Goal: Complete application form: Complete application form

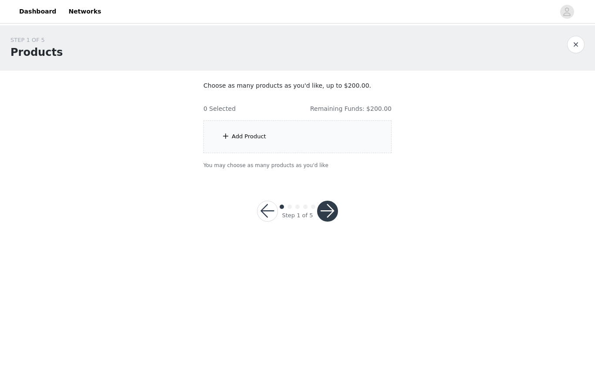
click at [319, 151] on div "Add Product" at bounding box center [298, 136] width 188 height 33
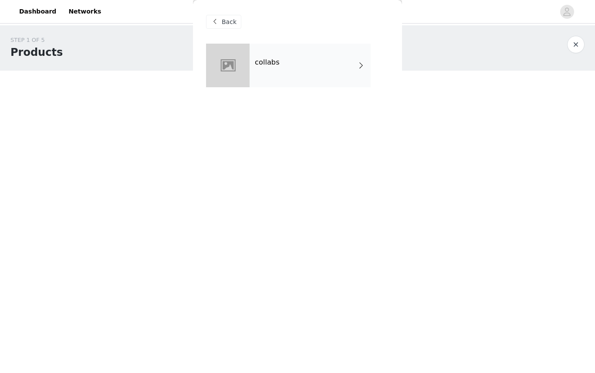
click at [305, 52] on div "collabs" at bounding box center [310, 66] width 121 height 44
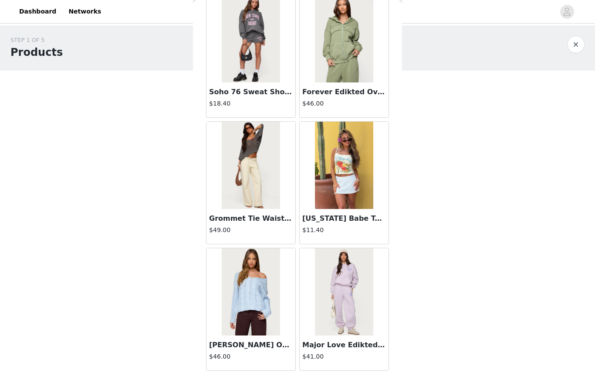
scroll to position [562, 0]
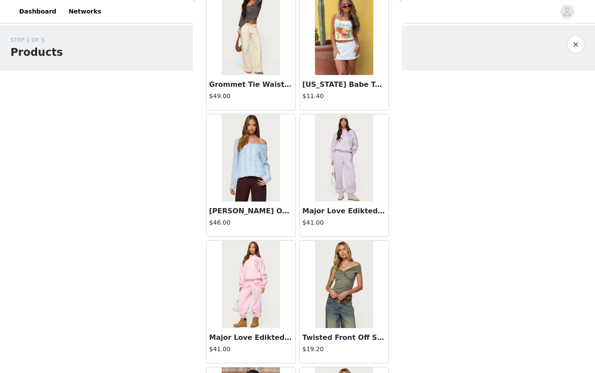
click at [257, 195] on img at bounding box center [251, 157] width 58 height 87
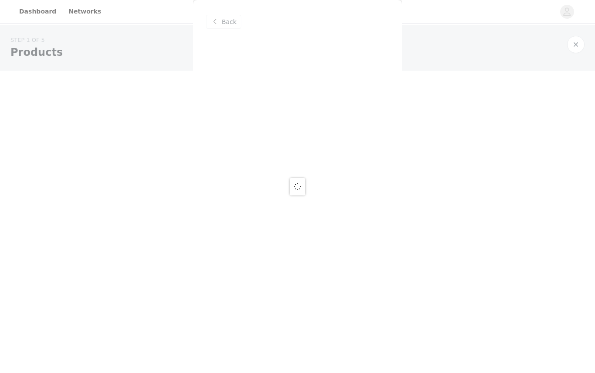
scroll to position [0, 0]
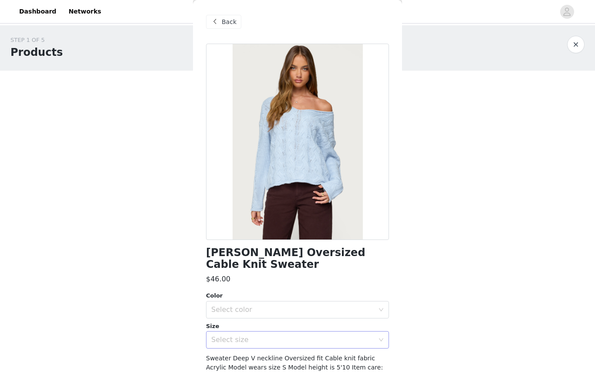
click at [348, 335] on div "Select size" at bounding box center [292, 339] width 163 height 9
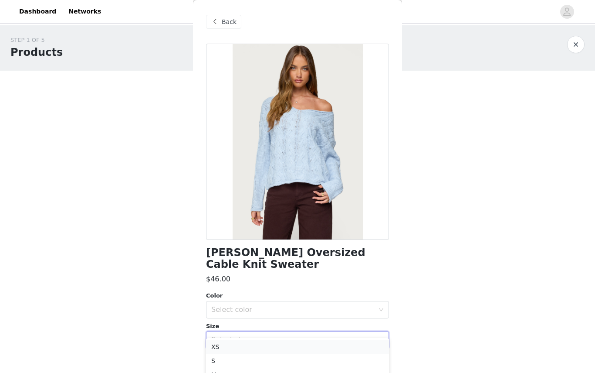
click at [241, 345] on li "XS" at bounding box center [297, 347] width 183 height 14
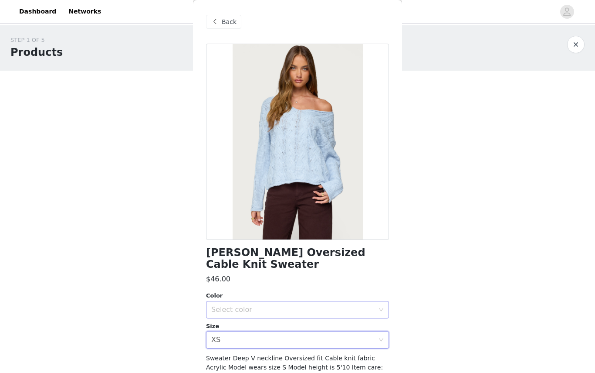
click at [236, 305] on div "Select color" at bounding box center [292, 309] width 163 height 9
click at [243, 319] on li "LIGHT BLUE" at bounding box center [297, 316] width 183 height 14
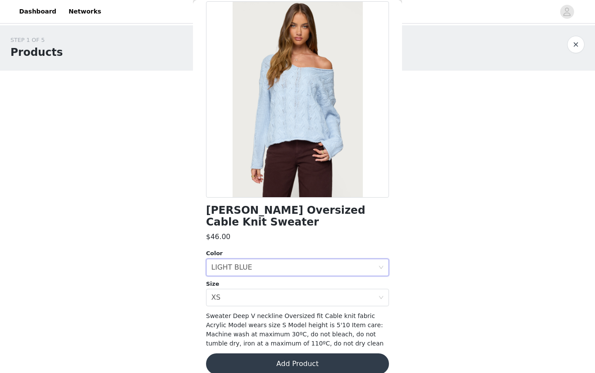
scroll to position [42, 0]
click at [253, 353] on button "Add Product" at bounding box center [297, 363] width 183 height 21
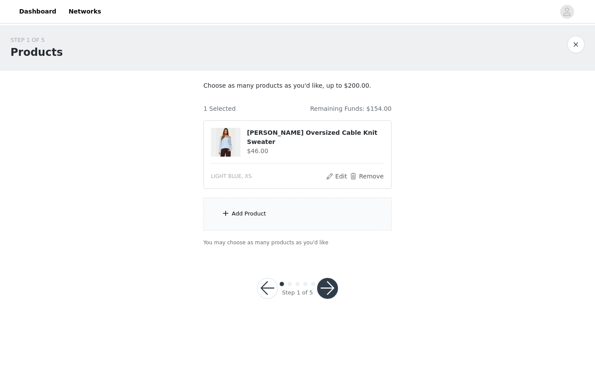
click at [252, 212] on div "Add Product" at bounding box center [249, 213] width 34 height 9
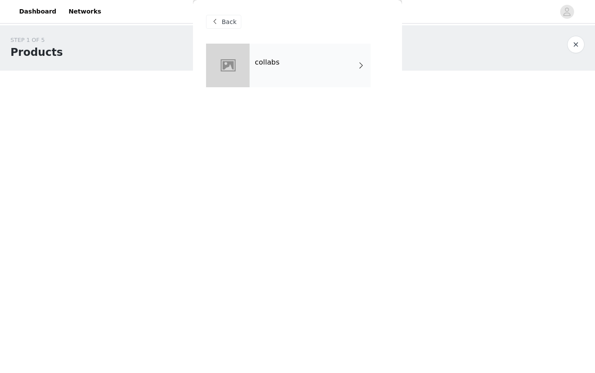
click at [302, 82] on div "collabs" at bounding box center [310, 66] width 121 height 44
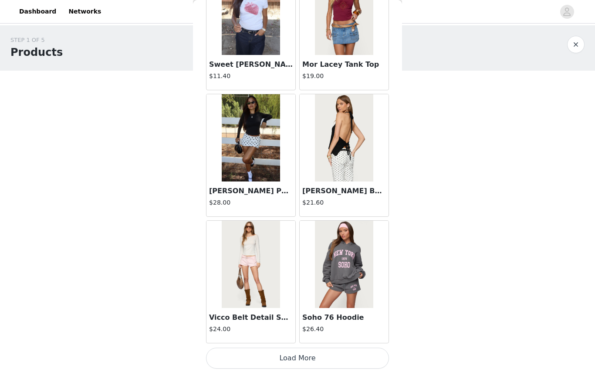
scroll to position [961, 0]
click at [303, 360] on button "Load More" at bounding box center [297, 357] width 183 height 21
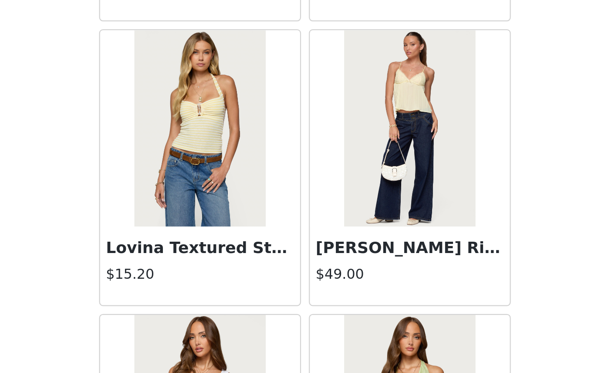
scroll to position [1544, 0]
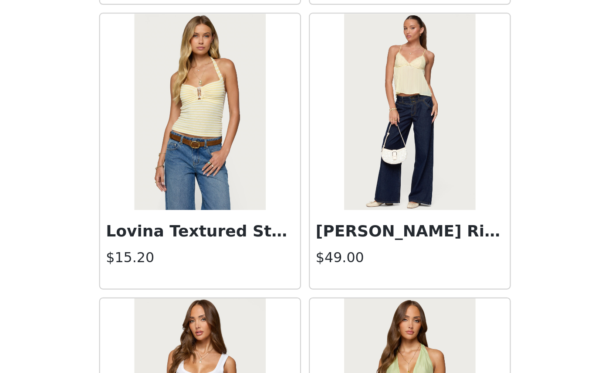
click at [315, 143] on img at bounding box center [344, 186] width 58 height 87
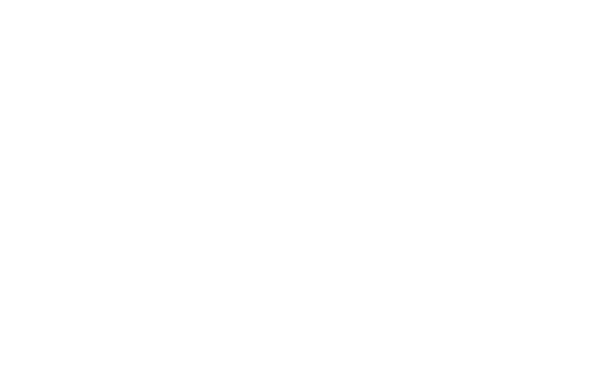
scroll to position [0, 0]
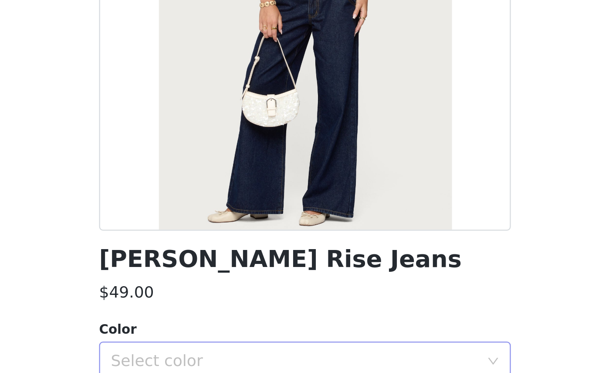
click at [211, 289] on div "Select color" at bounding box center [294, 297] width 167 height 17
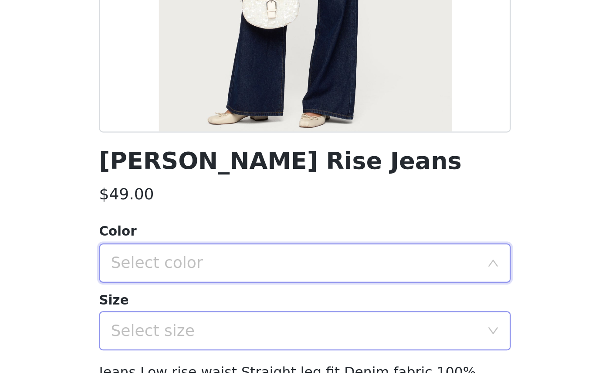
scroll to position [42, 0]
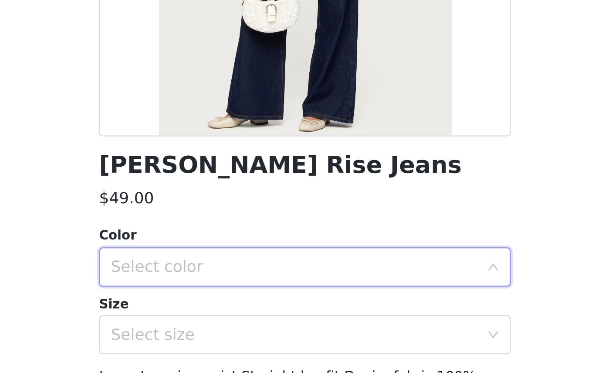
click at [211, 251] on div "Select color" at bounding box center [292, 255] width 163 height 9
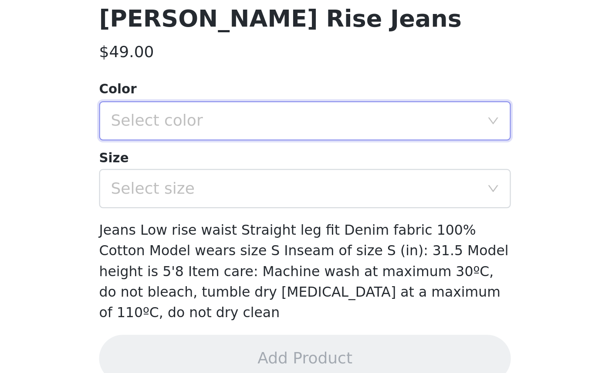
scroll to position [0, 0]
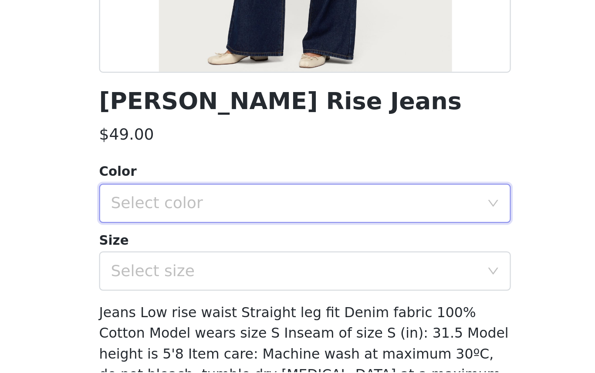
click at [211, 289] on div "Select color" at bounding box center [294, 297] width 167 height 17
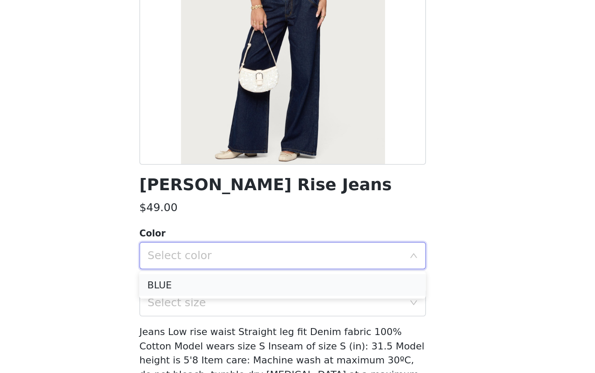
click at [206, 309] on li "BLUE" at bounding box center [297, 316] width 183 height 14
click at [211, 319] on div "Select size" at bounding box center [294, 327] width 167 height 17
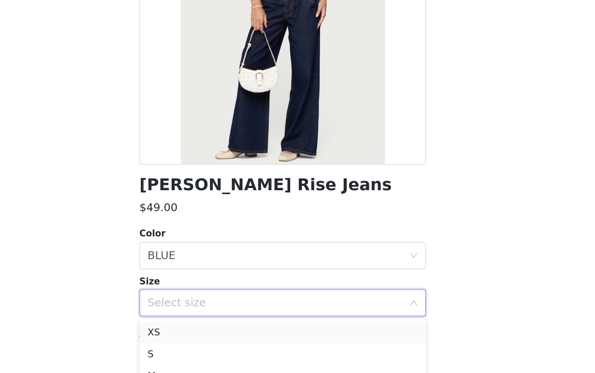
click at [206, 340] on li "XS" at bounding box center [297, 347] width 183 height 14
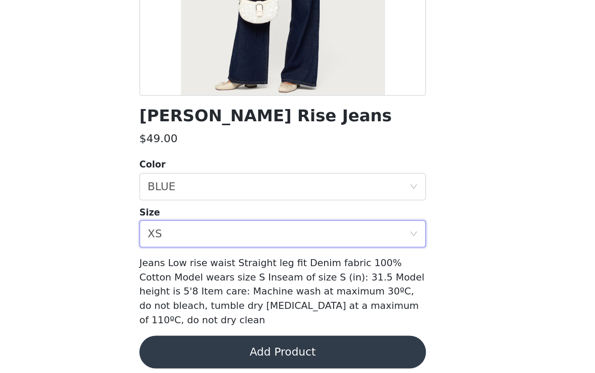
scroll to position [42, 0]
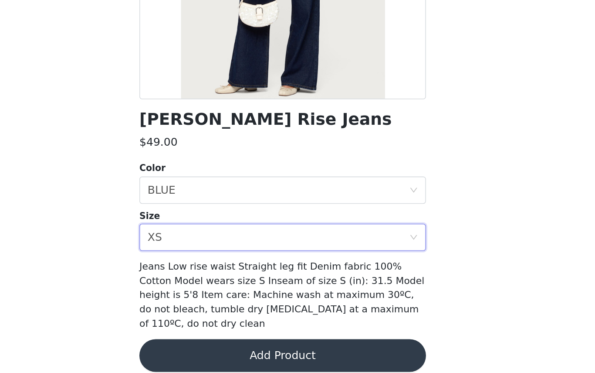
click at [206, 351] on button "Add Product" at bounding box center [297, 361] width 183 height 21
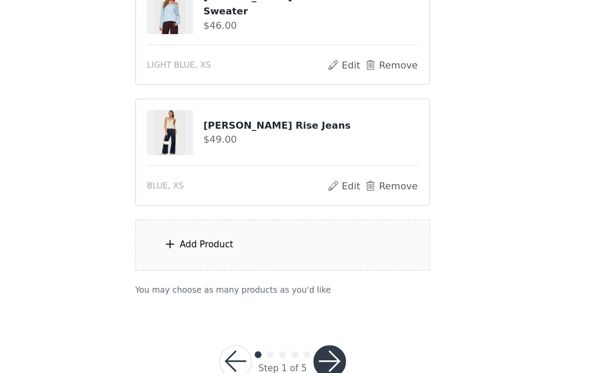
click at [204, 275] on div "Add Product" at bounding box center [298, 291] width 188 height 33
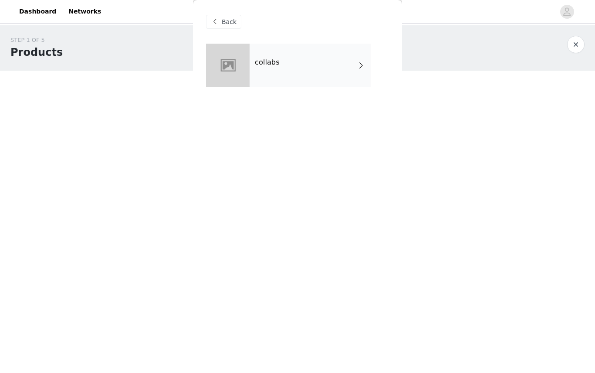
click at [278, 65] on div "collabs" at bounding box center [310, 66] width 121 height 44
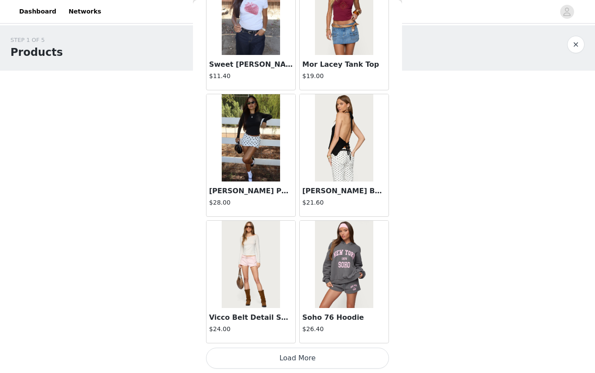
scroll to position [24, 0]
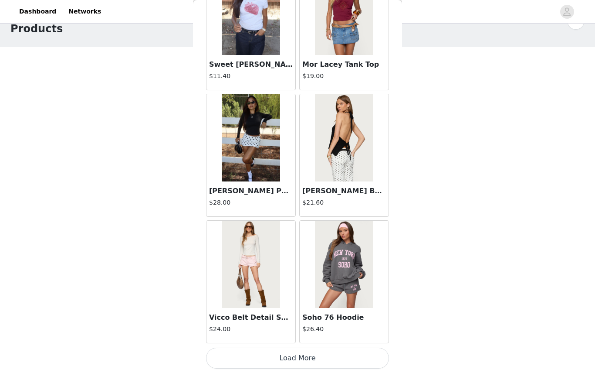
click at [251, 360] on button "Load More" at bounding box center [297, 357] width 183 height 21
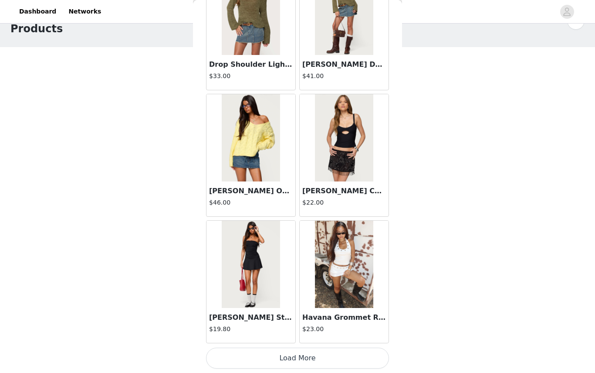
scroll to position [2225, 0]
click at [282, 360] on button "Load More" at bounding box center [297, 357] width 183 height 21
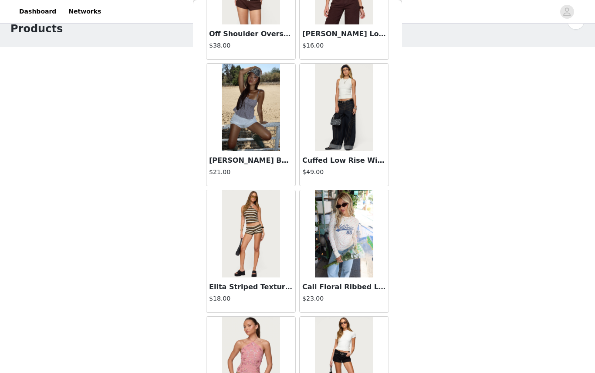
scroll to position [2956, 0]
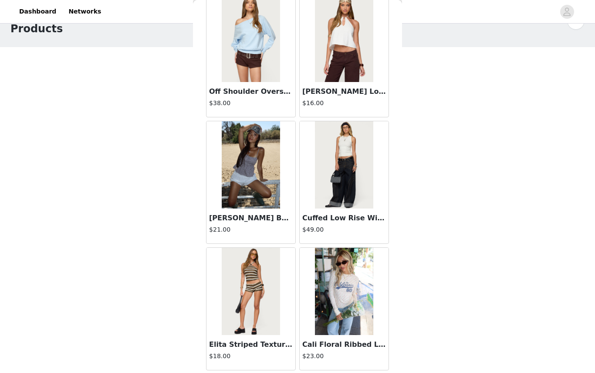
click at [260, 177] on img at bounding box center [251, 164] width 58 height 87
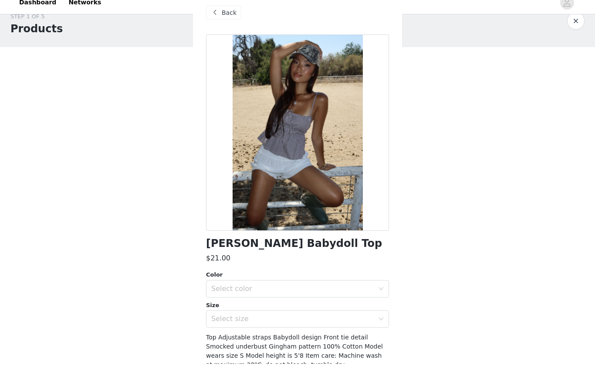
scroll to position [0, 0]
click at [222, 21] on div "Back" at bounding box center [297, 22] width 183 height 44
click at [224, 21] on div "Back" at bounding box center [297, 22] width 183 height 44
click at [212, 21] on div "Back" at bounding box center [297, 22] width 183 height 44
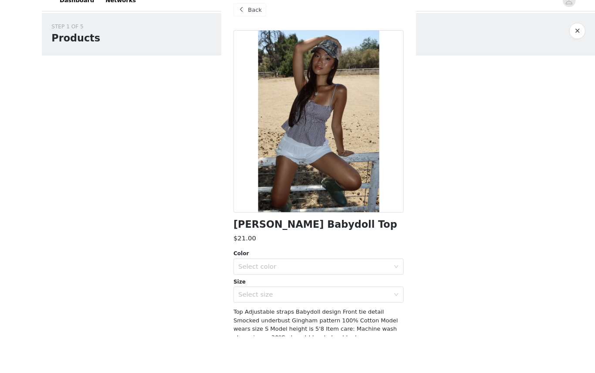
scroll to position [11, 0]
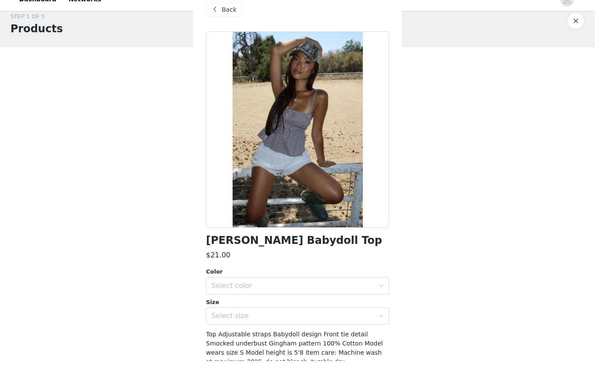
click at [220, 22] on div "Back" at bounding box center [297, 22] width 183 height 44
click at [286, 47] on div at bounding box center [297, 142] width 183 height 196
click at [238, 22] on div "Back" at bounding box center [297, 22] width 183 height 44
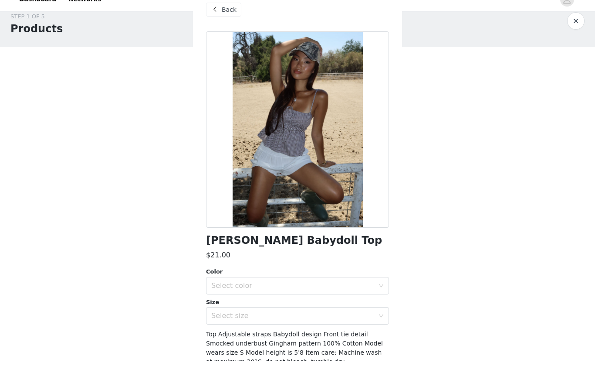
click at [212, 19] on div "Back" at bounding box center [297, 22] width 183 height 44
click at [306, 310] on div "Size" at bounding box center [297, 314] width 183 height 9
click at [224, 22] on div "Back" at bounding box center [297, 22] width 183 height 44
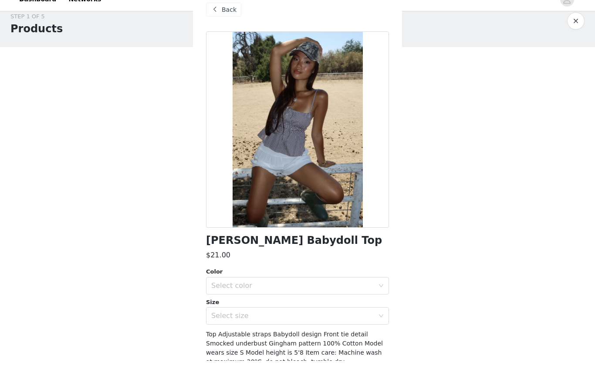
click at [213, 21] on div "Back" at bounding box center [297, 22] width 183 height 44
click at [268, 27] on div "Back" at bounding box center [297, 22] width 183 height 44
click at [228, 22] on div "Back" at bounding box center [297, 22] width 183 height 44
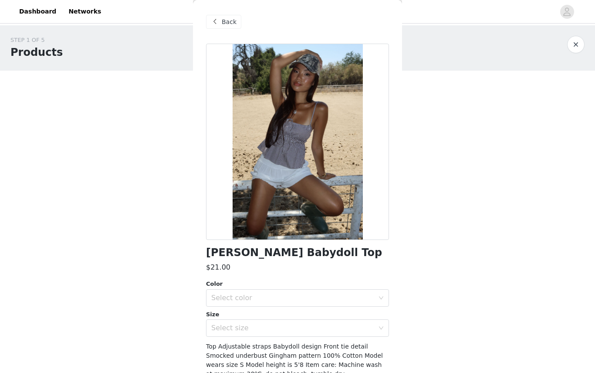
click at [230, 21] on span "Back" at bounding box center [229, 21] width 15 height 9
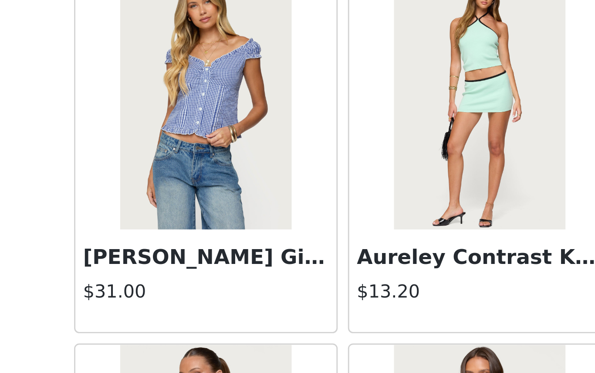
scroll to position [3348, 0]
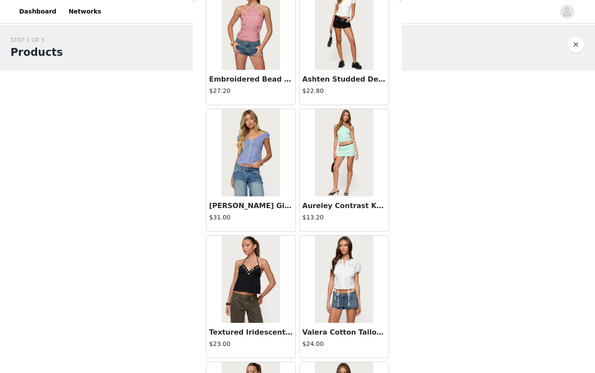
click at [248, 167] on img at bounding box center [251, 152] width 58 height 87
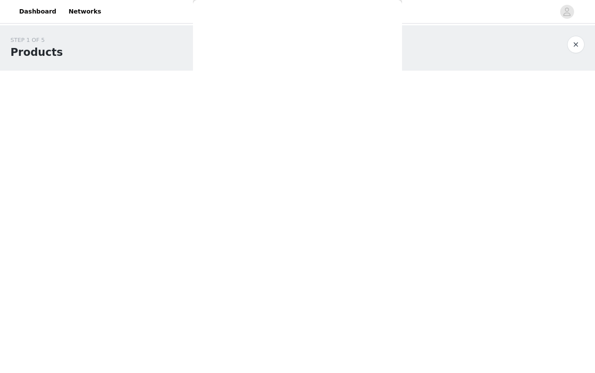
scroll to position [0, 0]
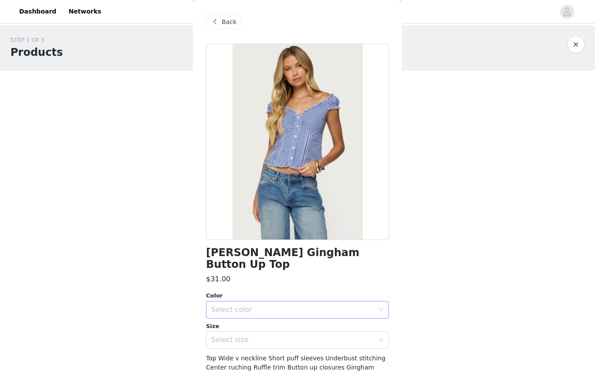
click at [275, 305] on div "Select color" at bounding box center [292, 309] width 163 height 9
click at [245, 315] on li "NAVY" at bounding box center [297, 316] width 183 height 14
click at [237, 335] on div "Select size" at bounding box center [292, 339] width 163 height 9
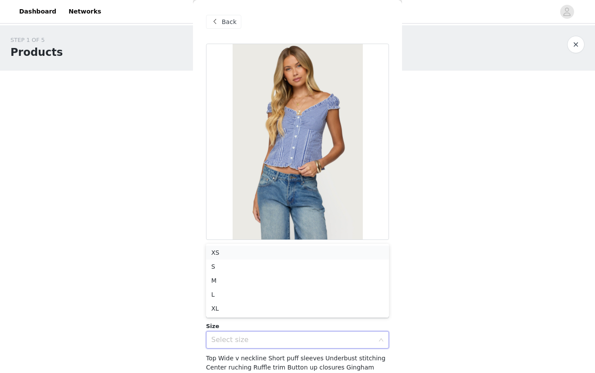
click at [222, 248] on li "XS" at bounding box center [297, 252] width 183 height 14
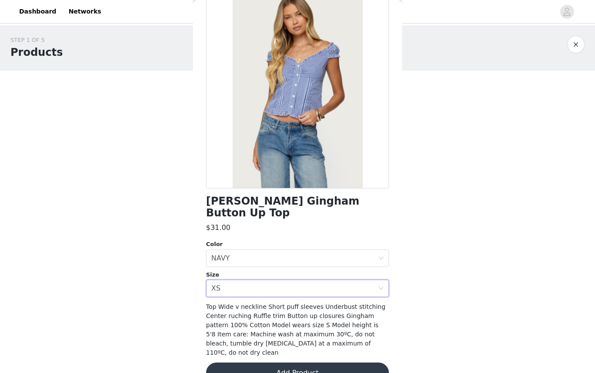
scroll to position [51, 0]
click at [289, 363] on button "Add Product" at bounding box center [297, 373] width 183 height 21
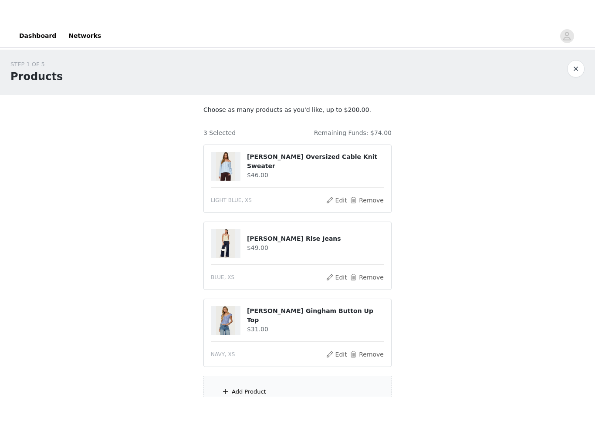
scroll to position [28, 0]
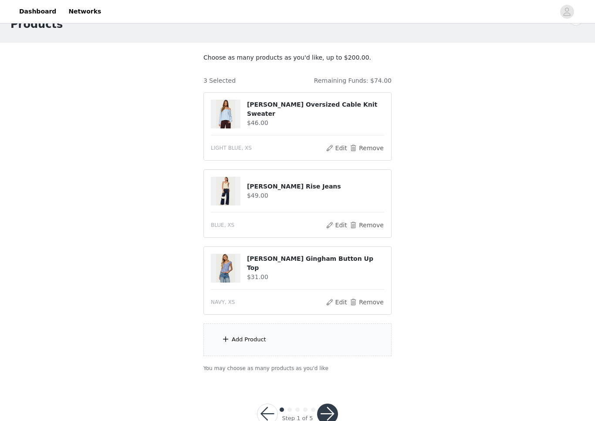
click at [268, 343] on div "Add Product" at bounding box center [298, 340] width 188 height 33
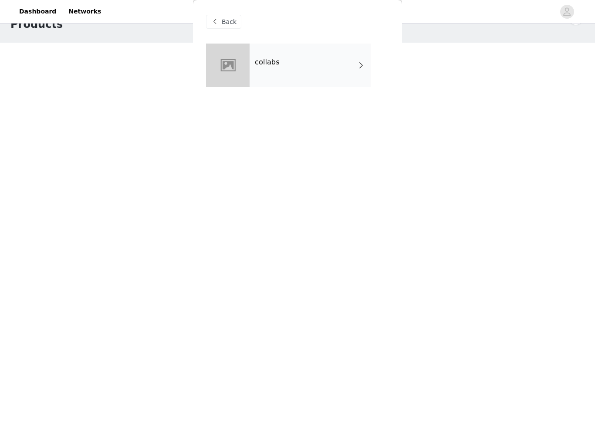
click at [282, 57] on div "collabs" at bounding box center [310, 66] width 121 height 44
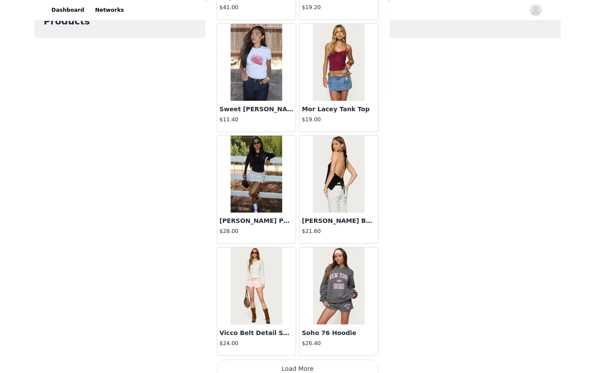
scroll to position [52, 0]
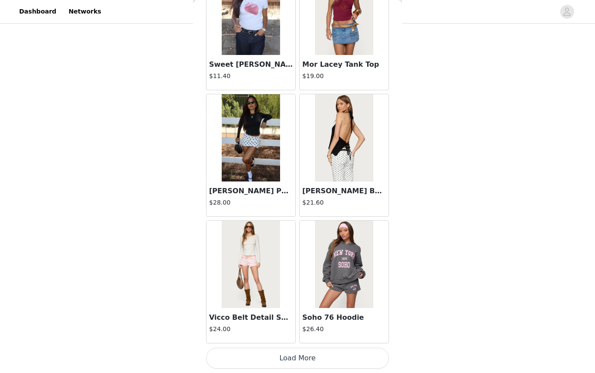
click at [300, 361] on button "Load More" at bounding box center [297, 357] width 183 height 21
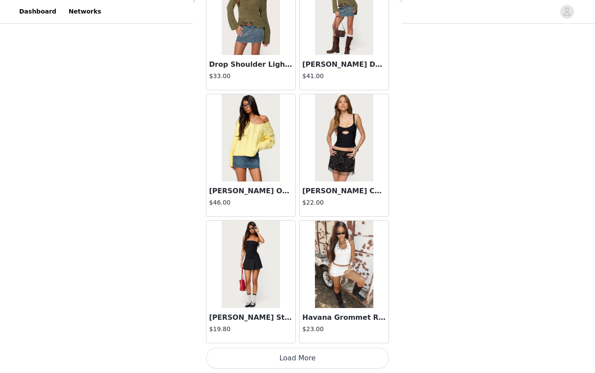
scroll to position [101, 0]
click at [276, 355] on button "Load More" at bounding box center [297, 357] width 183 height 21
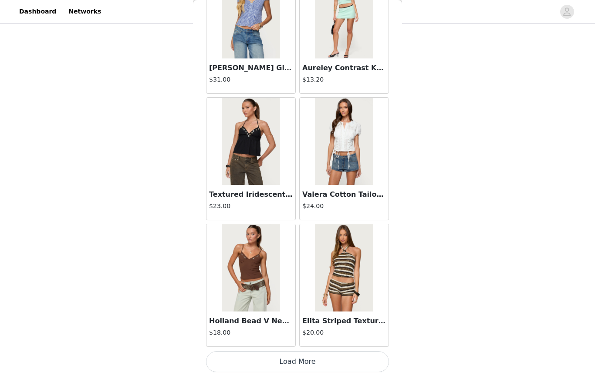
scroll to position [3488, 0]
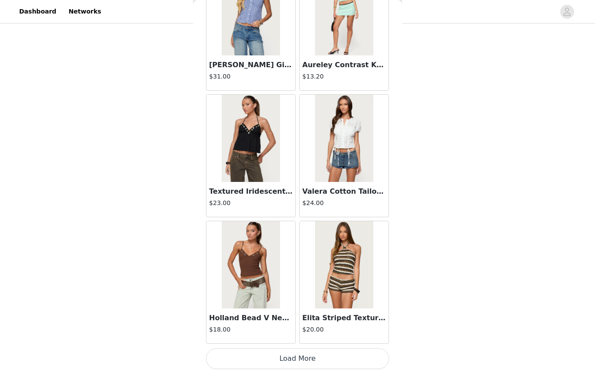
click at [285, 365] on button "Load More" at bounding box center [297, 358] width 183 height 21
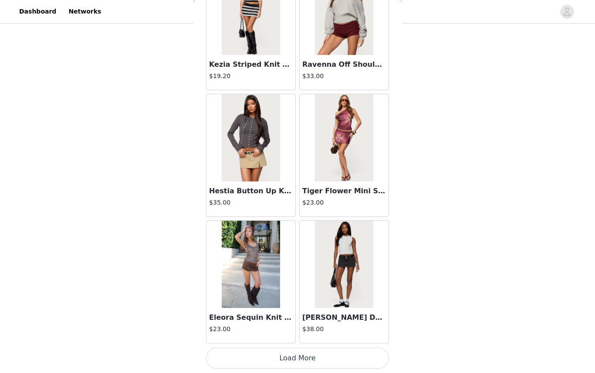
scroll to position [4753, 0]
click at [333, 303] on img at bounding box center [344, 264] width 58 height 87
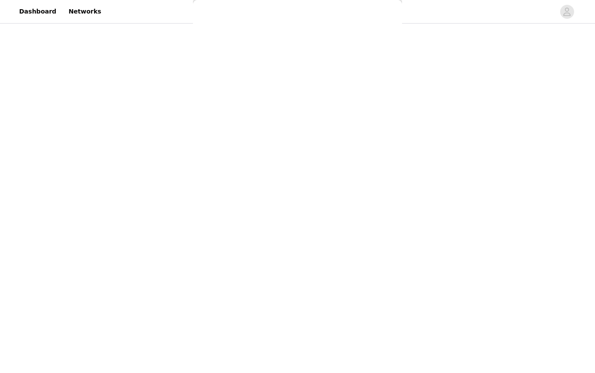
scroll to position [0, 0]
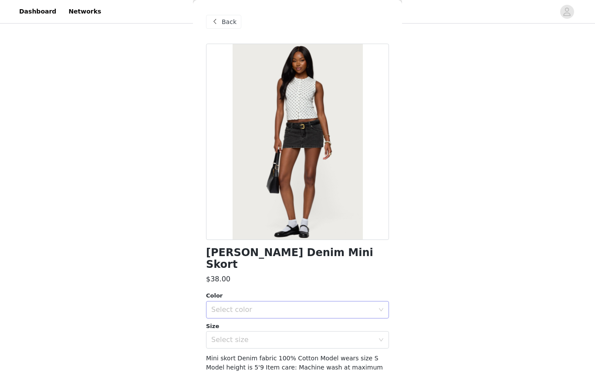
click at [315, 305] on div "Select color" at bounding box center [292, 309] width 163 height 9
click at [262, 320] on li "BLACK WASHED" at bounding box center [297, 316] width 183 height 14
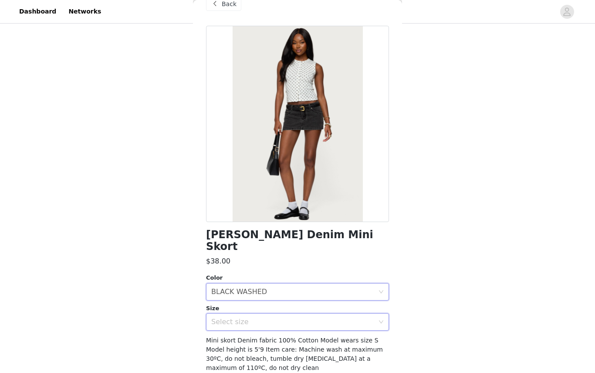
click at [291, 313] on div "Select size" at bounding box center [294, 321] width 167 height 17
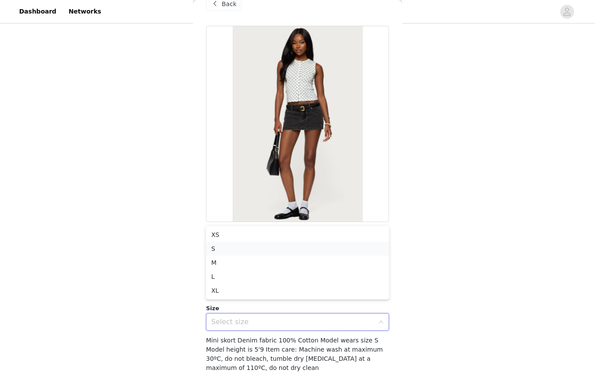
click at [247, 245] on li "S" at bounding box center [297, 248] width 183 height 14
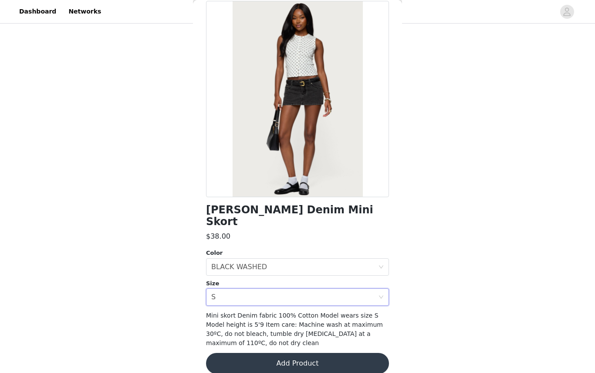
scroll to position [42, 0]
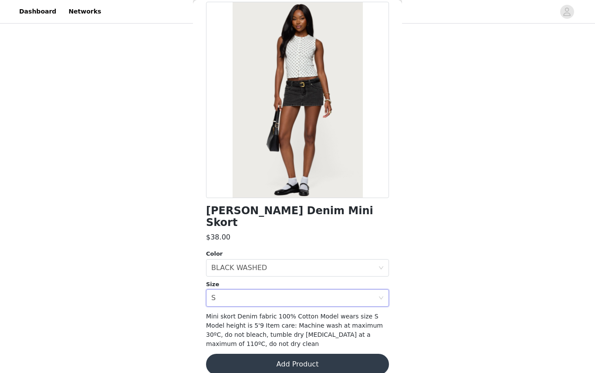
click at [256, 353] on button "Add Product" at bounding box center [297, 363] width 183 height 21
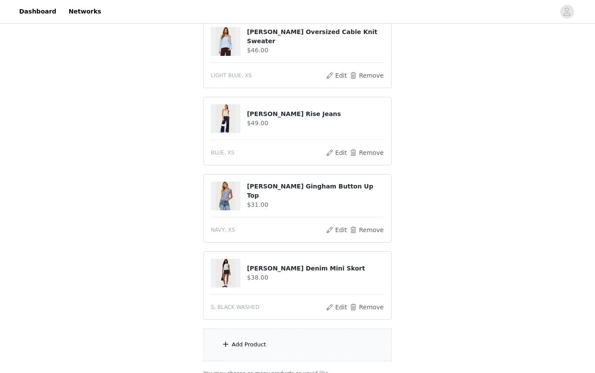
click at [224, 366] on section "Choose as many products as you'd like, up to $200.00. 4 Selected Remaining Fund…" at bounding box center [297, 179] width 209 height 418
click at [222, 342] on span at bounding box center [225, 344] width 9 height 10
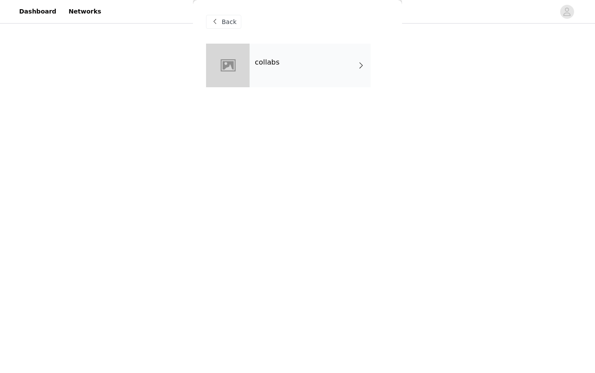
click at [348, 69] on div "collabs" at bounding box center [310, 66] width 121 height 44
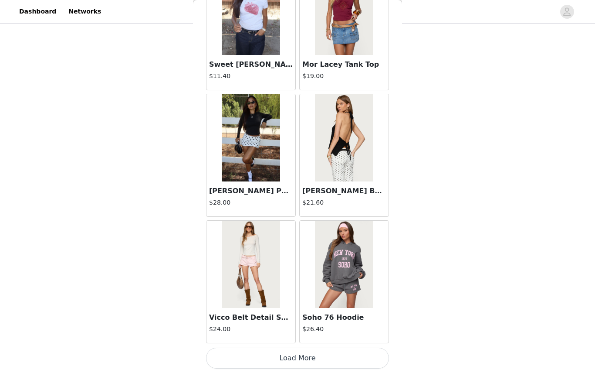
click at [327, 363] on button "Load More" at bounding box center [297, 357] width 183 height 21
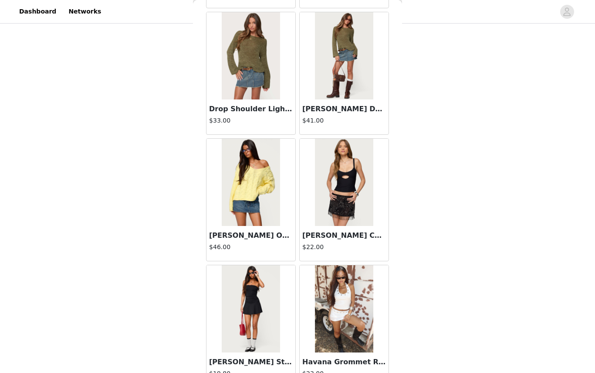
scroll to position [178, 0]
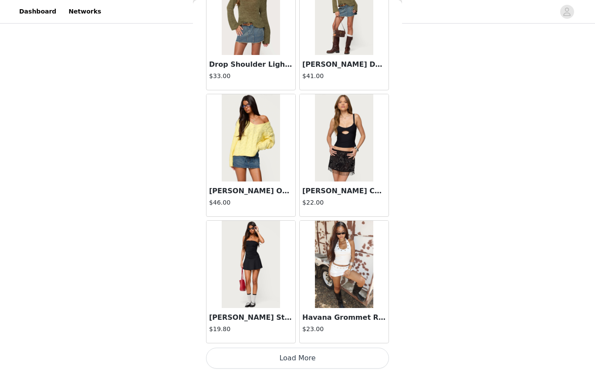
click at [289, 362] on button "Load More" at bounding box center [297, 357] width 183 height 21
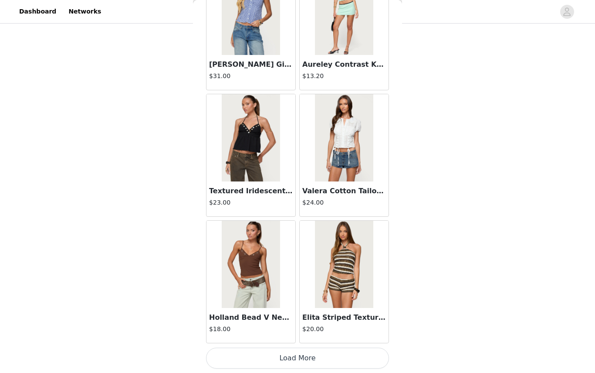
click at [285, 360] on button "Load More" at bounding box center [297, 357] width 183 height 21
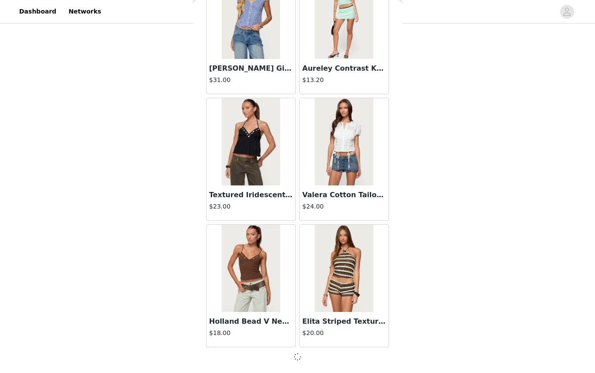
scroll to position [3485, 0]
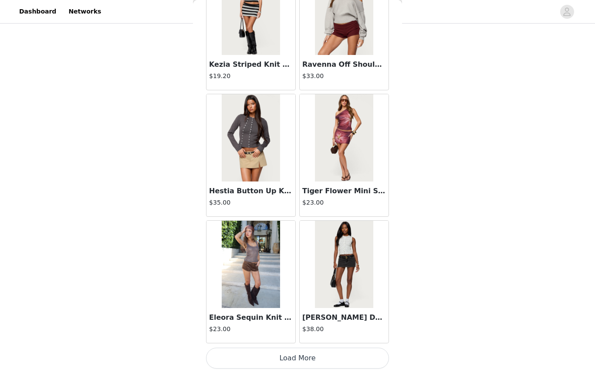
click at [283, 361] on button "Load More" at bounding box center [297, 357] width 183 height 21
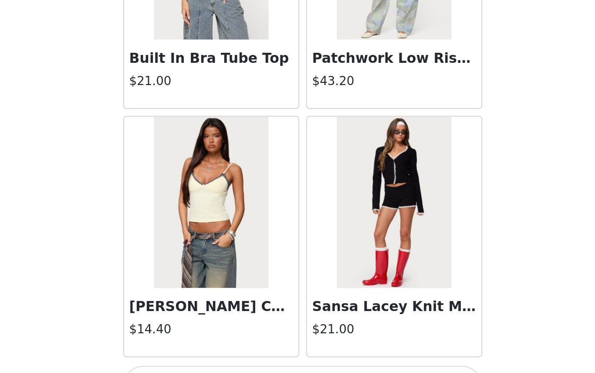
scroll to position [6012, 0]
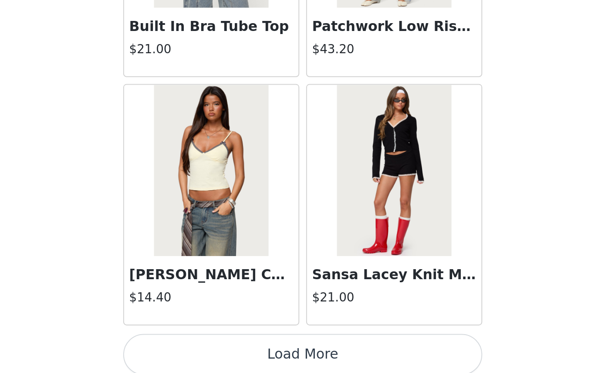
click at [206, 353] on button "Load More" at bounding box center [297, 363] width 183 height 21
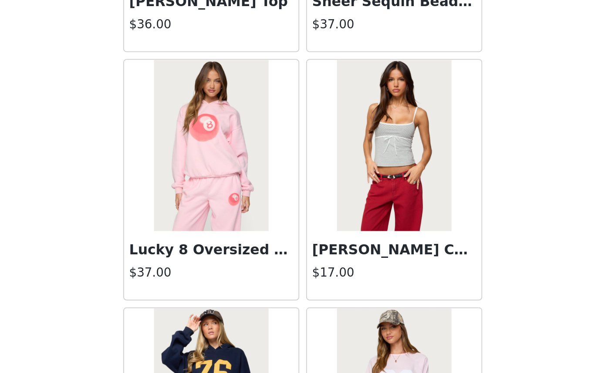
scroll to position [6663, 0]
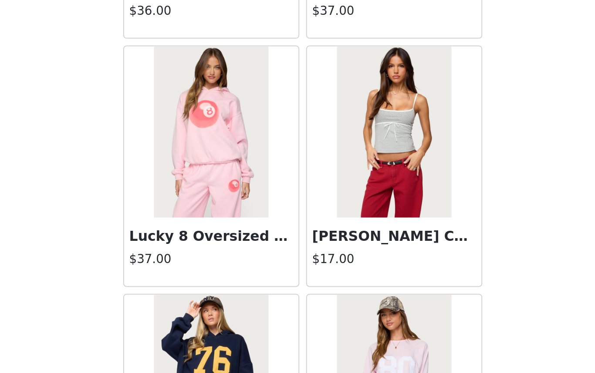
click at [300, 293] on div "Rhoda Contrast Polka Dot Tank Top $17.00" at bounding box center [344, 310] width 89 height 35
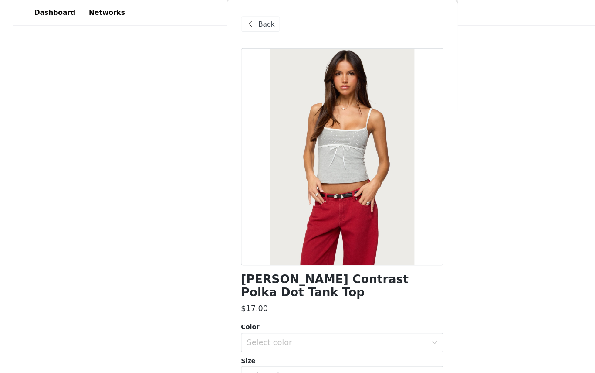
scroll to position [65, 0]
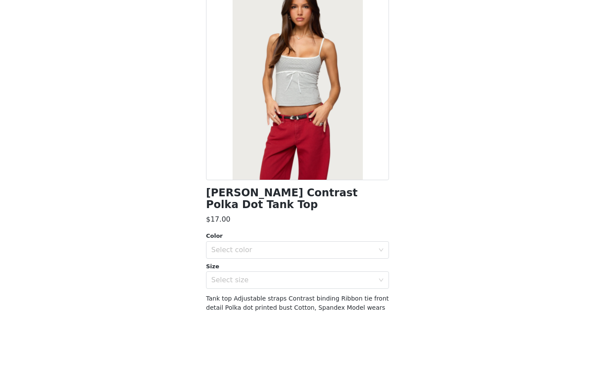
click at [305, 354] on span "Tank top Adjustable straps Contrast binding Ribbon tie front detail Polka dot p…" at bounding box center [297, 376] width 183 height 44
click at [249, 354] on span "Tank top Adjustable straps Contrast binding Ribbon tie front detail Polka dot p…" at bounding box center [297, 376] width 183 height 44
click at [382, 354] on span "Tank top Adjustable straps Contrast binding Ribbon tie front detail Polka dot p…" at bounding box center [297, 376] width 183 height 44
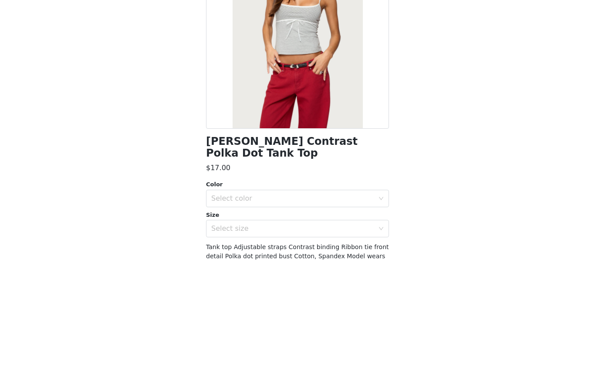
click at [313, 297] on section "Choose as many products as you'd like, up to $200.00. 4 Selected Remaining Fund…" at bounding box center [297, 266] width 209 height 418
click at [255, 338] on article "Camelia Denim Mini Skort $38.00 S, BLACK WASHED Edit Remove" at bounding box center [298, 372] width 188 height 68
click at [342, 295] on section "Choose as many products as you'd like, up to $200.00. 4 Selected Remaining Fund…" at bounding box center [297, 266] width 209 height 418
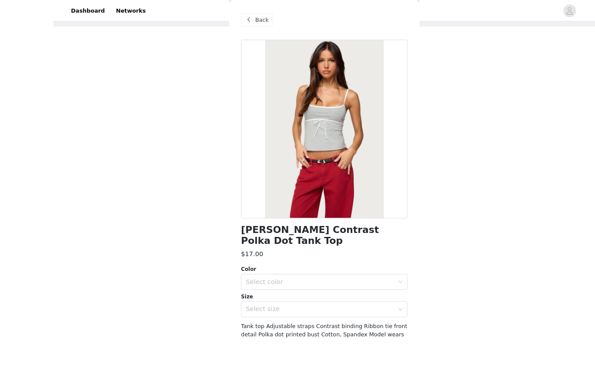
scroll to position [132, 0]
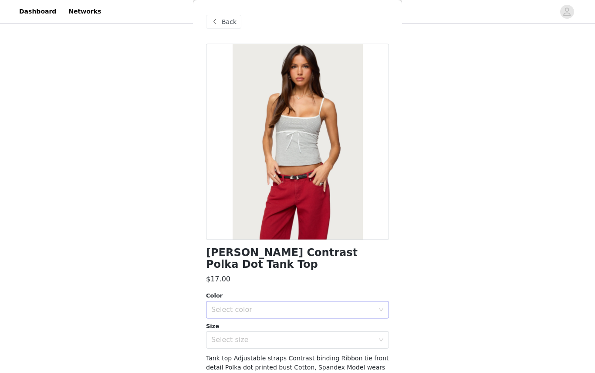
click at [336, 305] on div "Select color" at bounding box center [292, 309] width 163 height 9
click at [312, 314] on li "GRAY MELANGE" at bounding box center [297, 316] width 183 height 14
click at [283, 333] on div "Select size" at bounding box center [294, 339] width 167 height 17
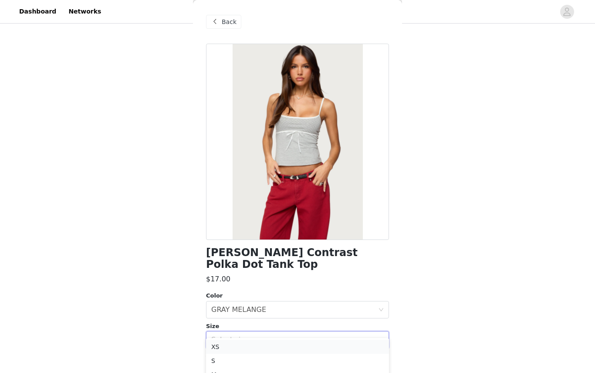
click at [235, 348] on li "XS" at bounding box center [297, 347] width 183 height 14
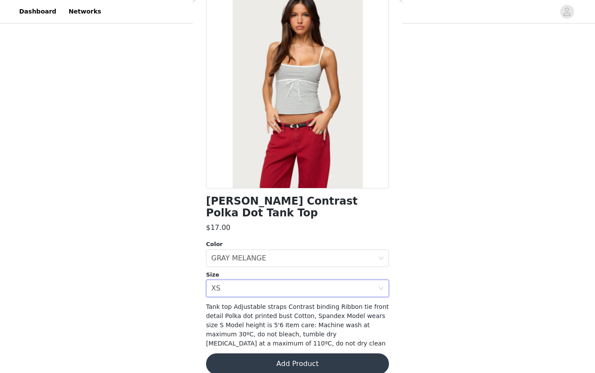
scroll to position [51, 0]
click at [246, 353] on button "Add Product" at bounding box center [297, 363] width 183 height 21
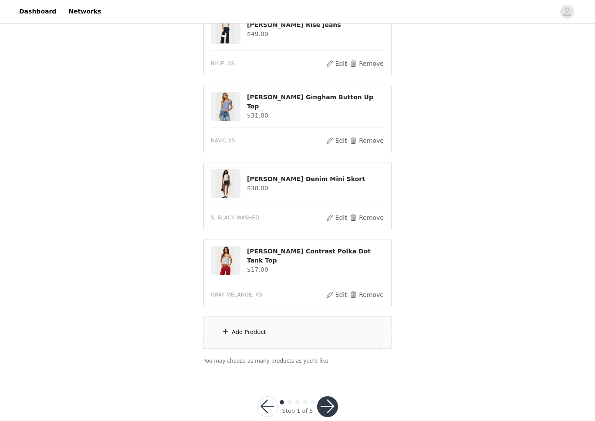
scroll to position [195, 0]
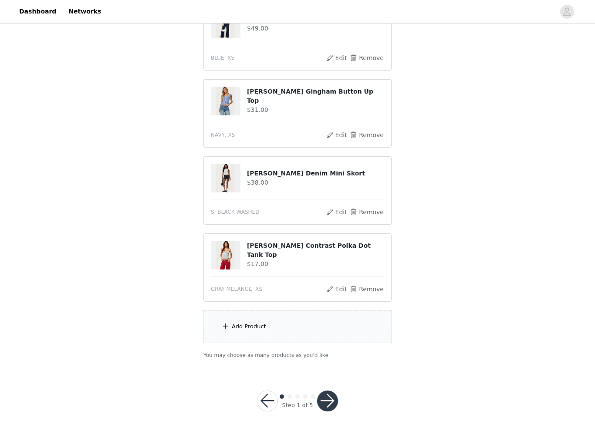
click at [253, 338] on div "Add Product" at bounding box center [298, 327] width 188 height 33
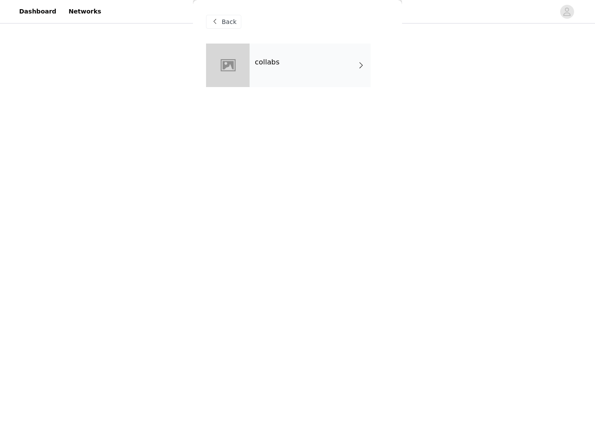
click at [266, 68] on div "collabs" at bounding box center [310, 66] width 121 height 44
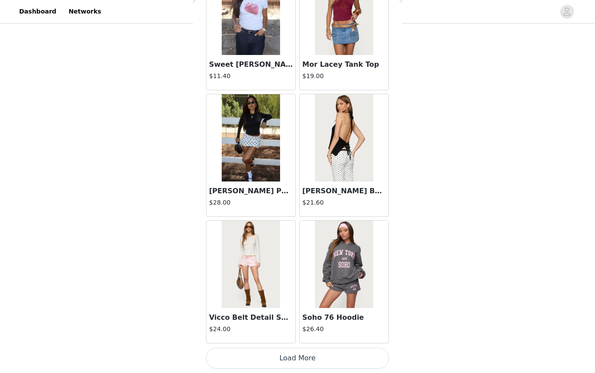
scroll to position [961, 0]
click at [332, 357] on button "Load More" at bounding box center [297, 357] width 183 height 21
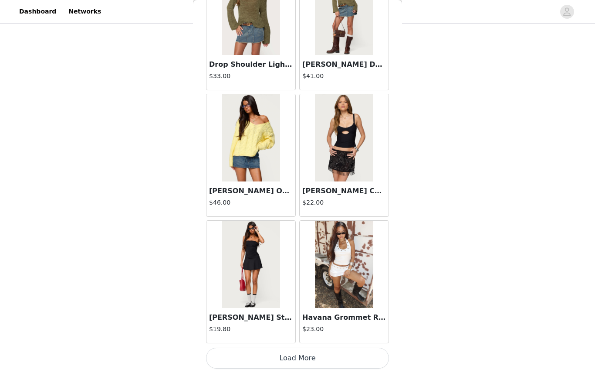
scroll to position [2225, 0]
click at [309, 350] on button "Load More" at bounding box center [297, 357] width 183 height 21
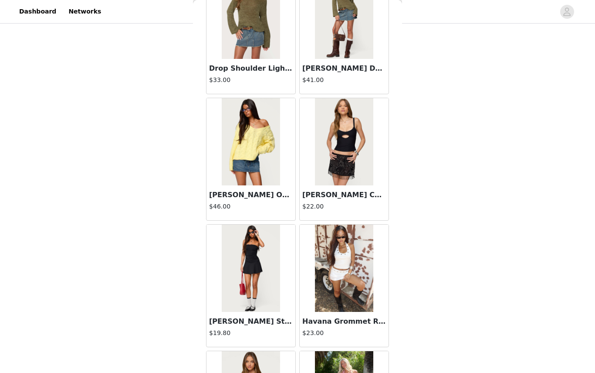
scroll to position [255, 0]
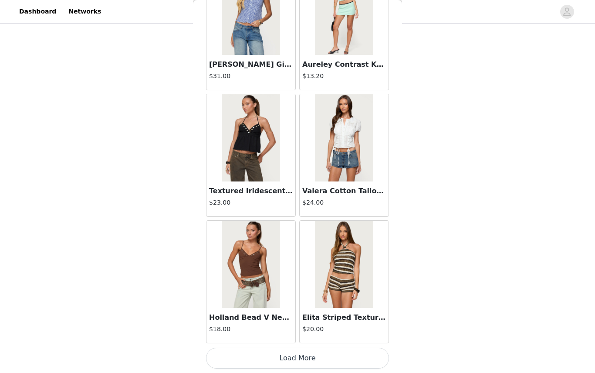
click at [285, 360] on button "Load More" at bounding box center [297, 357] width 183 height 21
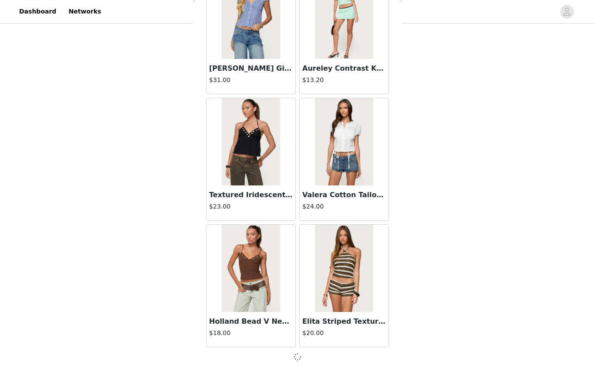
scroll to position [3485, 0]
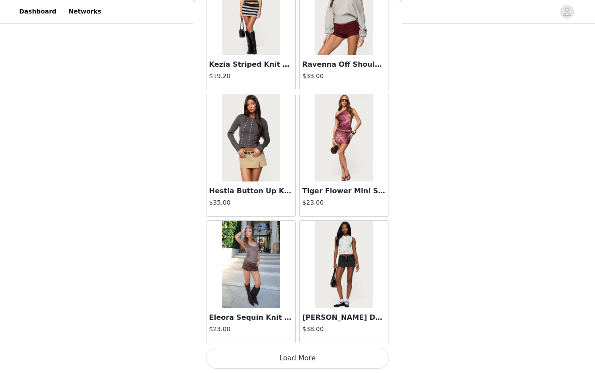
click at [300, 356] on button "Load More" at bounding box center [297, 357] width 183 height 21
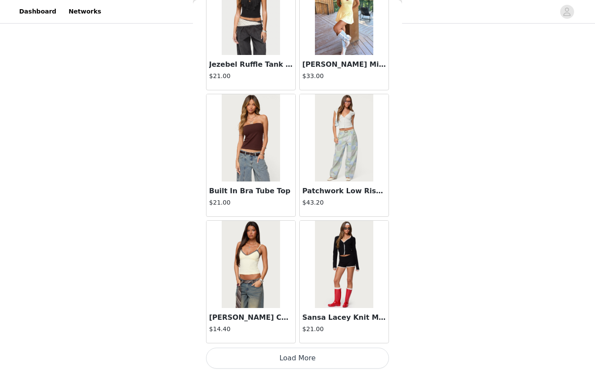
scroll to position [255, 0]
click at [272, 358] on button "Load More" at bounding box center [297, 357] width 183 height 21
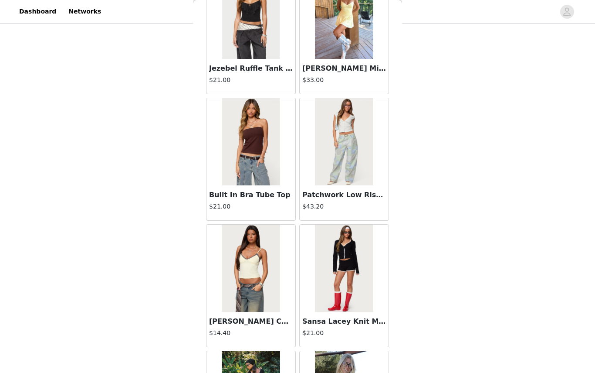
click at [297, 222] on div "Built In Bra Tube Top $21.00" at bounding box center [250, 159] width 93 height 126
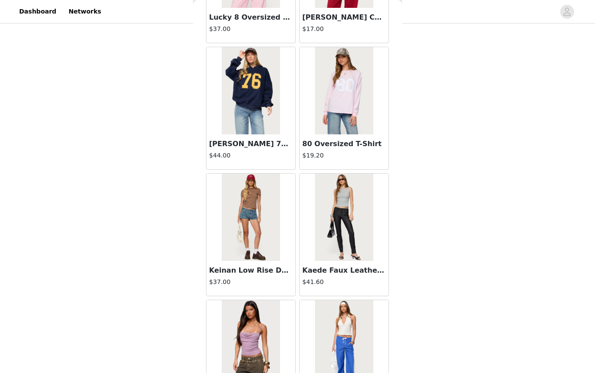
scroll to position [7074, 0]
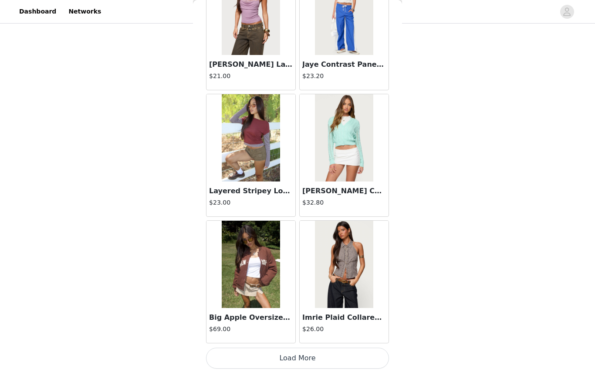
click at [285, 359] on button "Load More" at bounding box center [297, 357] width 183 height 21
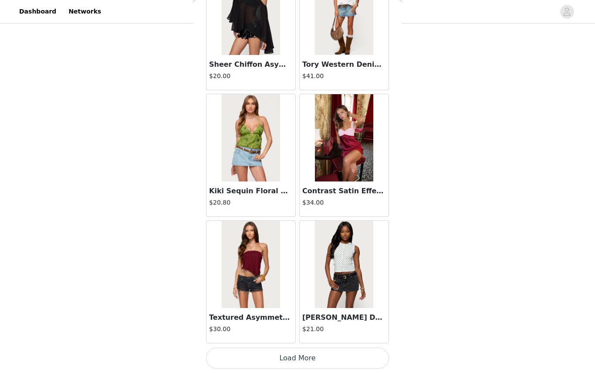
scroll to position [8545, 0]
click at [303, 356] on button "Load More" at bounding box center [297, 357] width 183 height 21
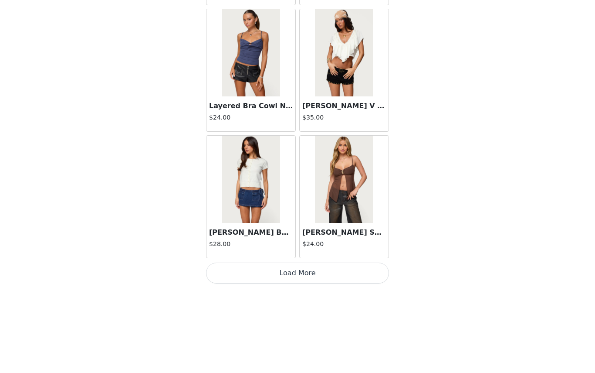
scroll to position [9809, 0]
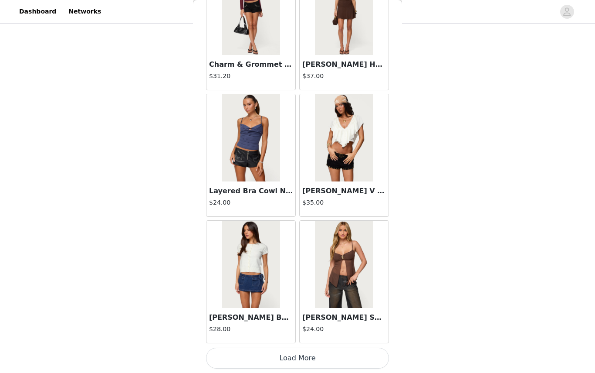
scroll to position [73, 0]
click at [289, 365] on button "Load More" at bounding box center [297, 357] width 183 height 21
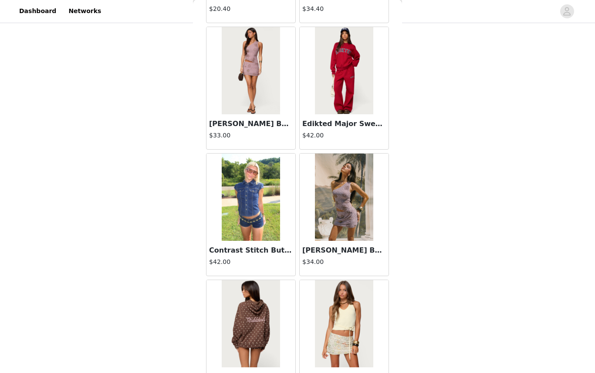
scroll to position [164, 0]
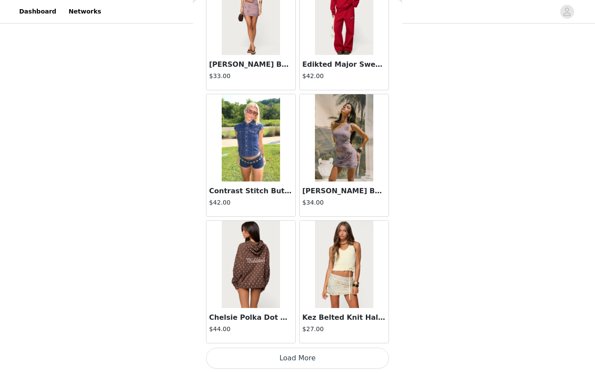
click at [299, 365] on button "Load More" at bounding box center [297, 357] width 183 height 21
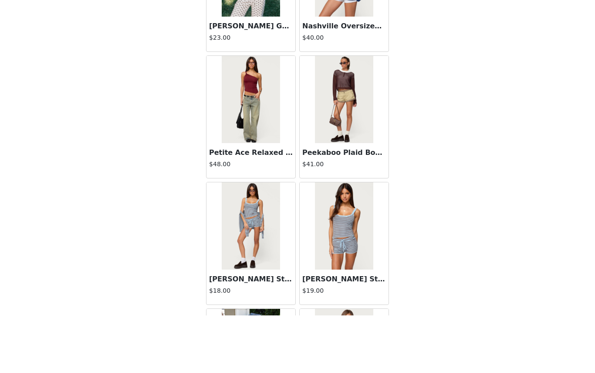
scroll to position [11560, 0]
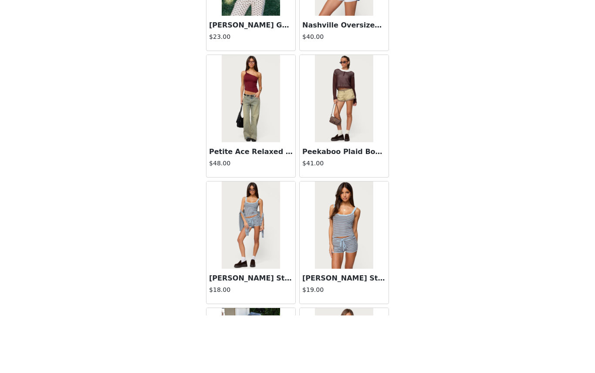
click at [340, 326] on div "Lillian Striped Knit Tank Top $19.00" at bounding box center [344, 343] width 89 height 35
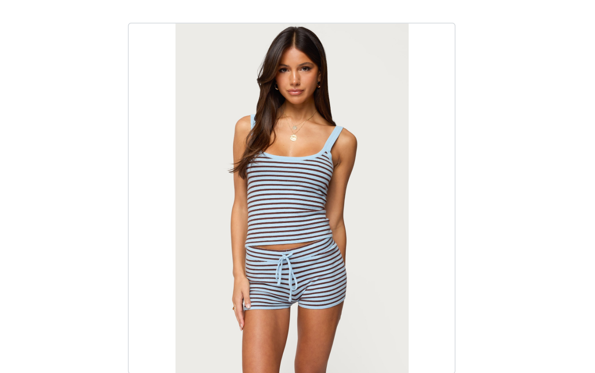
scroll to position [143, 0]
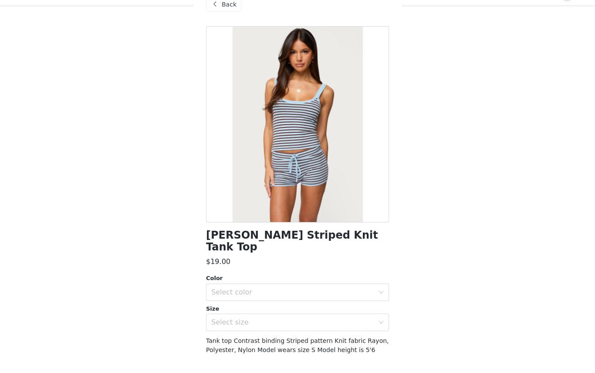
click at [216, 18] on div "Back" at bounding box center [297, 22] width 183 height 44
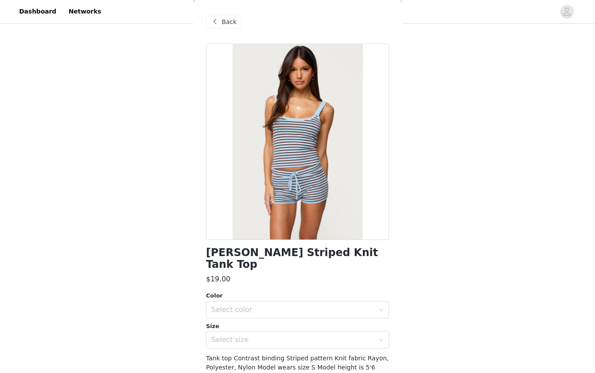
scroll to position [91, 0]
click at [218, 21] on span at bounding box center [215, 22] width 10 height 10
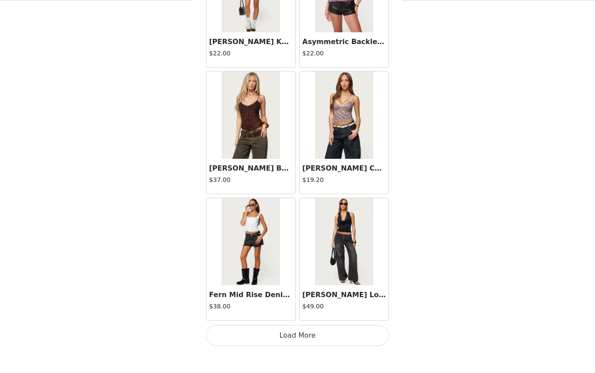
scroll to position [12336, 0]
click at [302, 369] on h4 "Rhoda Contrast Polka Dot Tank Top" at bounding box center [315, 378] width 137 height 18
click at [301, 369] on h4 "Rhoda Contrast Polka Dot Tank Top" at bounding box center [315, 378] width 137 height 18
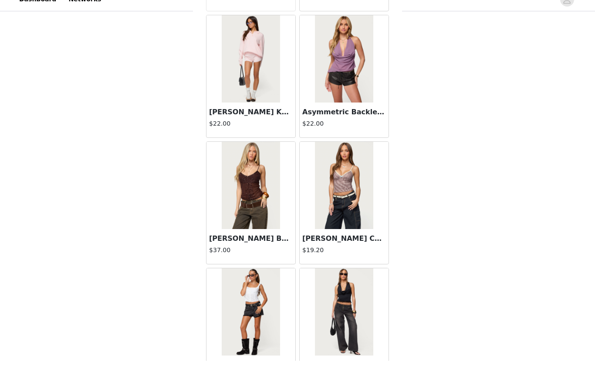
scroll to position [238, 0]
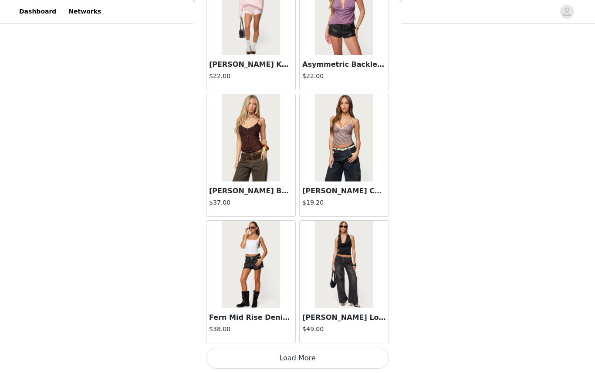
click at [301, 357] on button "Load More" at bounding box center [297, 357] width 183 height 21
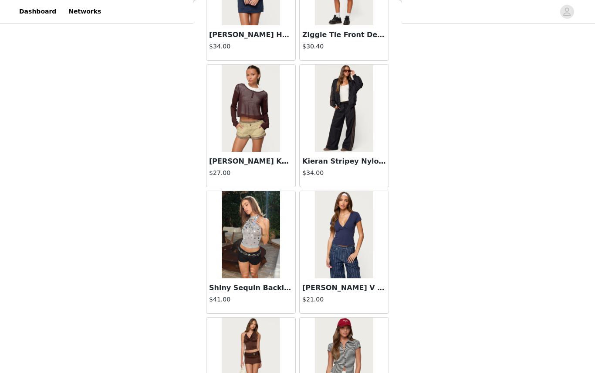
scroll to position [13126, 0]
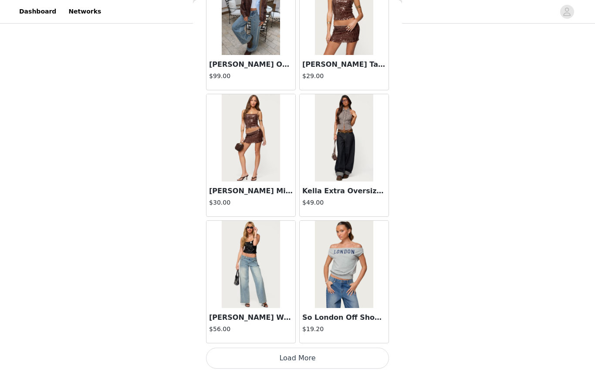
click at [295, 356] on button "Load More" at bounding box center [297, 357] width 183 height 21
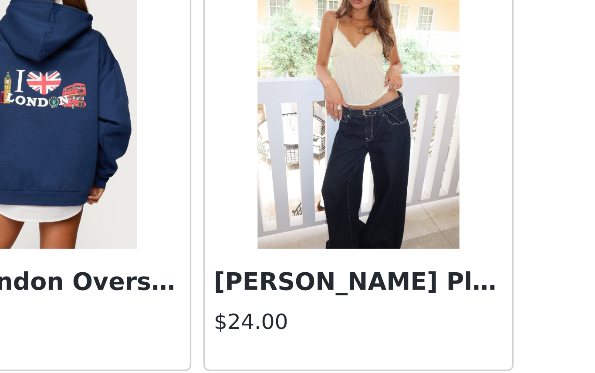
scroll to position [14842, 0]
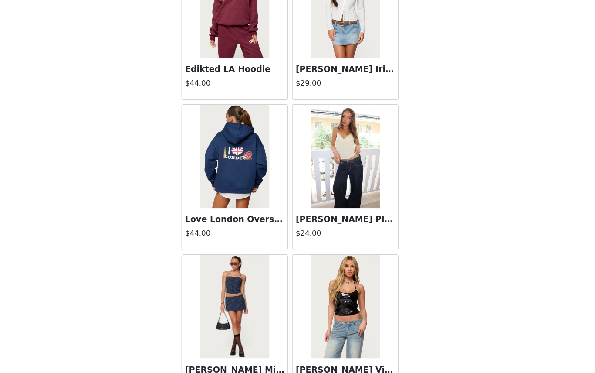
click at [315, 155] on img at bounding box center [344, 159] width 58 height 87
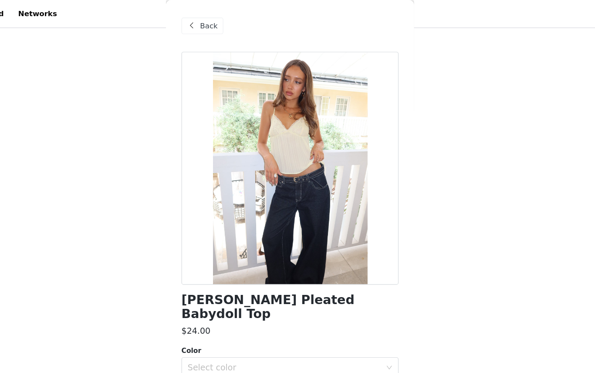
scroll to position [127, 0]
click at [210, 22] on span at bounding box center [215, 22] width 10 height 10
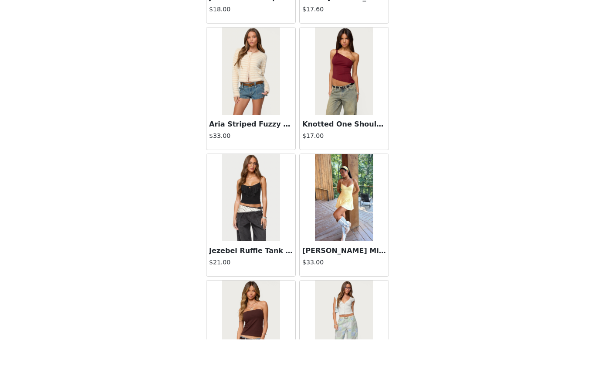
scroll to position [5795, 0]
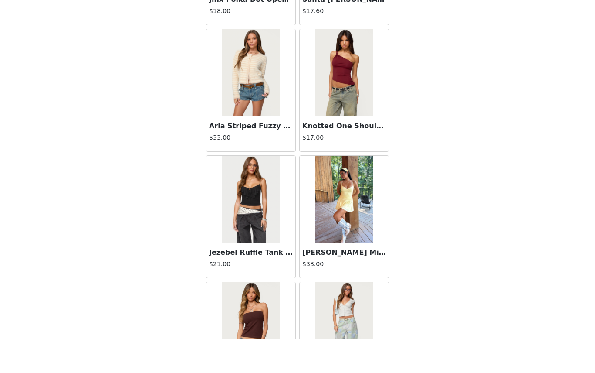
click at [334, 88] on img at bounding box center [344, 106] width 58 height 87
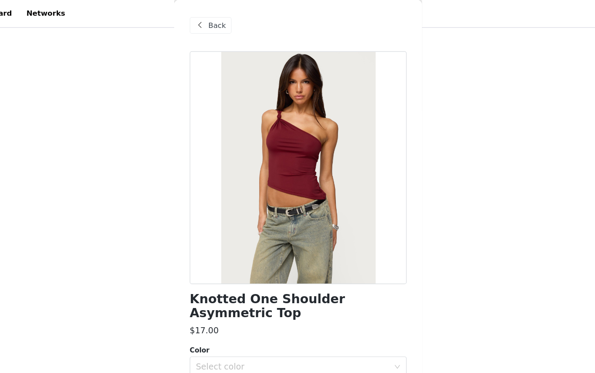
scroll to position [27, 0]
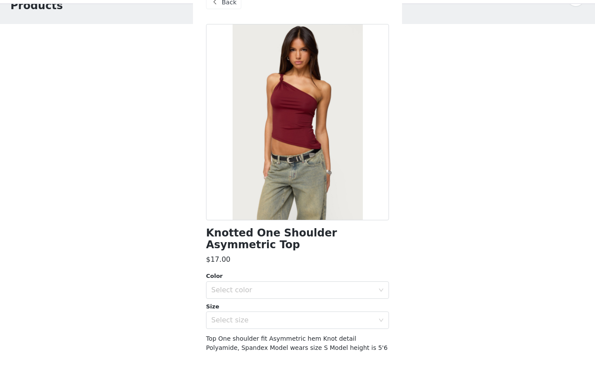
click at [247, 322] on div "Size" at bounding box center [297, 326] width 183 height 9
click at [233, 322] on div "Size Select size" at bounding box center [297, 335] width 183 height 27
click at [379, 322] on div "Size" at bounding box center [297, 326] width 183 height 9
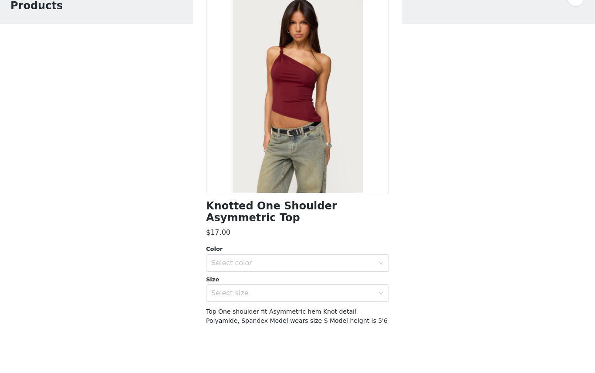
click at [358, 354] on span "Top One shoulder fit Asymmetric hem Knot detail Polyamide, Spandex Model wears …" at bounding box center [297, 376] width 182 height 44
click at [381, 353] on div "Top One shoulder fit Asymmetric hem Knot detail Polyamide, Spandex Model wears …" at bounding box center [297, 376] width 183 height 46
click at [308, 354] on span "Top One shoulder fit Asymmetric hem Knot detail Polyamide, Spandex Model wears …" at bounding box center [297, 376] width 182 height 44
click at [308, 319] on html "Dashboard Networks STEP 1 OF 5 Products Choose as many products as you'd like, …" at bounding box center [297, 186] width 595 height 373
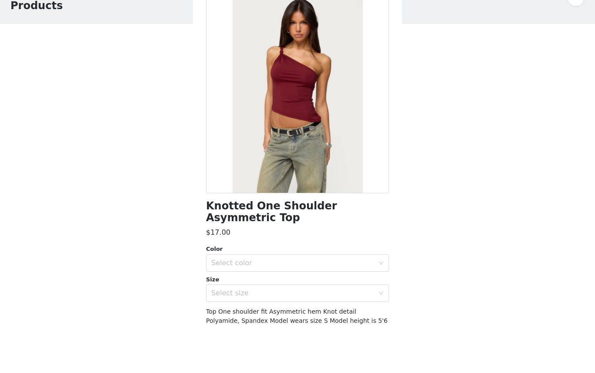
click at [309, 354] on span "Top One shoulder fit Asymmetric hem Knot detail Polyamide, Spandex Model wears …" at bounding box center [297, 376] width 182 height 44
click at [298, 305] on div "Knotted One Shoulder Asymmetric Top $17.00 Color Select color Size Select size …" at bounding box center [297, 240] width 183 height 392
click at [224, 354] on span "Top One shoulder fit Asymmetric hem Knot detail Polyamide, Spandex Model wears …" at bounding box center [297, 376] width 182 height 44
click at [337, 354] on span "Top One shoulder fit Asymmetric hem Knot detail Polyamide, Spandex Model wears …" at bounding box center [297, 376] width 182 height 44
click at [329, 354] on span "Top One shoulder fit Asymmetric hem Knot detail Polyamide, Spandex Model wears …" at bounding box center [297, 376] width 182 height 44
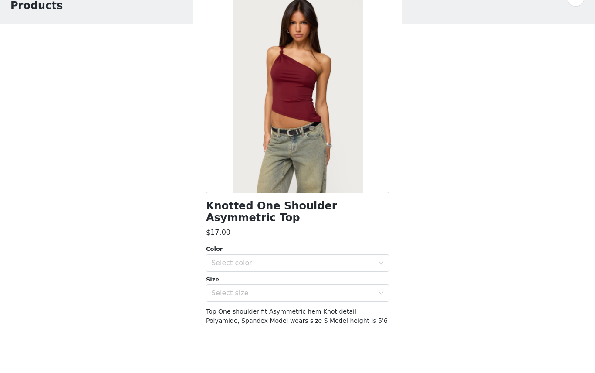
click at [379, 353] on div "Top One shoulder fit Asymmetric hem Knot detail Polyamide, Spandex Model wears …" at bounding box center [297, 376] width 183 height 46
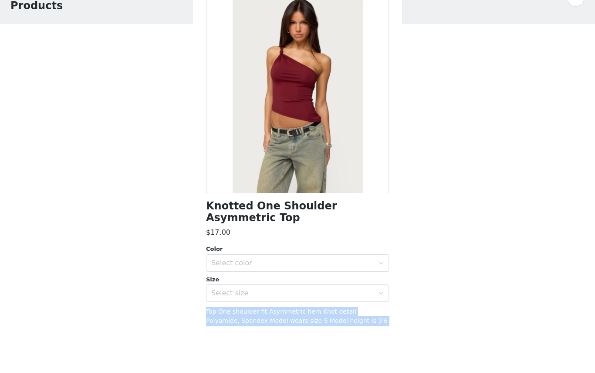
click at [379, 353] on div "Top One shoulder fit Asymmetric hem Knot detail Polyamide, Spandex Model wears …" at bounding box center [297, 376] width 183 height 46
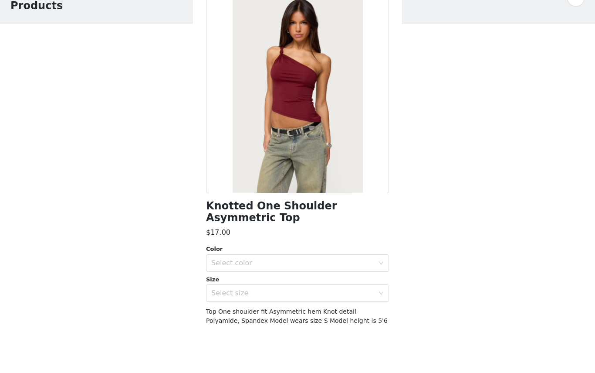
click at [328, 254] on div "Knotted One Shoulder Asymmetric Top $17.00 Color Select color Size Select size …" at bounding box center [297, 240] width 183 height 392
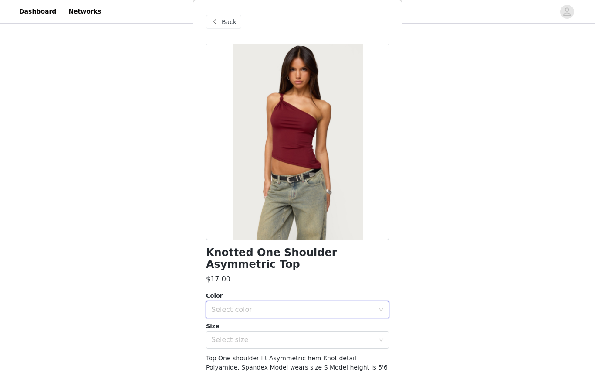
click at [303, 302] on div "Select color" at bounding box center [294, 309] width 167 height 17
click at [273, 332] on li "BURGUNDY" at bounding box center [297, 328] width 183 height 14
click at [254, 345] on div "Select size" at bounding box center [294, 339] width 167 height 17
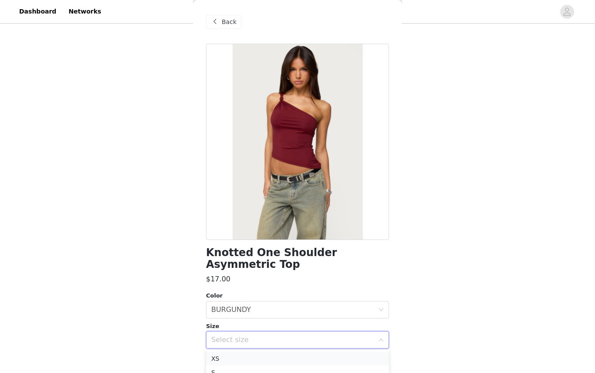
click at [232, 359] on li "XS" at bounding box center [297, 358] width 183 height 14
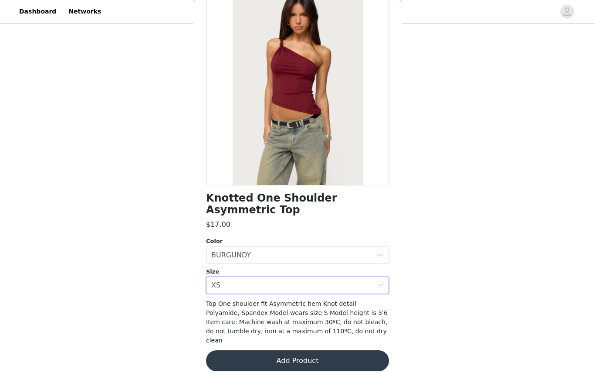
scroll to position [54, 0]
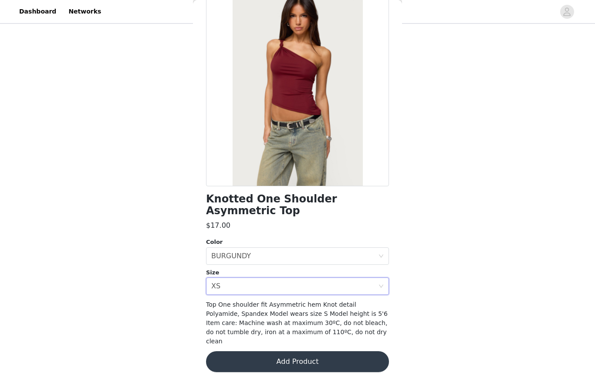
click at [245, 353] on button "Add Product" at bounding box center [297, 361] width 183 height 21
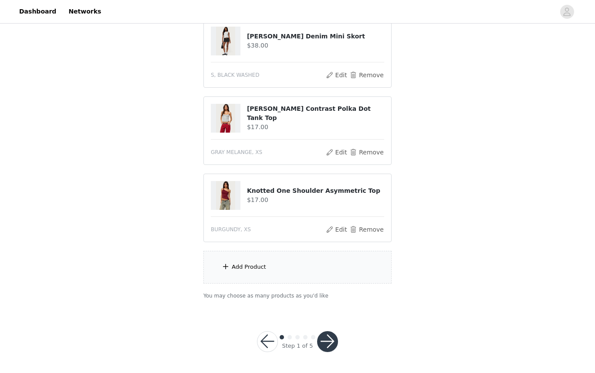
scroll to position [332, 0]
click at [230, 269] on div "Add Product" at bounding box center [298, 267] width 188 height 33
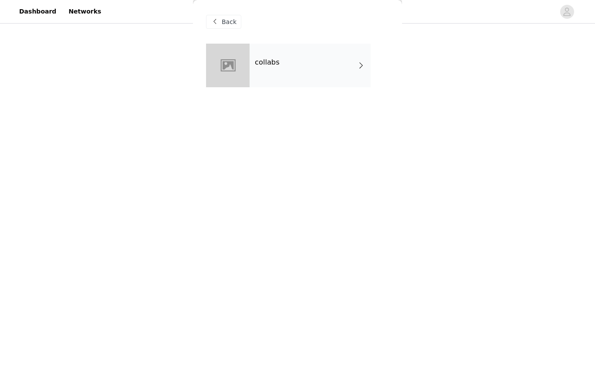
click at [279, 76] on div "collabs" at bounding box center [310, 66] width 121 height 44
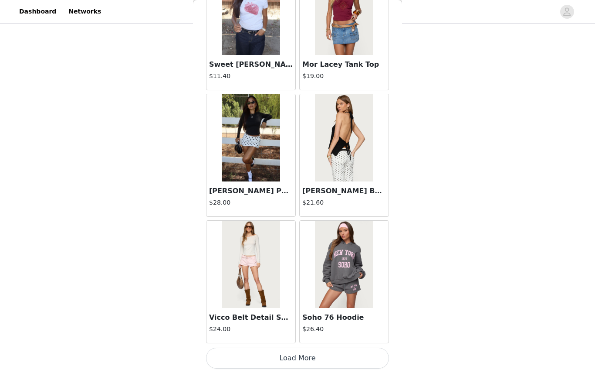
click at [275, 352] on button "Load More" at bounding box center [297, 357] width 183 height 21
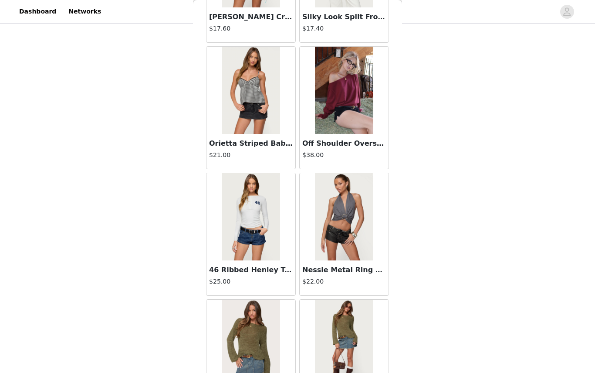
scroll to position [2034, 0]
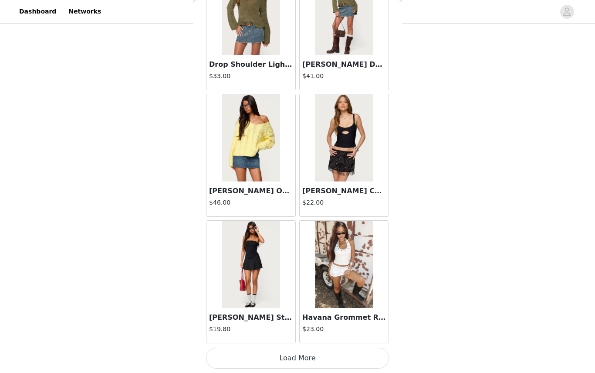
click at [310, 364] on button "Load More" at bounding box center [297, 357] width 183 height 21
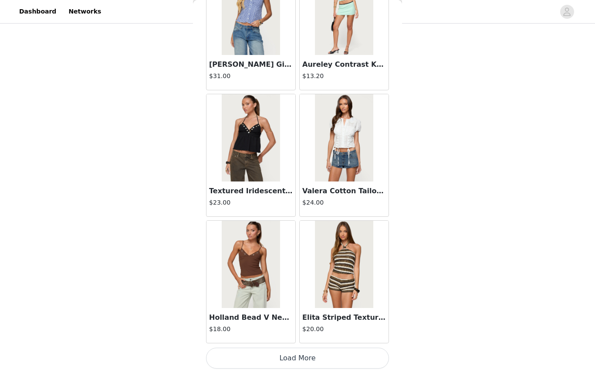
scroll to position [332, 0]
click at [289, 362] on button "Load More" at bounding box center [297, 357] width 183 height 21
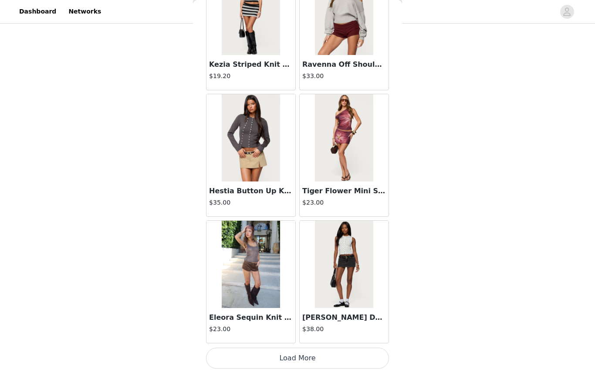
scroll to position [4751, 0]
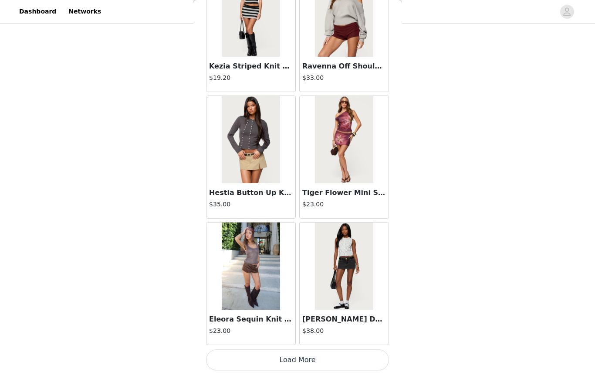
click at [285, 361] on button "Load More" at bounding box center [297, 359] width 183 height 21
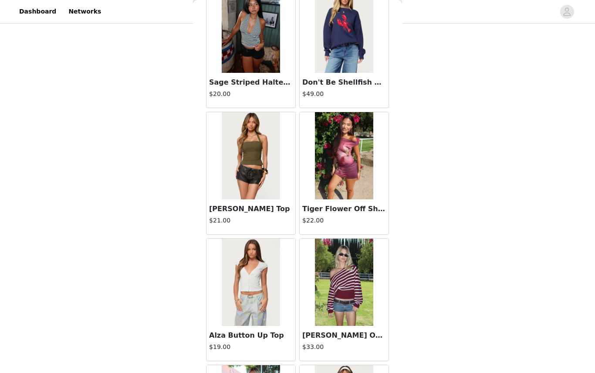
scroll to position [5417, 0]
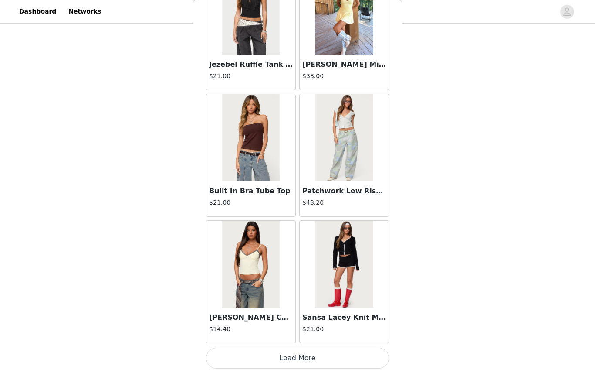
click at [285, 354] on button "Load More" at bounding box center [297, 357] width 183 height 21
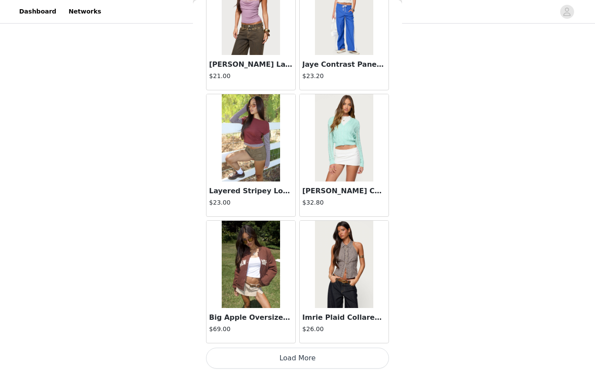
scroll to position [7281, 0]
click at [298, 359] on button "Load More" at bounding box center [297, 357] width 183 height 21
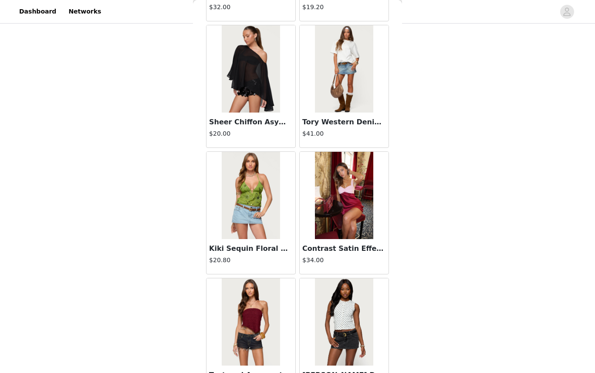
scroll to position [8487, 0]
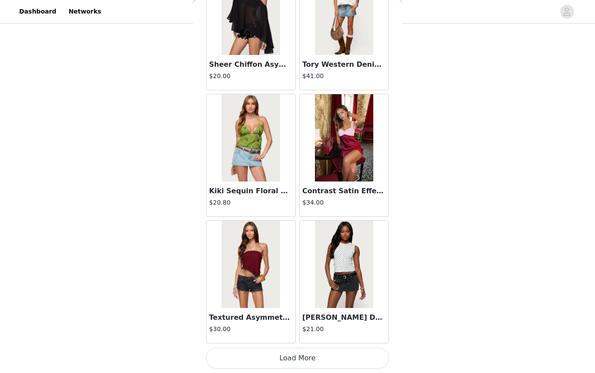
click at [336, 353] on button "Load More" at bounding box center [297, 357] width 183 height 21
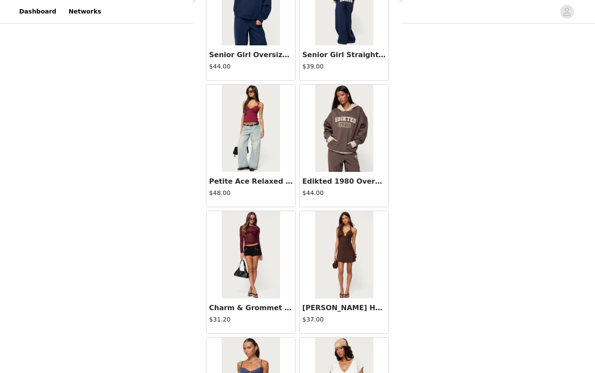
scroll to position [9566, 0]
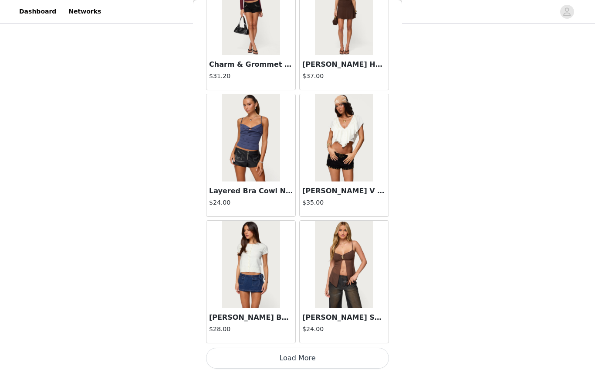
click at [304, 366] on button "Load More" at bounding box center [297, 357] width 183 height 21
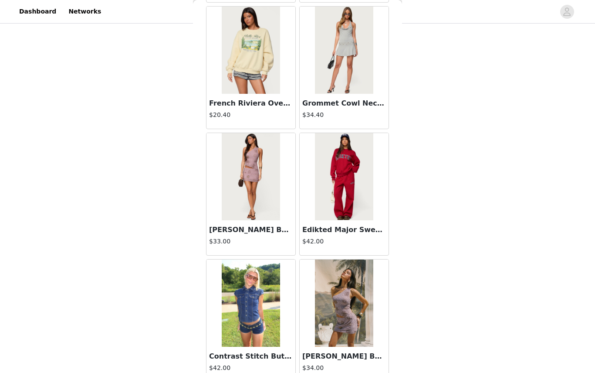
scroll to position [11072, 0]
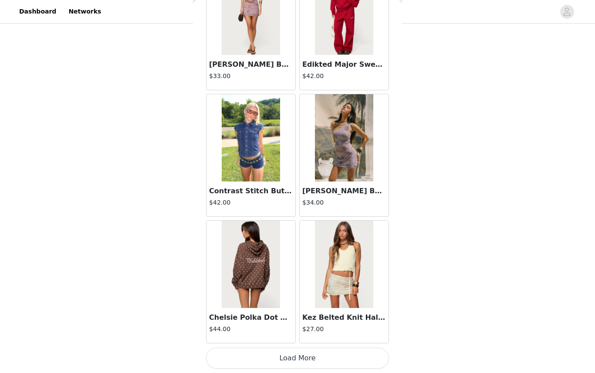
click at [310, 362] on button "Load More" at bounding box center [297, 357] width 183 height 21
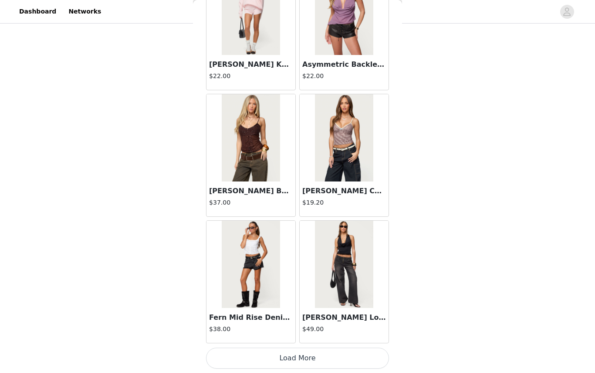
scroll to position [332, 0]
click at [257, 353] on button "Load More" at bounding box center [297, 357] width 183 height 21
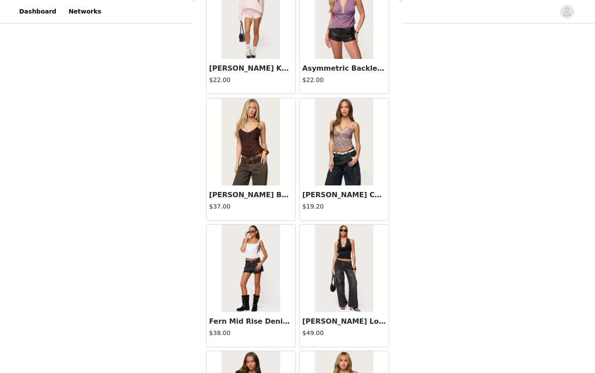
click at [298, 223] on div "Aliyah Zip Low Rise Jeans $49.00" at bounding box center [344, 285] width 93 height 126
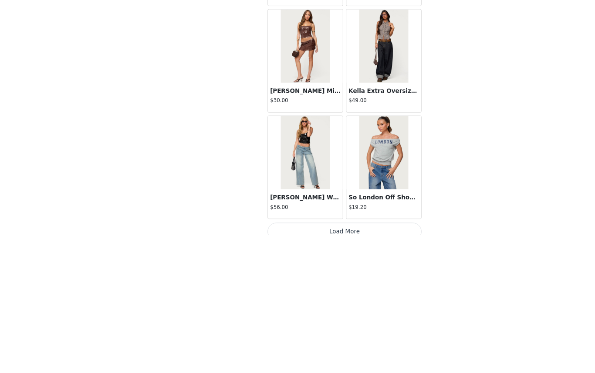
scroll to position [321, 0]
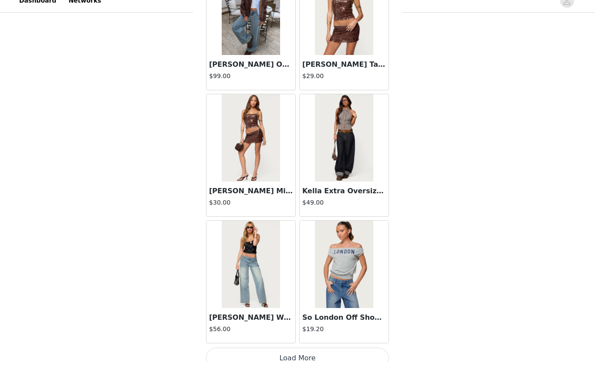
click at [299, 361] on button "Load More" at bounding box center [297, 368] width 183 height 21
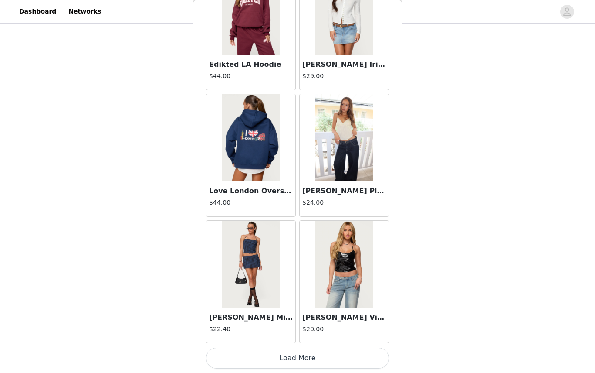
scroll to position [14864, 0]
click at [312, 357] on button "Load More" at bounding box center [297, 357] width 183 height 21
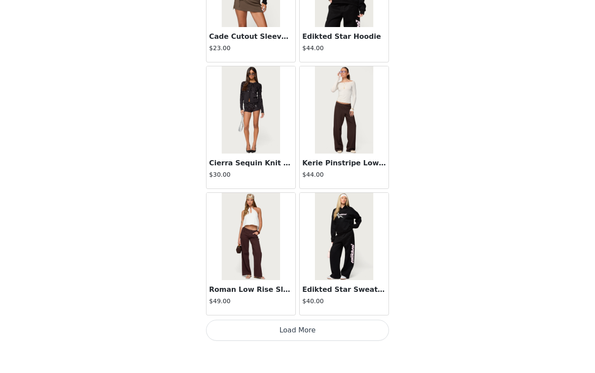
scroll to position [16128, 0]
click at [320, 355] on div "Step 1 of 5" at bounding box center [298, 370] width 102 height 42
click at [297, 362] on div "Step 1 of 5" at bounding box center [298, 370] width 102 height 42
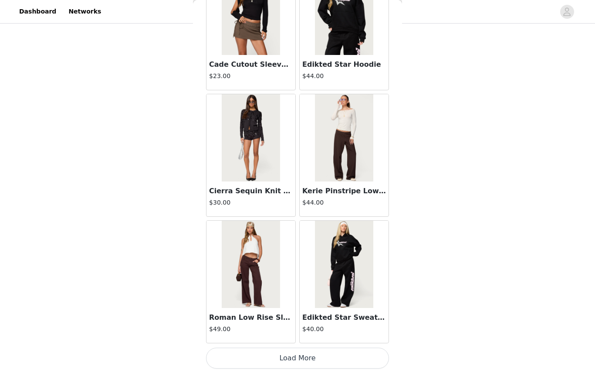
scroll to position [332, 0]
click at [294, 362] on button "Load More" at bounding box center [297, 357] width 183 height 21
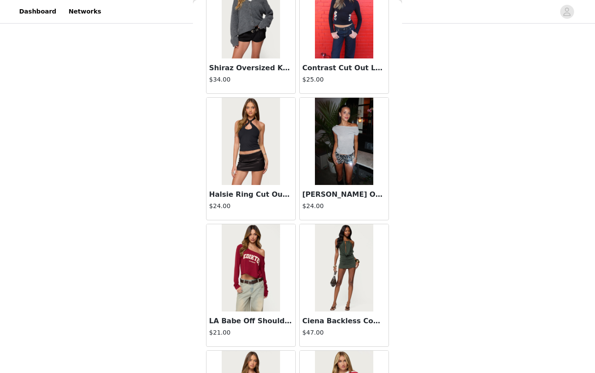
scroll to position [17020, 0]
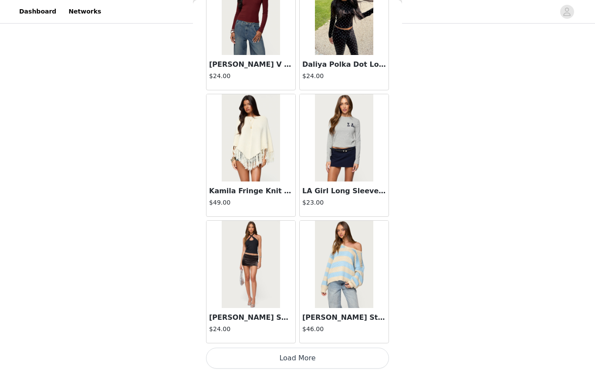
click at [300, 357] on button "Load More" at bounding box center [297, 357] width 183 height 21
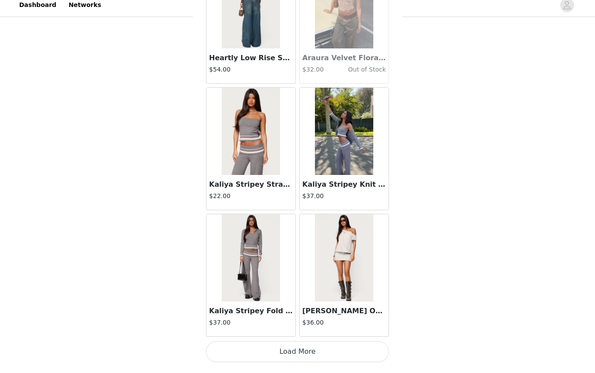
scroll to position [18656, 0]
click at [296, 353] on button "Load More" at bounding box center [297, 357] width 183 height 21
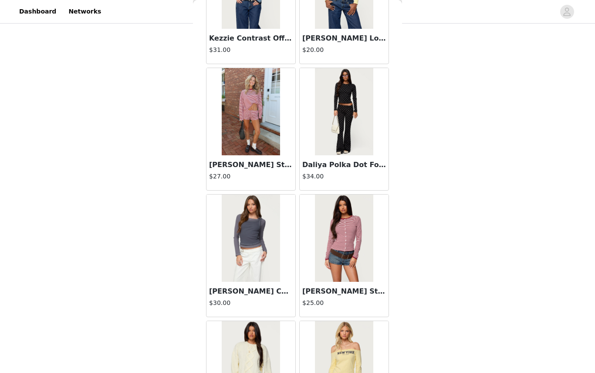
scroll to position [19544, 0]
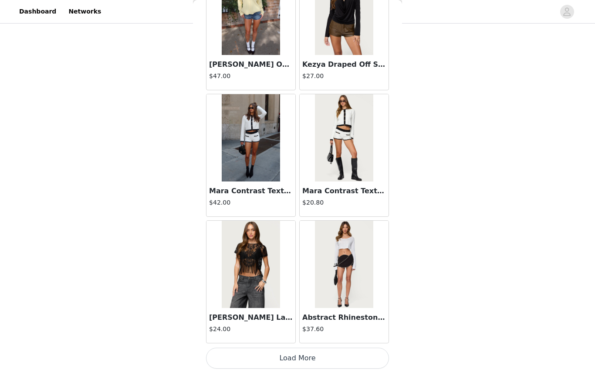
click at [299, 352] on button "Load More" at bounding box center [297, 357] width 183 height 21
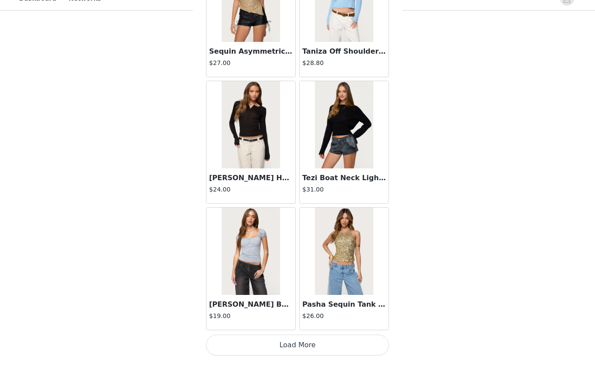
scroll to position [21184, 0]
click at [302, 349] on button "Load More" at bounding box center [297, 357] width 183 height 21
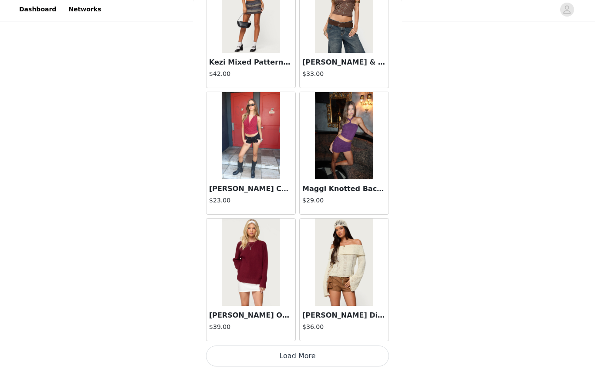
scroll to position [22448, 0]
click at [297, 361] on button "Load More" at bounding box center [297, 357] width 183 height 21
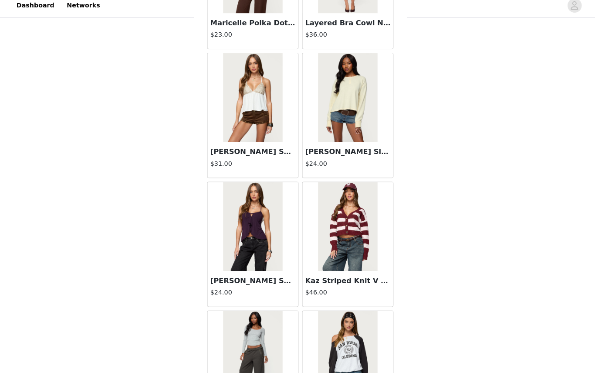
scroll to position [286, 0]
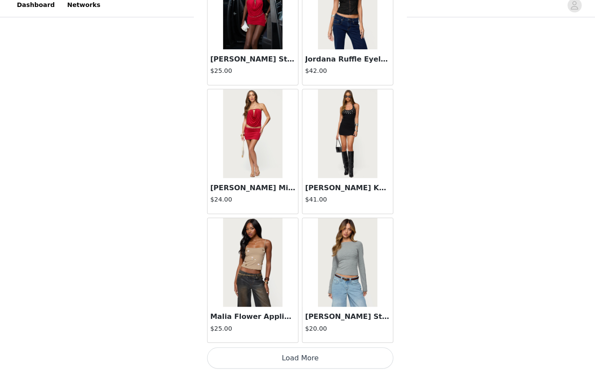
click at [277, 354] on button "Load More" at bounding box center [297, 357] width 183 height 21
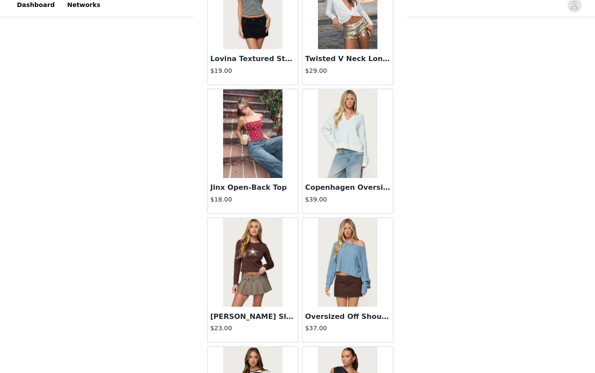
scroll to position [24091, 0]
click at [257, 186] on h3 "Jinx Open-Back Top" at bounding box center [251, 191] width 84 height 10
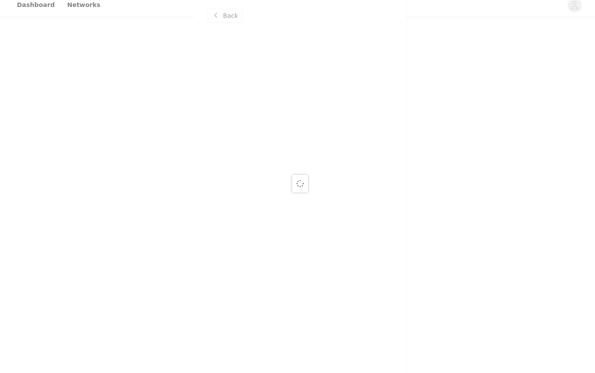
scroll to position [0, 0]
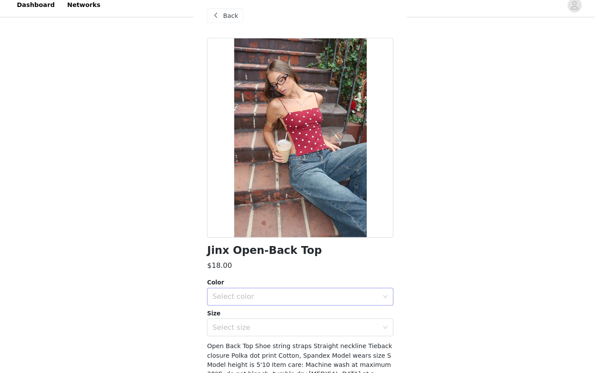
click at [265, 293] on div "Select color" at bounding box center [292, 297] width 163 height 9
click at [256, 312] on li "BURGUNDY-AND-CREAM" at bounding box center [297, 316] width 183 height 14
click at [232, 330] on div "Jinx Open-Back Top $18.00 Color Select color BURGUNDY-AND-CREAM Size Select siz…" at bounding box center [297, 234] width 183 height 380
click at [229, 328] on div "Select size" at bounding box center [294, 327] width 167 height 17
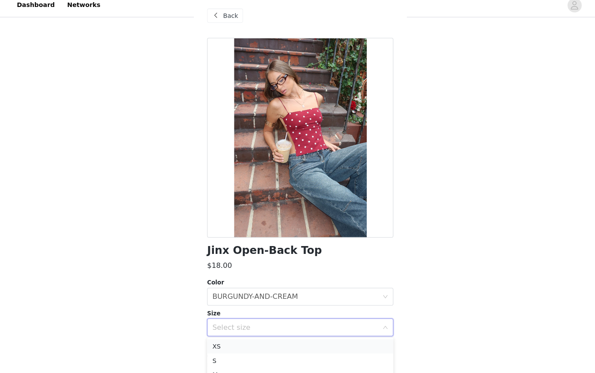
click at [232, 340] on li "XS" at bounding box center [297, 347] width 183 height 14
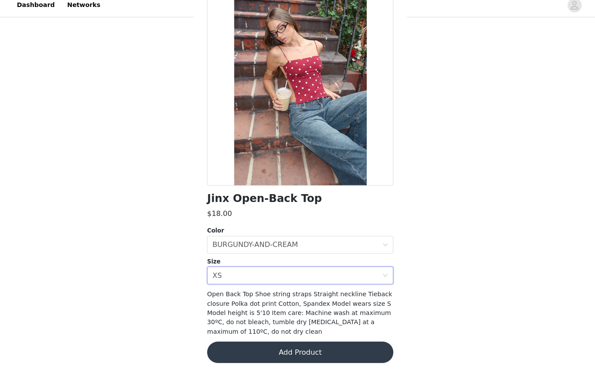
scroll to position [51, 0]
click at [242, 342] on button "Add Product" at bounding box center [297, 352] width 183 height 21
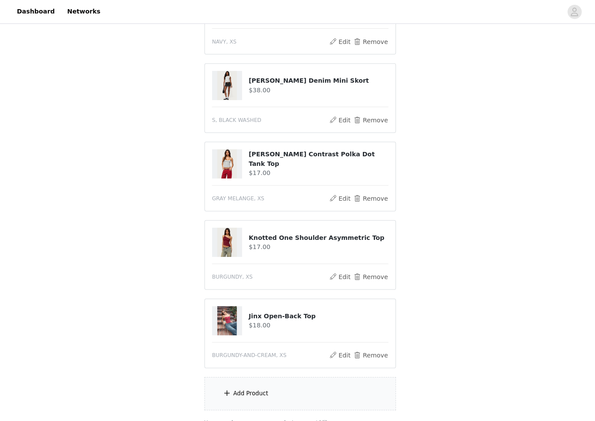
scroll to position [293, 0]
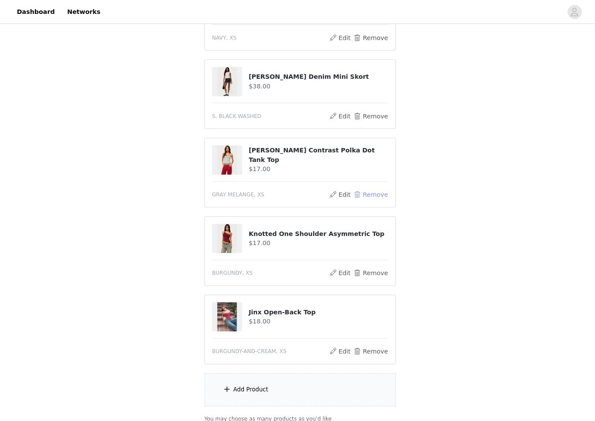
click at [353, 194] on button "Remove" at bounding box center [367, 191] width 35 height 10
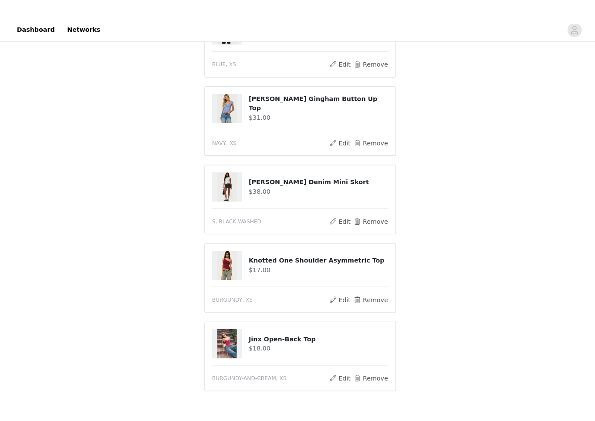
scroll to position [280, 0]
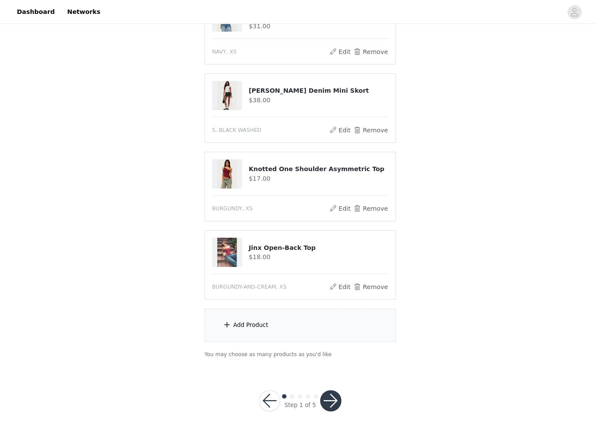
click at [231, 329] on div "Add Product" at bounding box center [298, 319] width 188 height 33
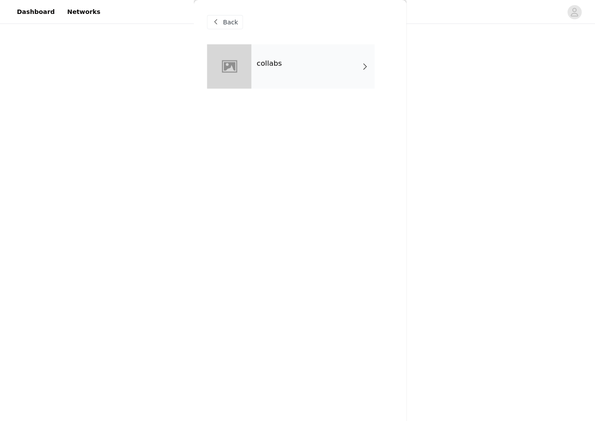
click at [297, 39] on div "Back" at bounding box center [297, 22] width 183 height 44
click at [290, 61] on div "collabs" at bounding box center [310, 66] width 121 height 44
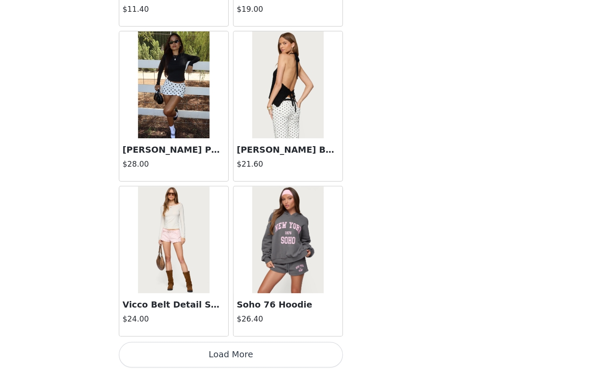
scroll to position [961, 0]
click at [208, 347] on button "Load More" at bounding box center [297, 357] width 183 height 21
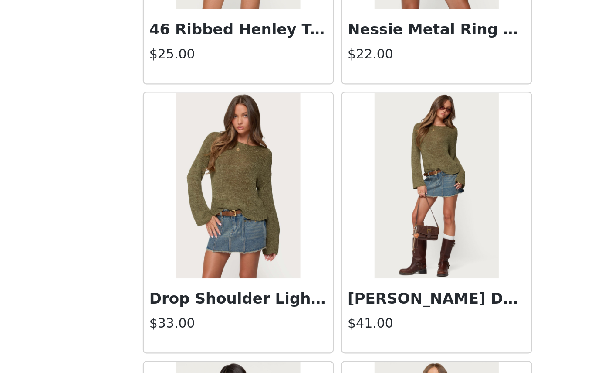
scroll to position [1952, 0]
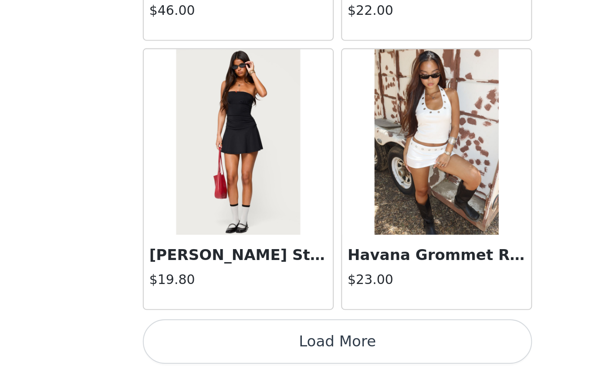
click at [206, 347] on button "Load More" at bounding box center [297, 357] width 183 height 21
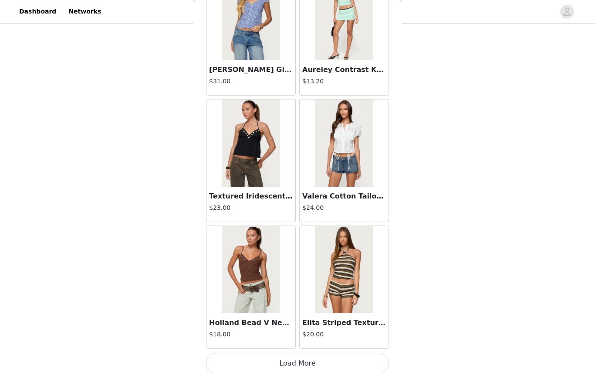
scroll to position [332, 0]
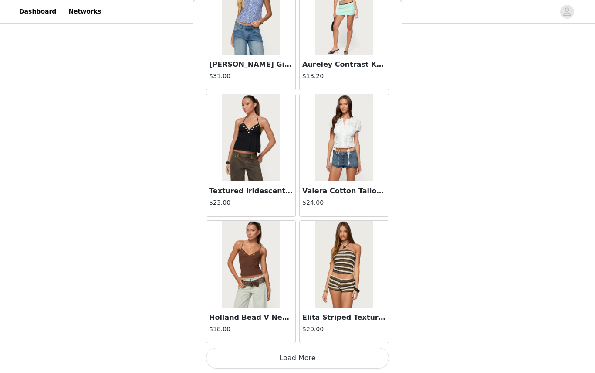
click at [362, 358] on button "Load More" at bounding box center [297, 357] width 183 height 21
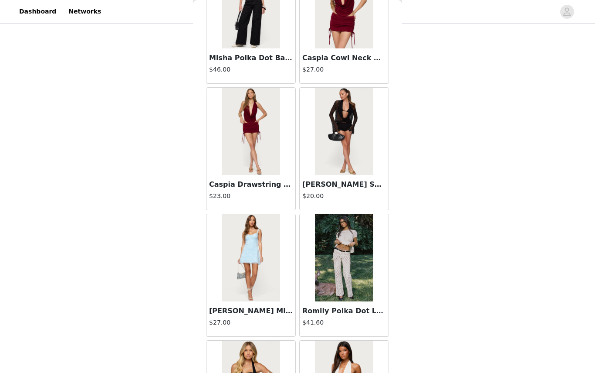
scroll to position [4087, 0]
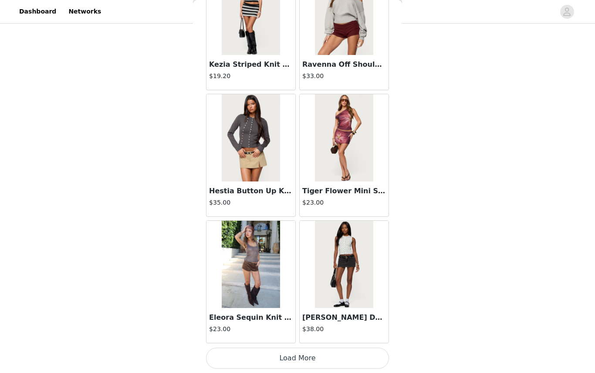
click at [336, 364] on button "Load More" at bounding box center [297, 357] width 183 height 21
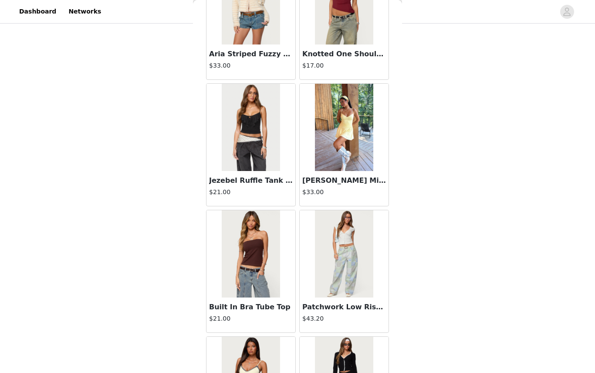
scroll to position [5934, 0]
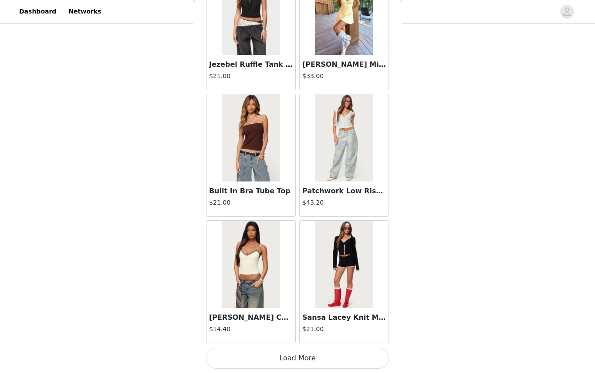
click at [358, 361] on button "Load More" at bounding box center [297, 357] width 183 height 21
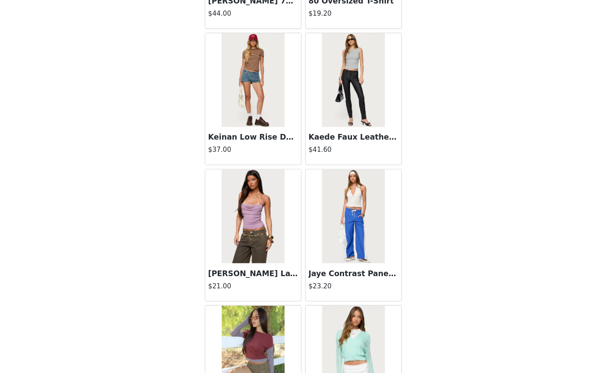
scroll to position [7065, 0]
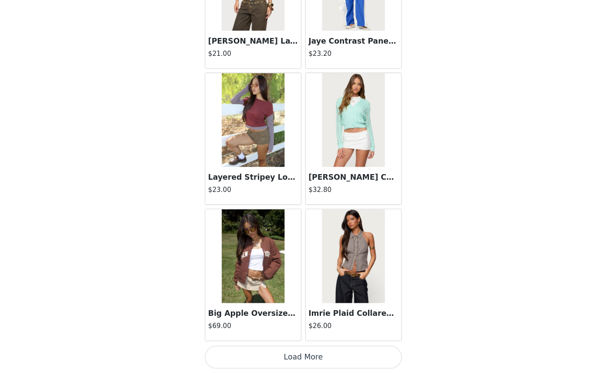
click at [336, 347] on button "Load More" at bounding box center [297, 357] width 183 height 21
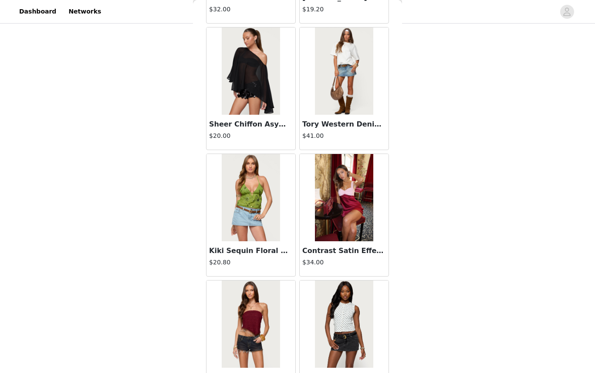
scroll to position [332, 0]
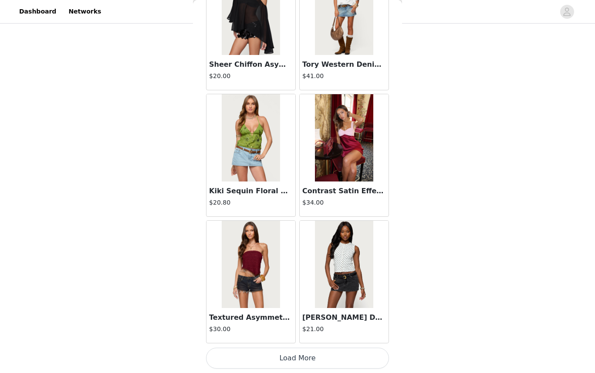
click at [345, 352] on button "Load More" at bounding box center [297, 357] width 183 height 21
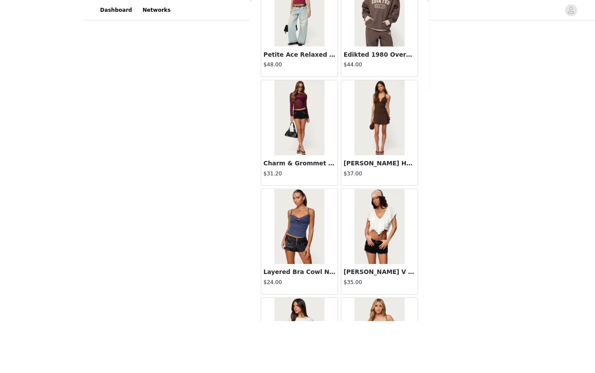
scroll to position [228, 0]
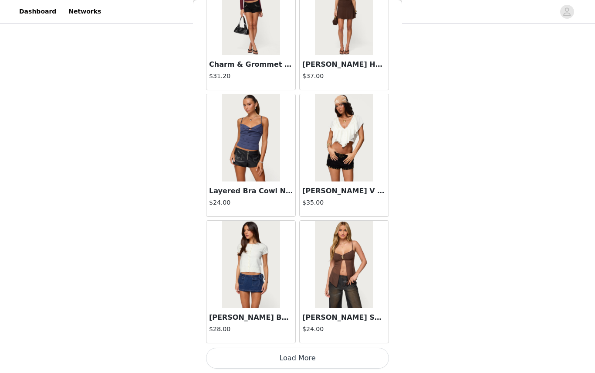
click at [325, 355] on button "Load More" at bounding box center [297, 357] width 183 height 21
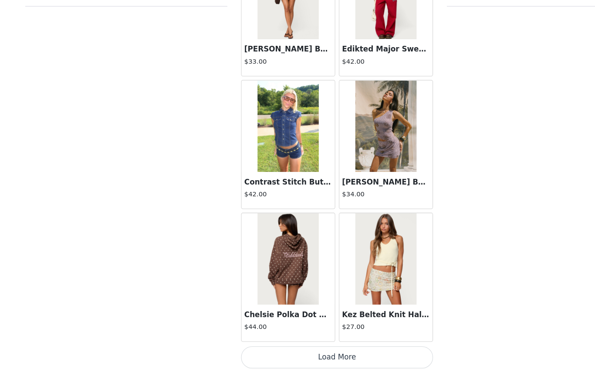
scroll to position [269, 0]
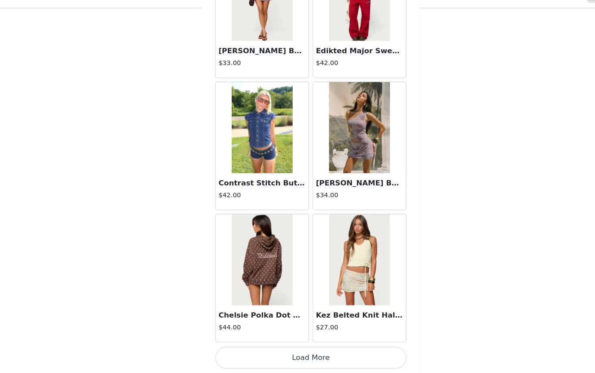
click at [333, 347] on button "Load More" at bounding box center [297, 357] width 183 height 21
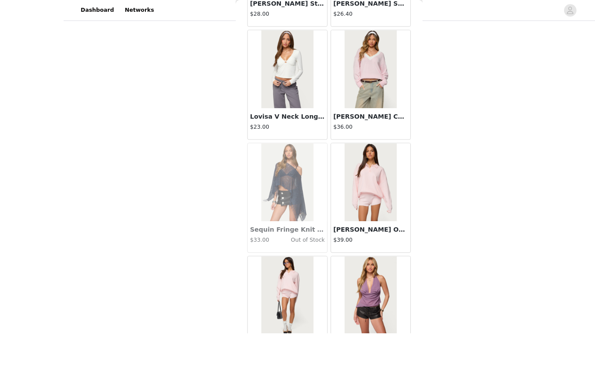
scroll to position [168, 0]
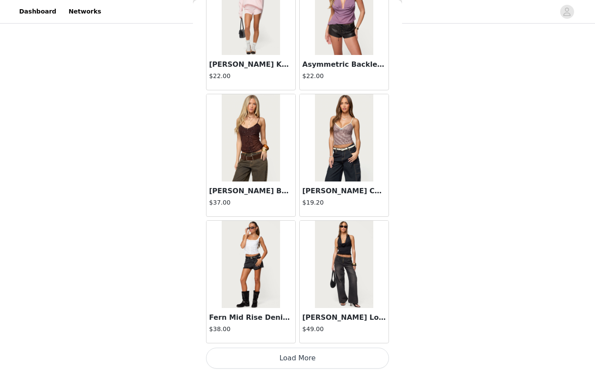
click at [367, 367] on button "Load More" at bounding box center [297, 357] width 183 height 21
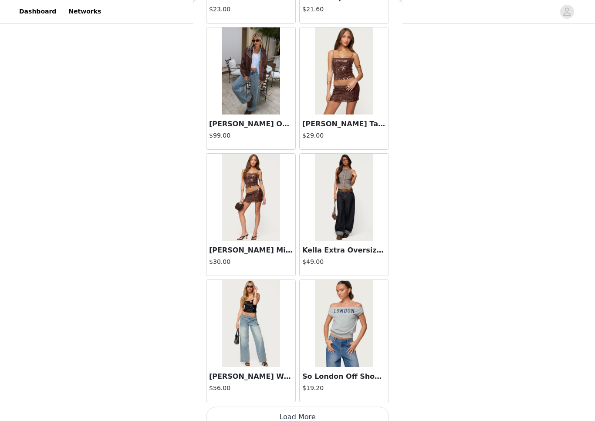
scroll to position [13541, 0]
click at [292, 372] on button "Load More" at bounding box center [297, 417] width 183 height 21
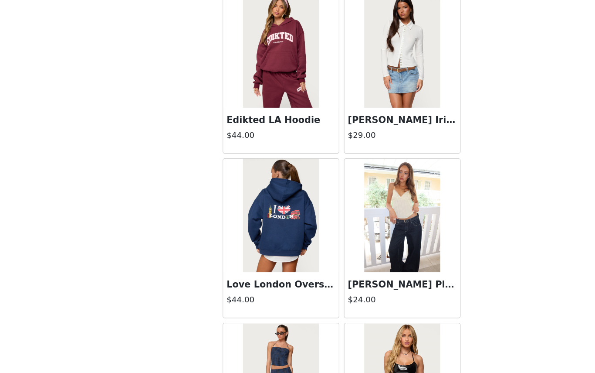
scroll to position [14752, 0]
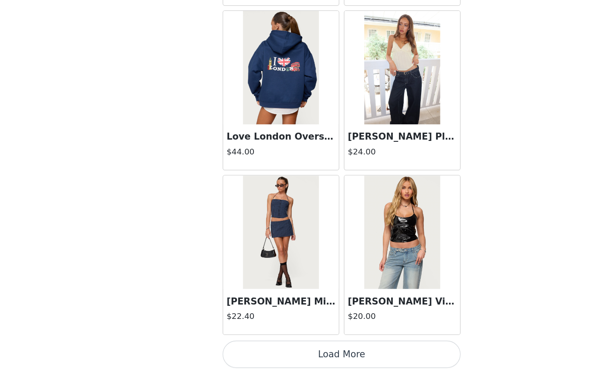
click at [320, 347] on button "Load More" at bounding box center [297, 357] width 183 height 21
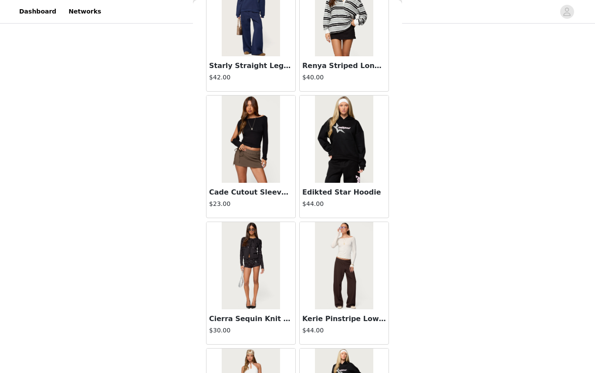
scroll to position [16086, 0]
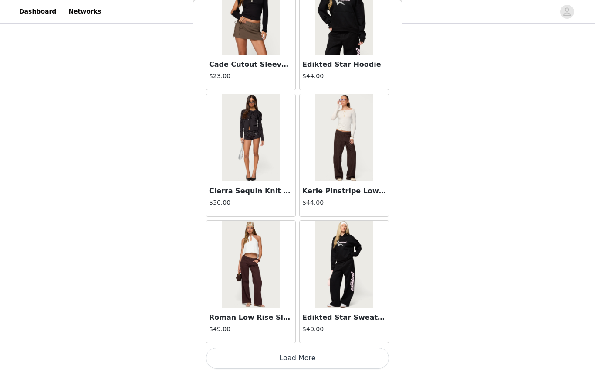
click at [360, 362] on button "Load More" at bounding box center [297, 357] width 183 height 21
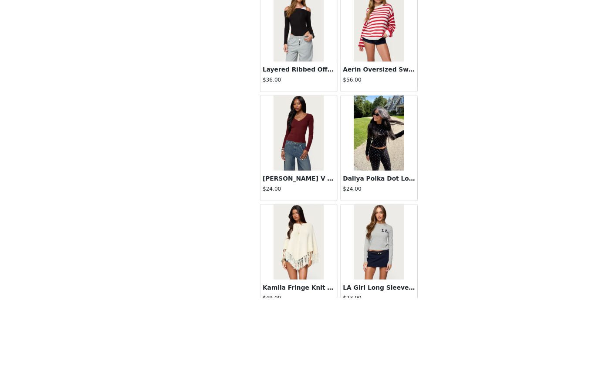
scroll to position [288, 0]
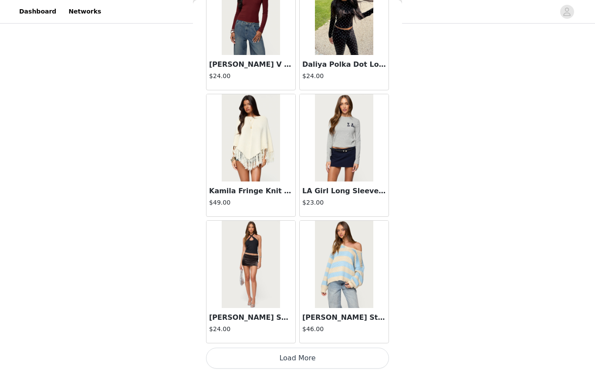
click at [356, 362] on button "Load More" at bounding box center [297, 357] width 183 height 21
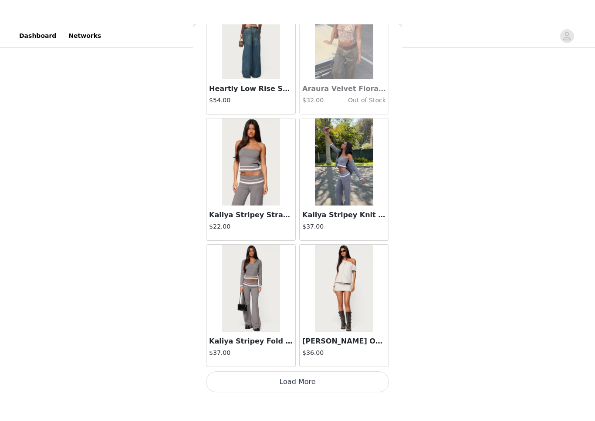
scroll to position [283, 0]
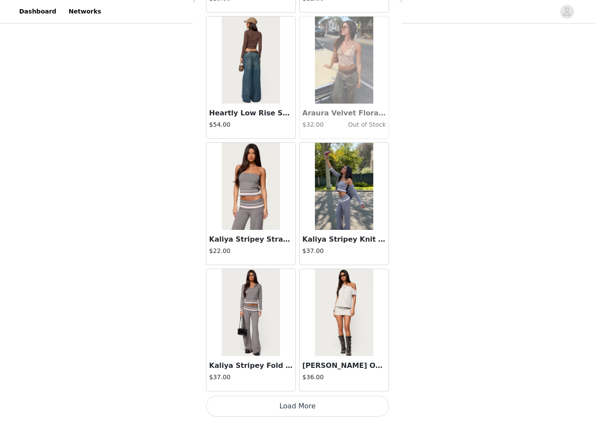
click at [357, 372] on button "Load More" at bounding box center [297, 406] width 183 height 21
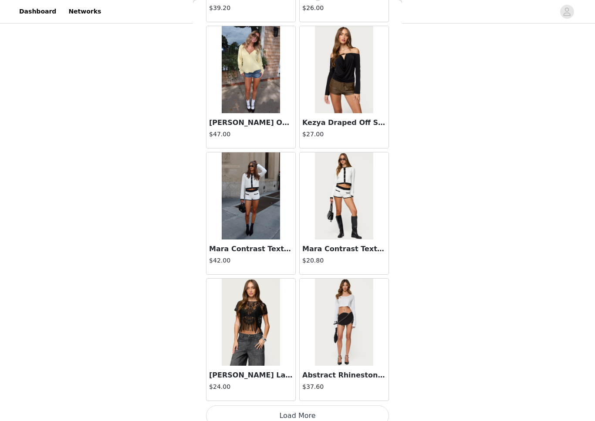
scroll to position [19860, 0]
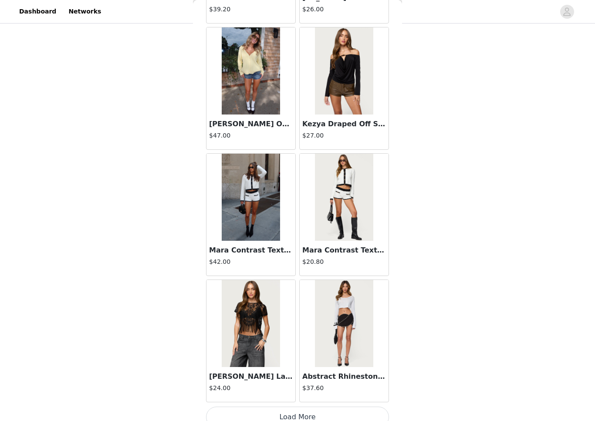
click at [369, 372] on button "Load More" at bounding box center [297, 417] width 183 height 21
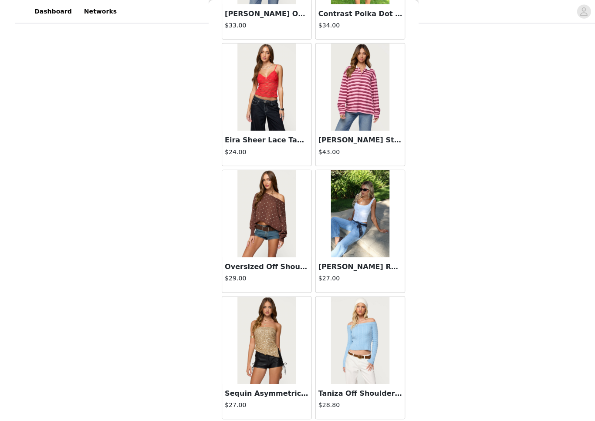
scroll to position [231, 0]
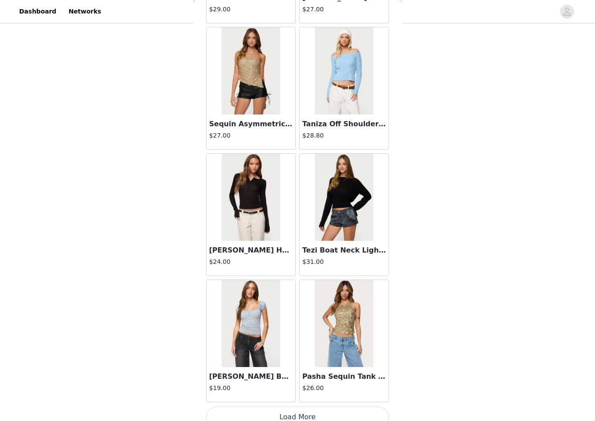
click at [300, 372] on button "Load More" at bounding box center [297, 417] width 183 height 21
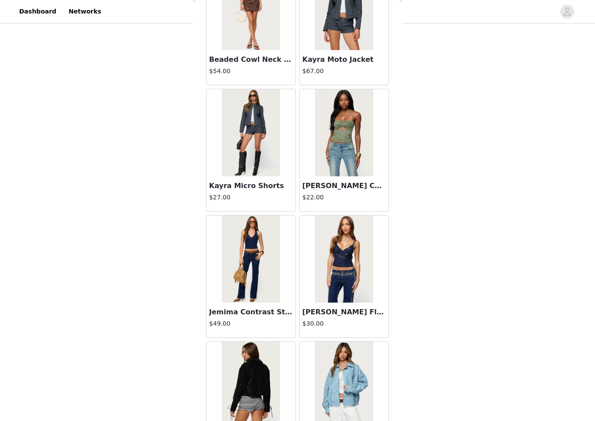
scroll to position [21825, 0]
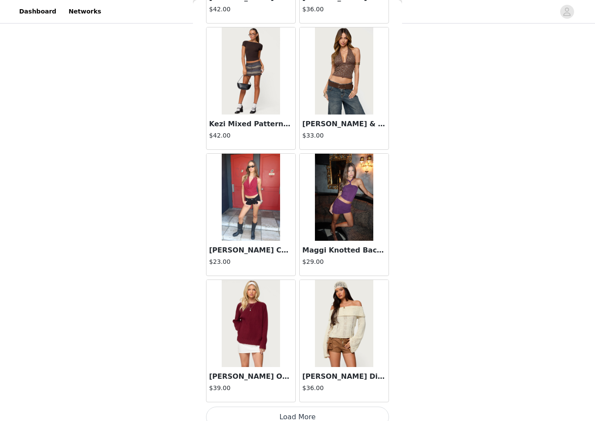
click at [369, 372] on button "Load More" at bounding box center [297, 417] width 183 height 21
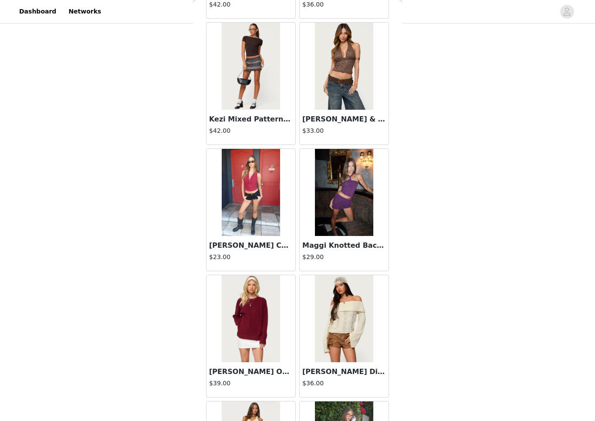
scroll to position [22404, 0]
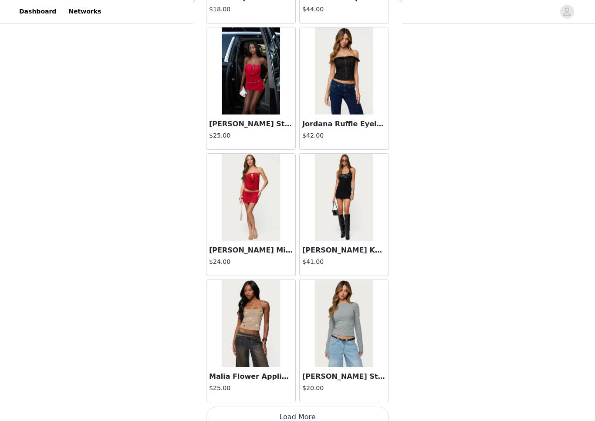
click at [364, 372] on button "Load More" at bounding box center [297, 417] width 183 height 21
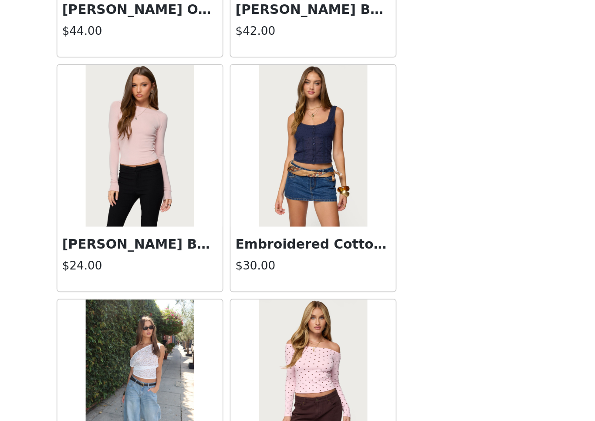
scroll to position [24884, 0]
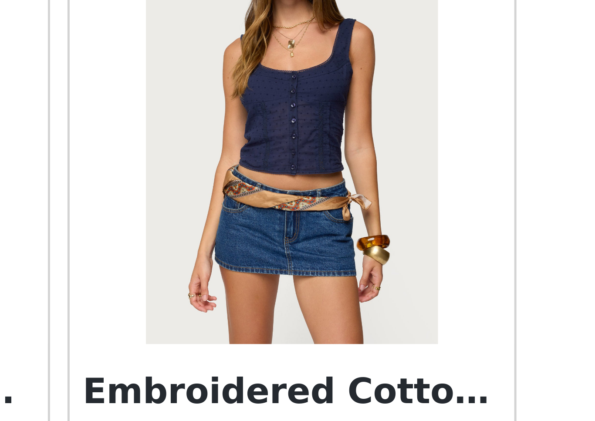
click at [315, 186] on img at bounding box center [344, 229] width 58 height 87
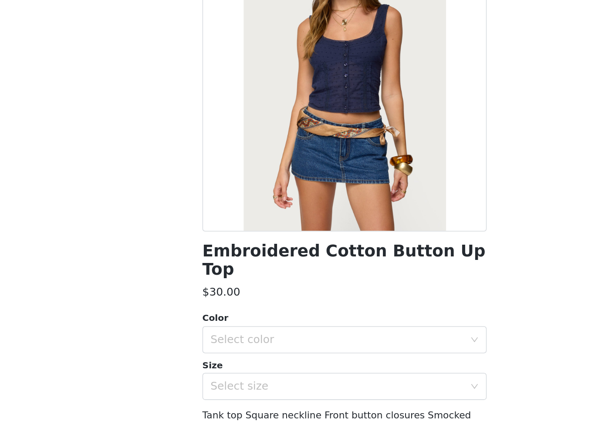
scroll to position [2, 0]
click at [223, 303] on div "Select color" at bounding box center [292, 307] width 163 height 9
click at [206, 307] on li "NAVY" at bounding box center [297, 314] width 183 height 14
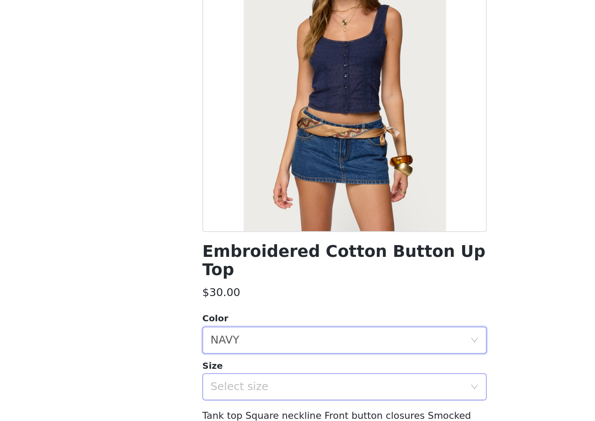
click at [211, 333] on div "Select size" at bounding box center [292, 337] width 163 height 9
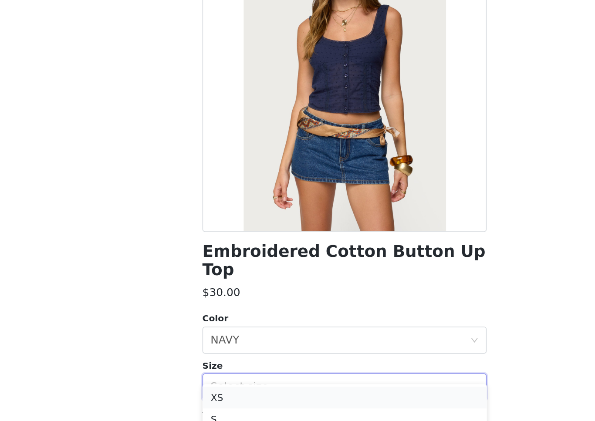
click at [206, 337] on li "XS" at bounding box center [297, 344] width 183 height 14
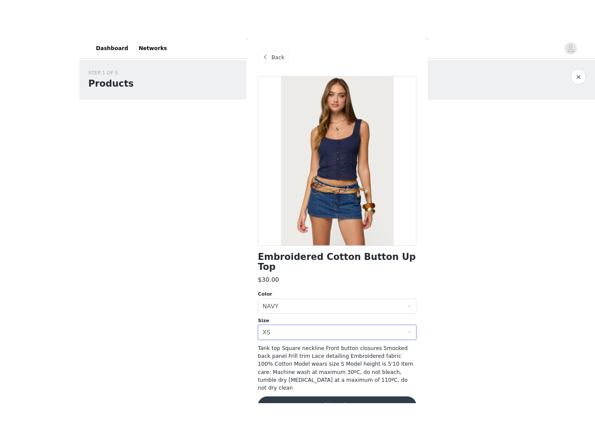
scroll to position [26, 0]
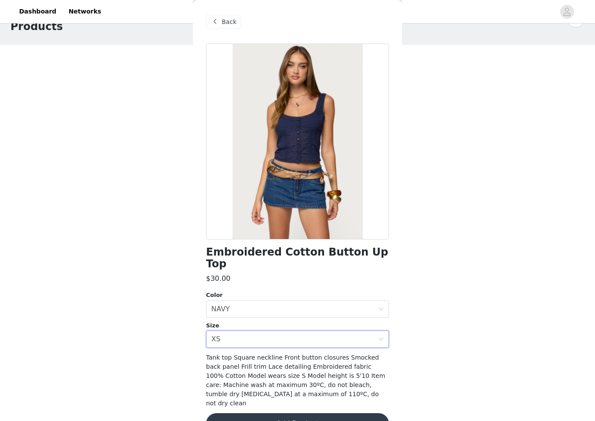
click at [371, 372] on button "Add Product" at bounding box center [297, 424] width 183 height 21
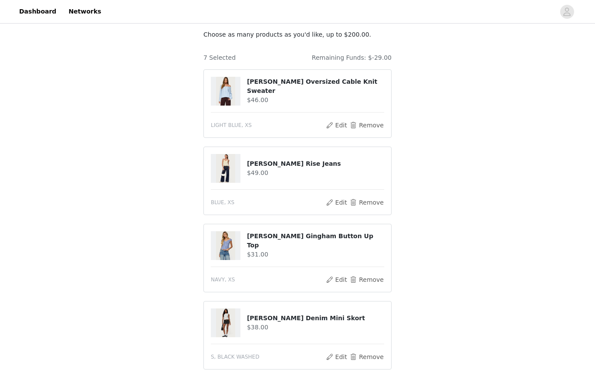
scroll to position [51, 0]
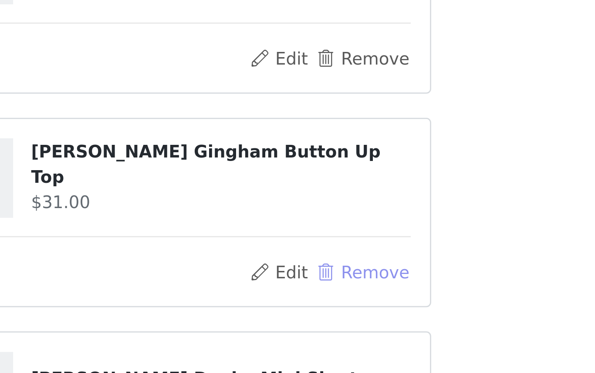
click at [350, 275] on button "Remove" at bounding box center [367, 280] width 35 height 10
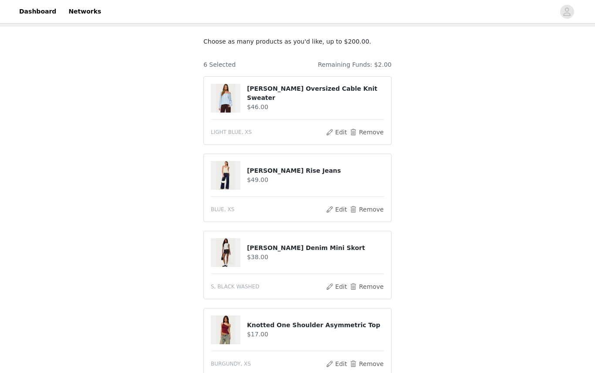
scroll to position [44, 0]
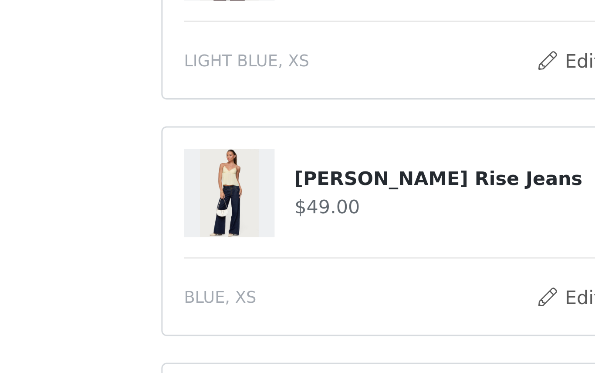
click at [247, 166] on h4 "Meredith Low Rise Jeans" at bounding box center [315, 170] width 137 height 9
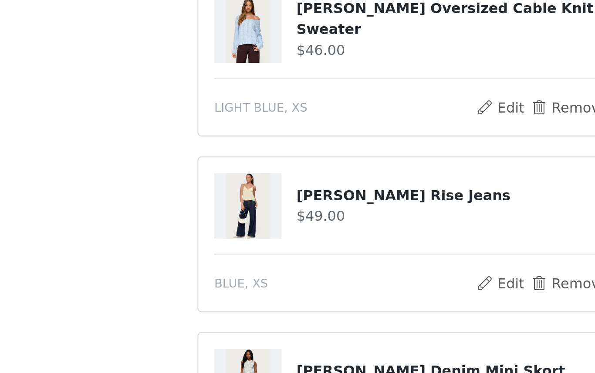
scroll to position [0, 0]
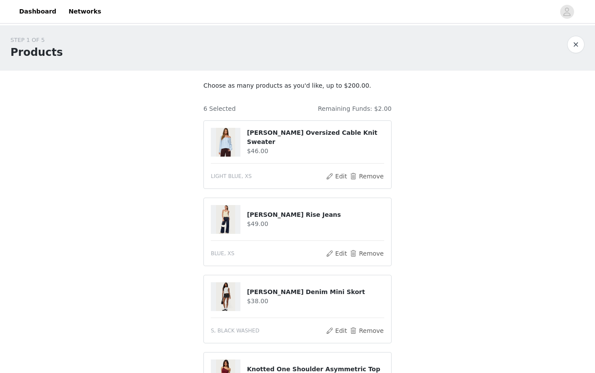
click at [309, 211] on h4 "Meredith Low Rise Jeans" at bounding box center [315, 214] width 137 height 9
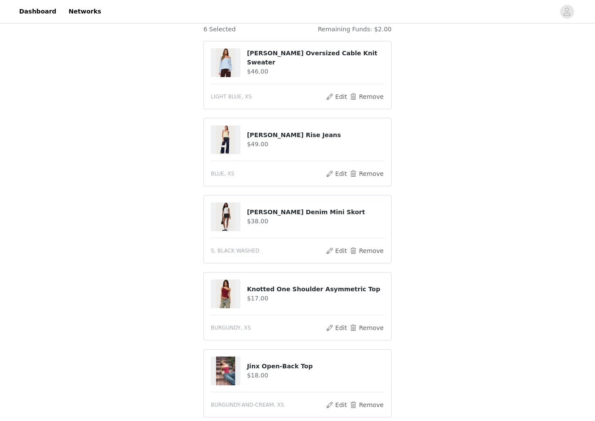
scroll to position [55, 0]
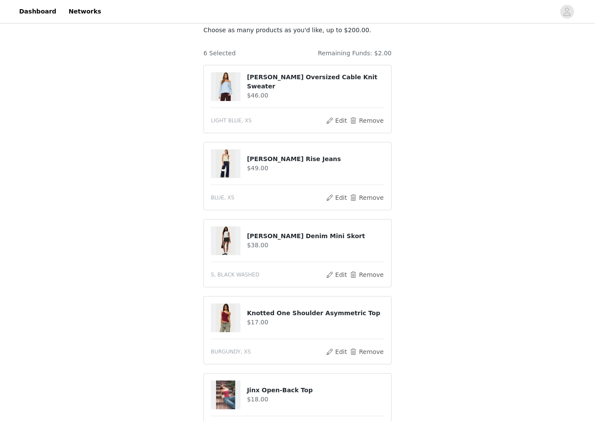
click at [224, 175] on img at bounding box center [225, 163] width 19 height 29
click at [274, 157] on h4 "Meredith Low Rise Jeans" at bounding box center [315, 159] width 137 height 9
click at [253, 159] on h4 "Meredith Low Rise Jeans" at bounding box center [315, 159] width 137 height 9
click at [334, 200] on button "Edit" at bounding box center [337, 198] width 22 height 10
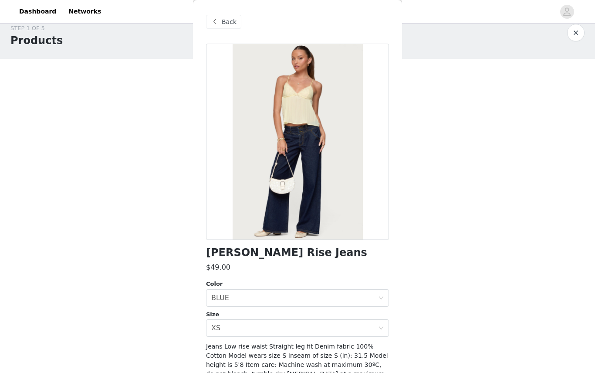
scroll to position [0, 0]
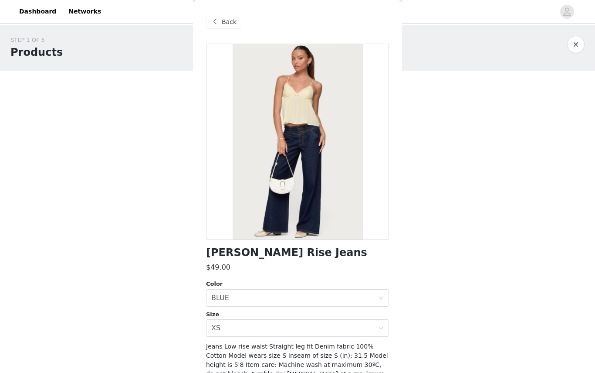
click at [228, 26] on span "Back" at bounding box center [229, 21] width 15 height 9
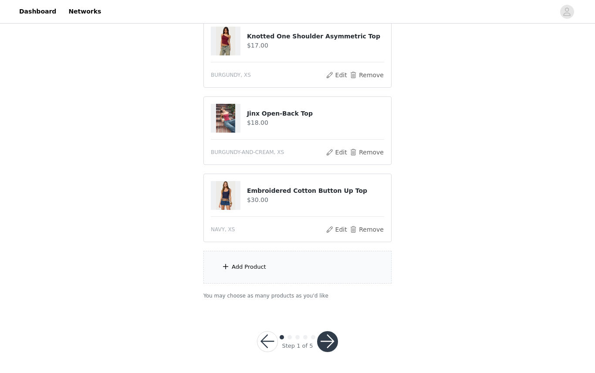
scroll to position [332, 0]
click at [237, 268] on div "Add Product" at bounding box center [249, 267] width 34 height 9
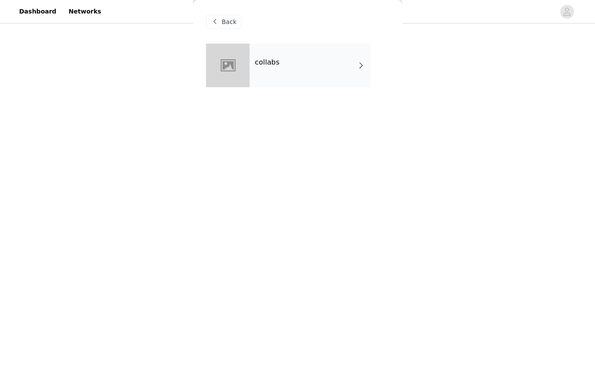
click at [347, 78] on div "collabs" at bounding box center [310, 66] width 121 height 44
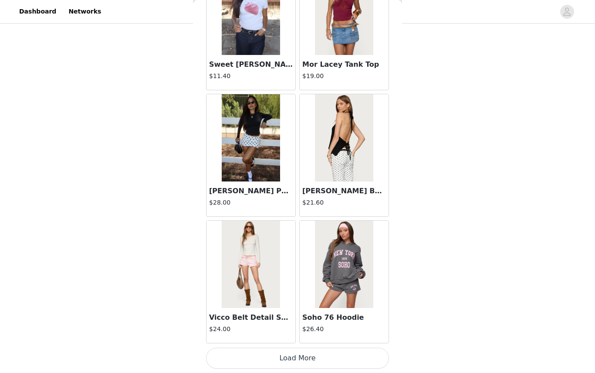
scroll to position [961, 0]
click at [321, 349] on button "Load More" at bounding box center [297, 357] width 183 height 21
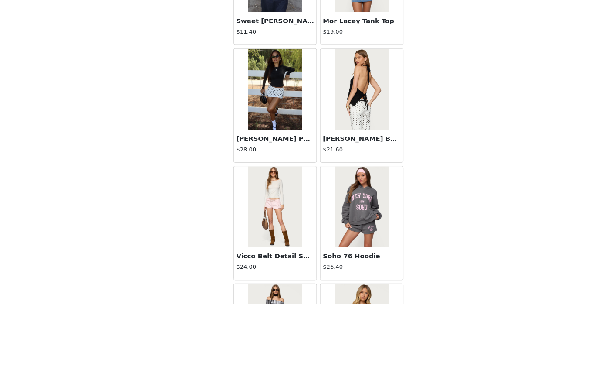
scroll to position [332, 0]
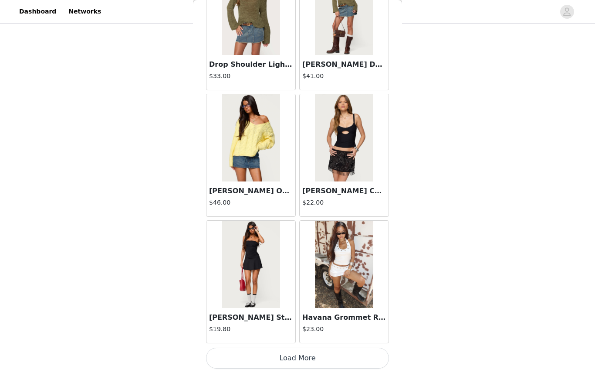
click at [280, 351] on button "Load More" at bounding box center [297, 357] width 183 height 21
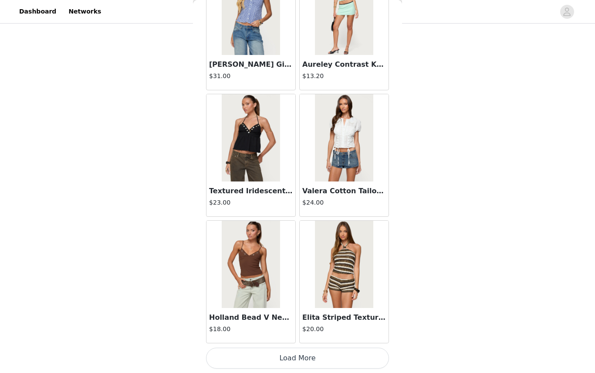
scroll to position [3485, 0]
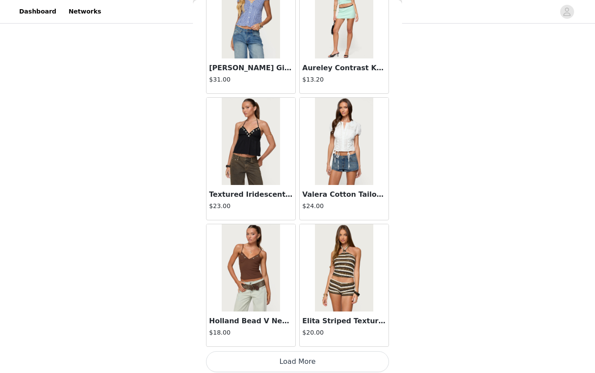
click at [262, 351] on button "Load More" at bounding box center [297, 361] width 183 height 21
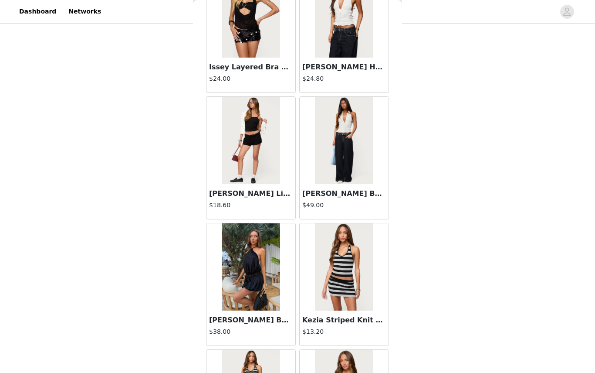
click at [311, 290] on div at bounding box center [344, 266] width 89 height 87
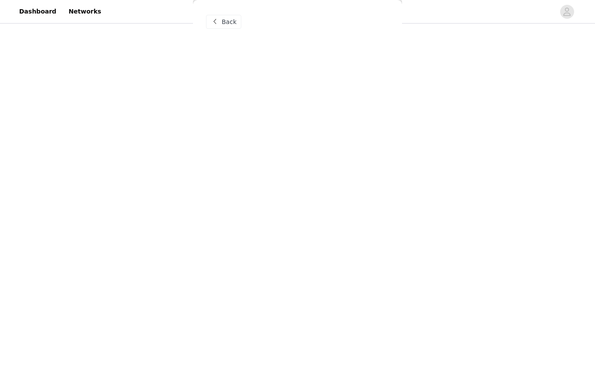
scroll to position [0, 0]
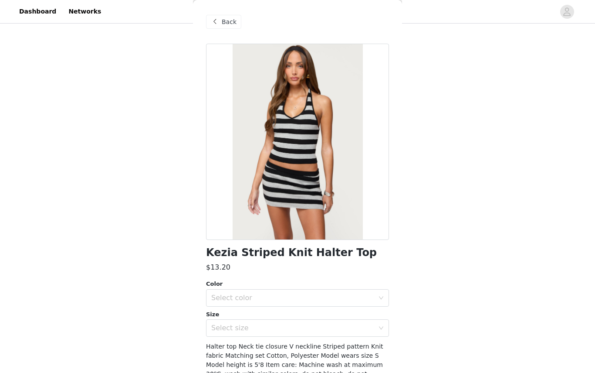
click at [236, 23] on div "Back" at bounding box center [223, 22] width 35 height 14
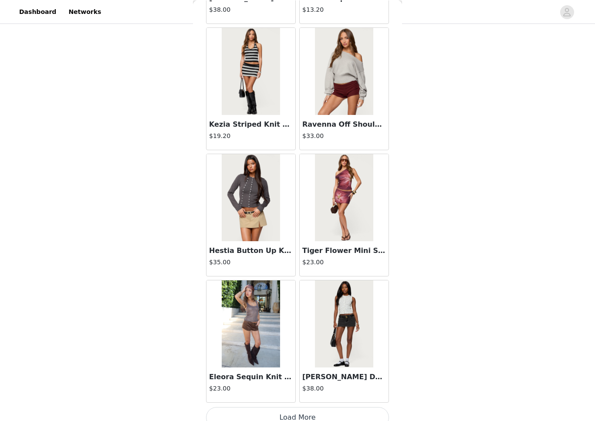
scroll to position [237, 0]
click at [334, 372] on button "Load More" at bounding box center [297, 417] width 183 height 21
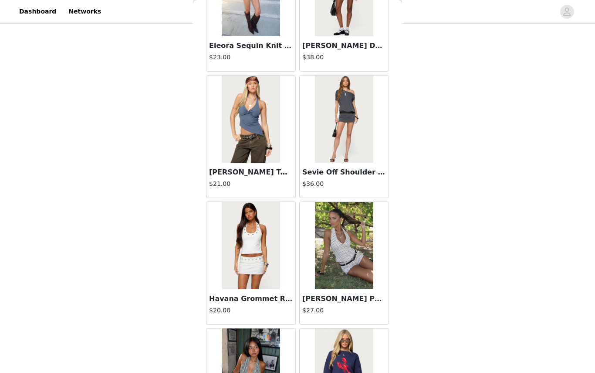
scroll to position [5024, 0]
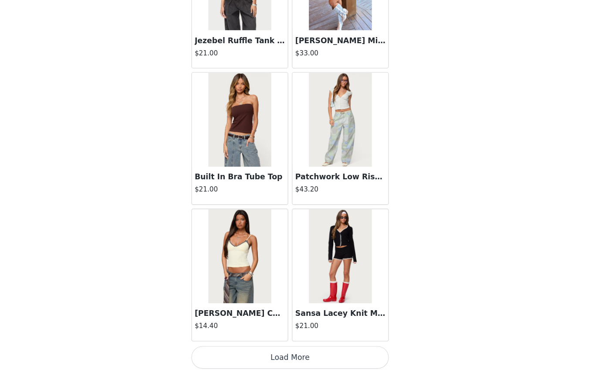
click at [323, 347] on button "Load More" at bounding box center [297, 357] width 183 height 21
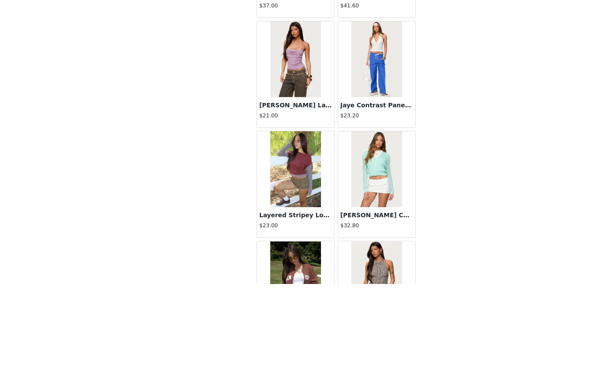
scroll to position [332, 0]
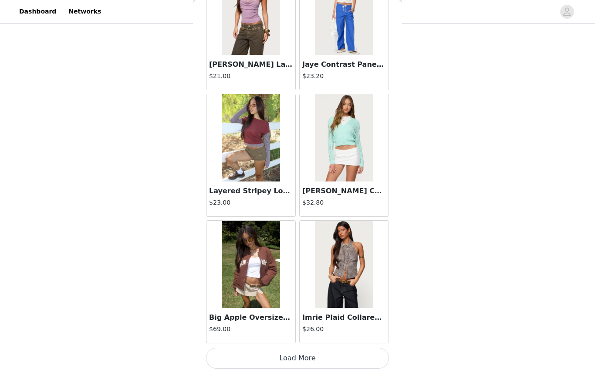
click at [346, 361] on button "Load More" at bounding box center [297, 357] width 183 height 21
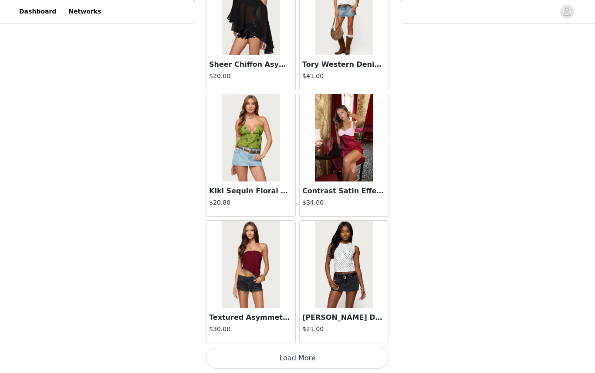
click at [347, 360] on button "Load More" at bounding box center [297, 357] width 183 height 21
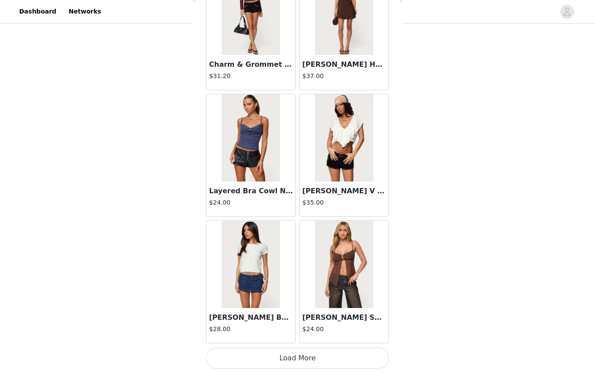
scroll to position [9809, 0]
click at [329, 360] on button "Load More" at bounding box center [297, 357] width 183 height 21
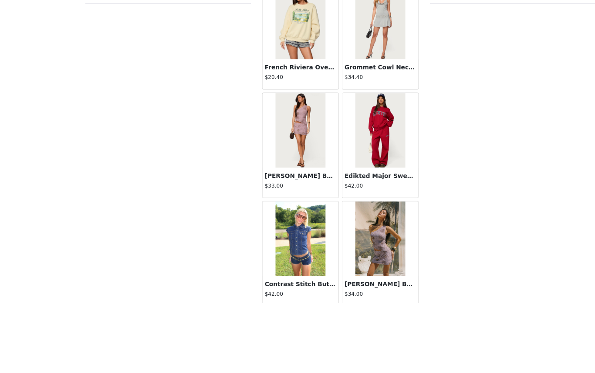
scroll to position [292, 0]
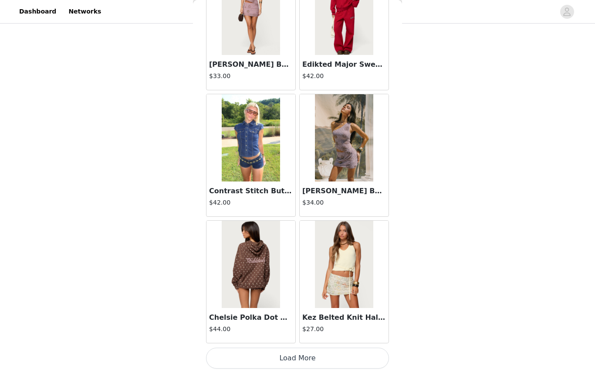
click at [327, 358] on button "Load More" at bounding box center [297, 357] width 183 height 21
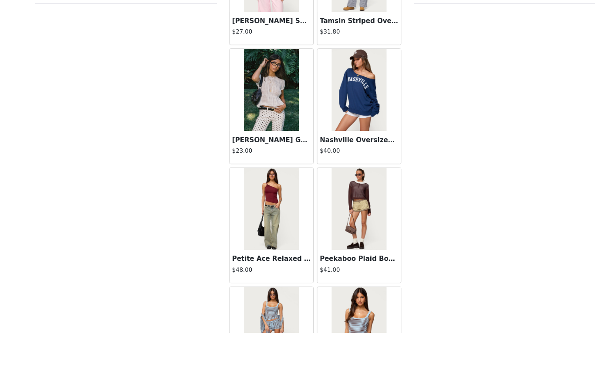
scroll to position [332, 0]
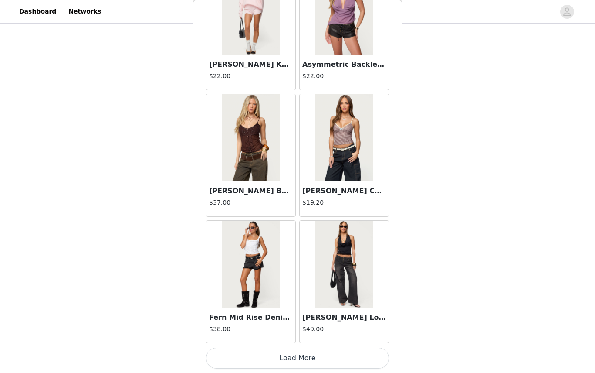
click at [344, 357] on button "Load More" at bounding box center [297, 357] width 183 height 21
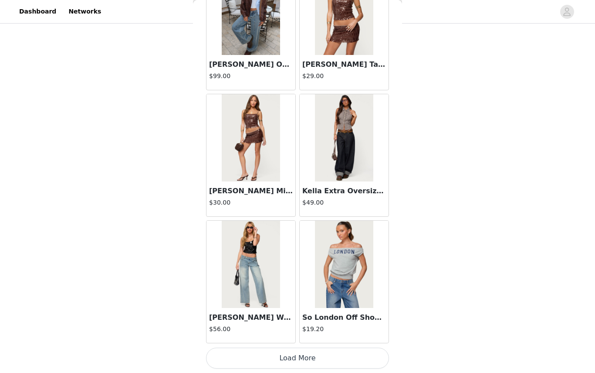
scroll to position [13600, 0]
click at [335, 366] on button "Load More" at bounding box center [297, 357] width 183 height 21
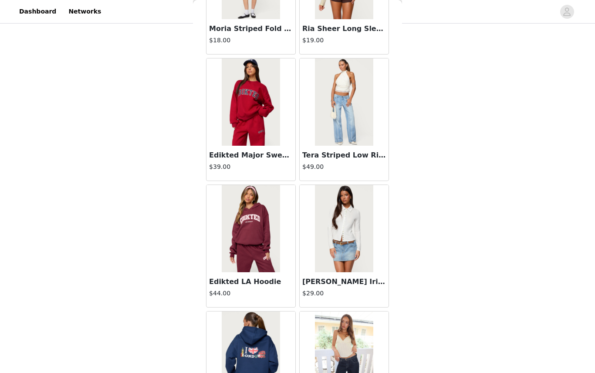
scroll to position [14665, 0]
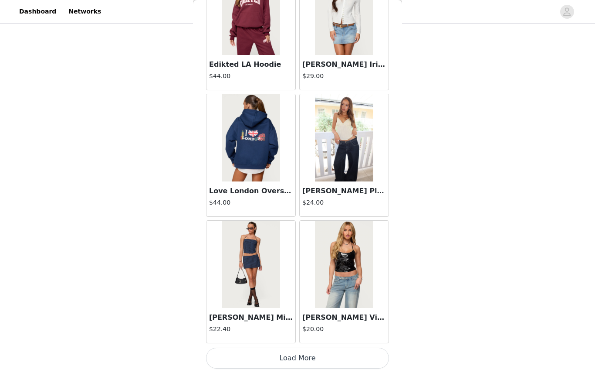
click at [352, 362] on button "Load More" at bounding box center [297, 357] width 183 height 21
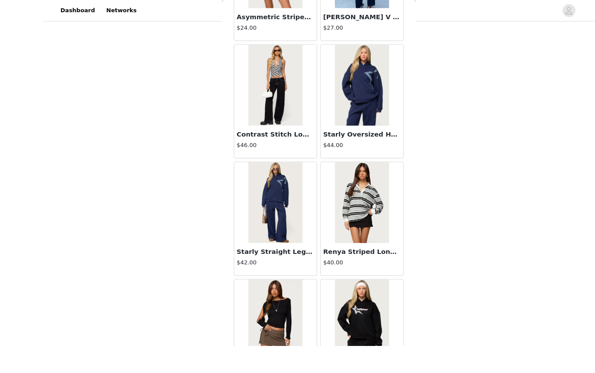
scroll to position [286, 0]
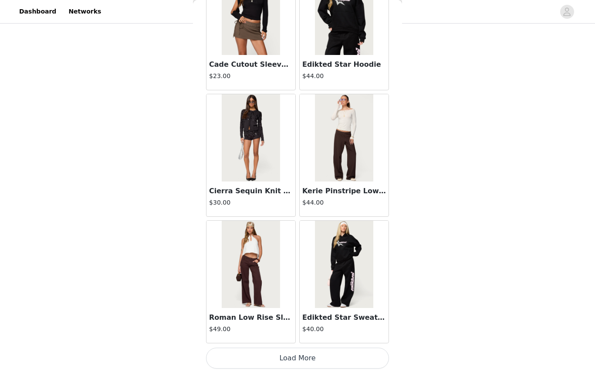
click at [330, 360] on button "Load More" at bounding box center [297, 357] width 183 height 21
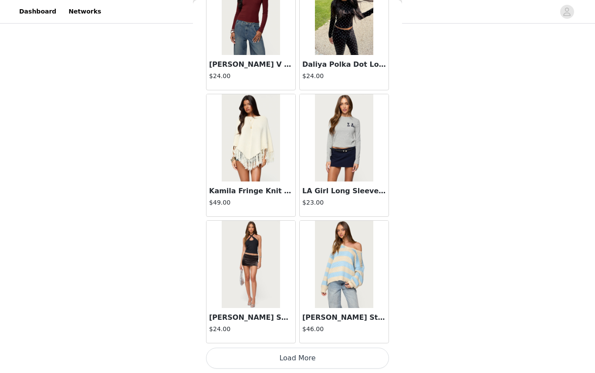
click at [330, 359] on button "Load More" at bounding box center [297, 357] width 183 height 21
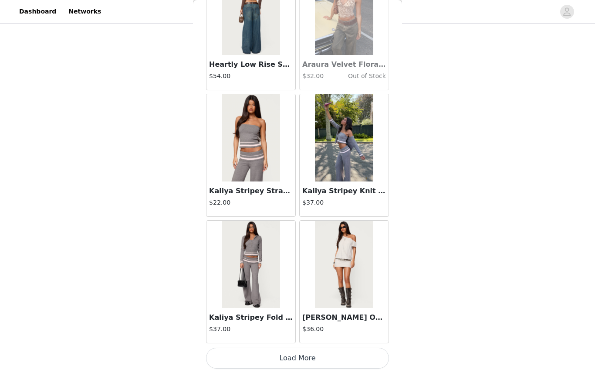
click at [340, 365] on button "Load More" at bounding box center [297, 357] width 183 height 21
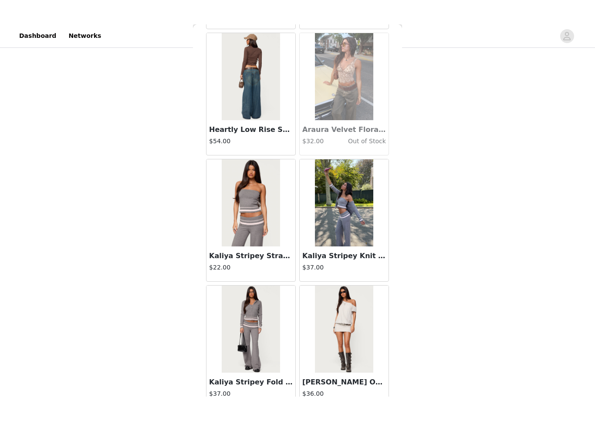
scroll to position [272, 0]
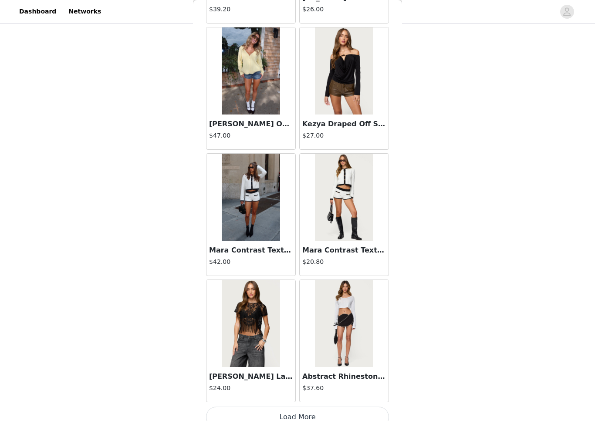
click at [304, 372] on button "Load More" at bounding box center [297, 417] width 183 height 21
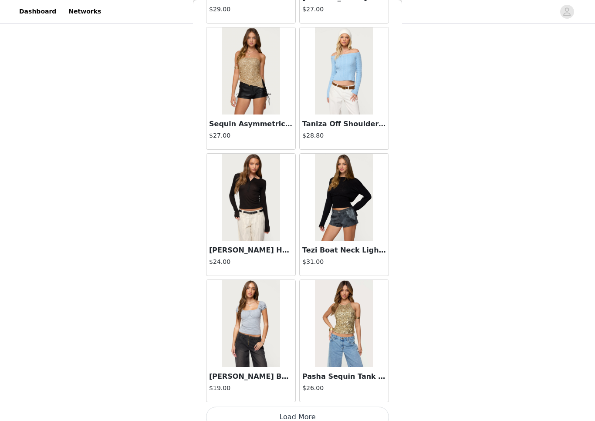
click at [327, 372] on button "Load More" at bounding box center [297, 417] width 183 height 21
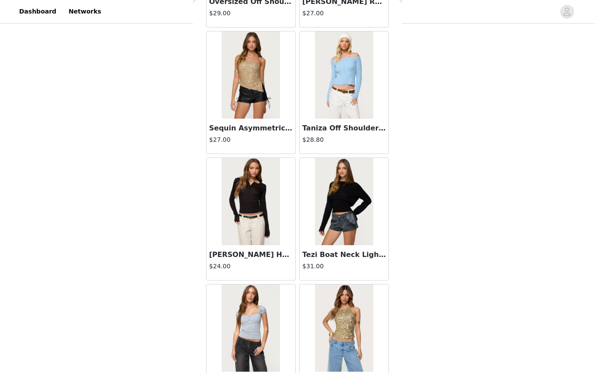
scroll to position [295, 0]
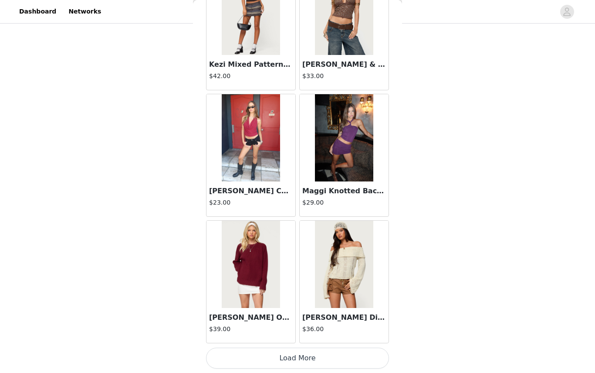
click at [321, 361] on button "Load More" at bounding box center [297, 357] width 183 height 21
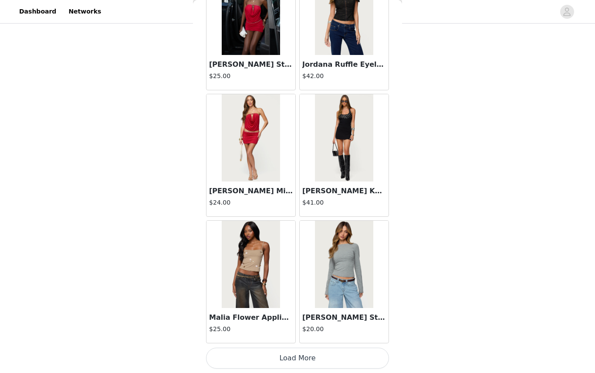
click at [320, 363] on button "Load More" at bounding box center [297, 357] width 183 height 21
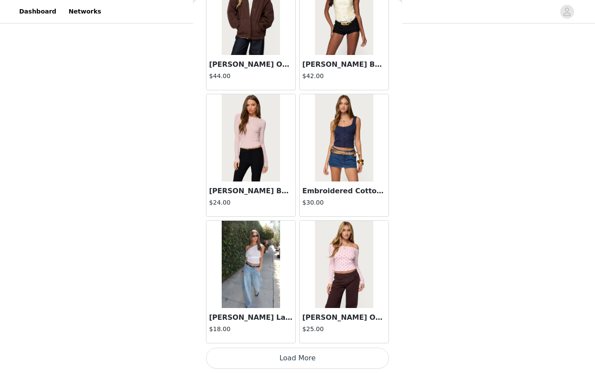
click at [307, 360] on button "Load More" at bounding box center [297, 357] width 183 height 21
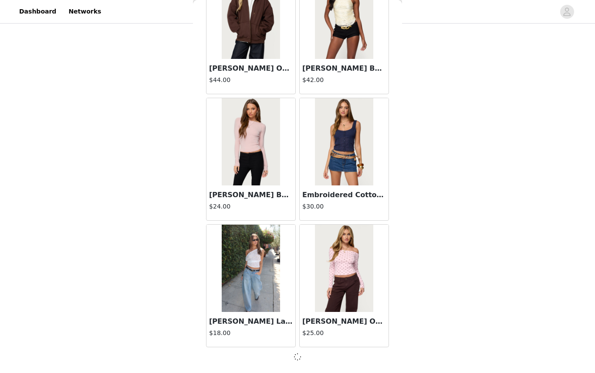
scroll to position [24972, 0]
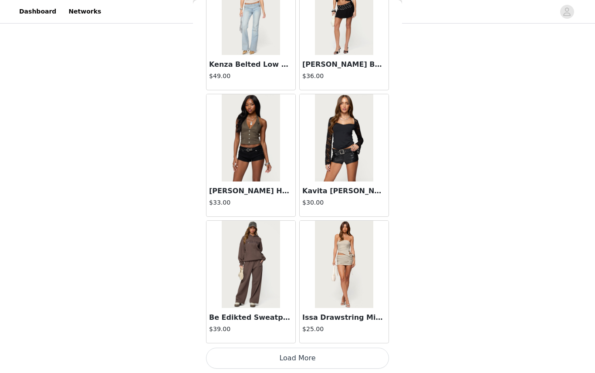
click at [321, 355] on button "Load More" at bounding box center [297, 357] width 183 height 21
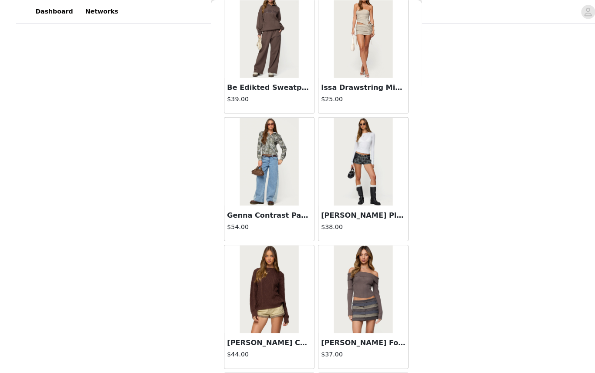
scroll to position [255, 0]
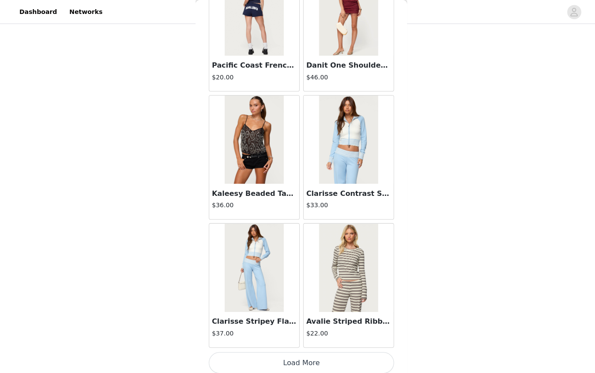
click at [336, 360] on button "Load More" at bounding box center [297, 357] width 183 height 21
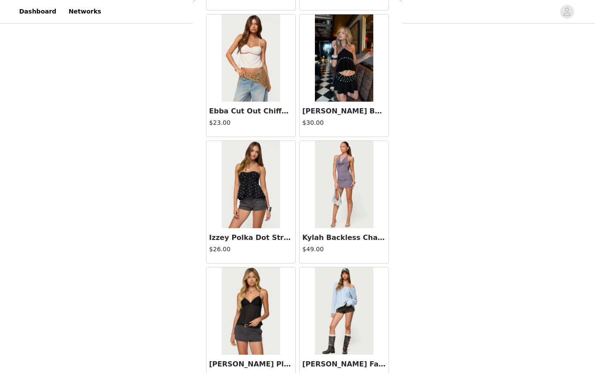
scroll to position [28088, 0]
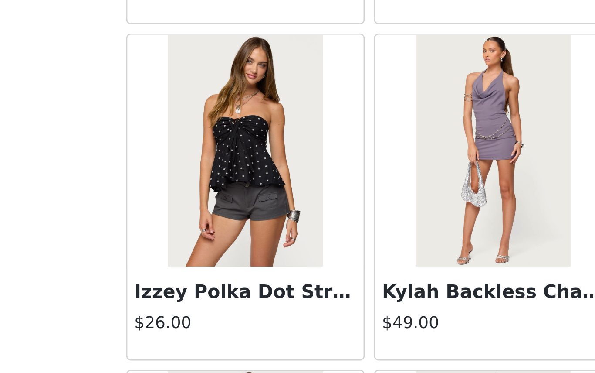
click at [222, 141] on img at bounding box center [251, 184] width 58 height 87
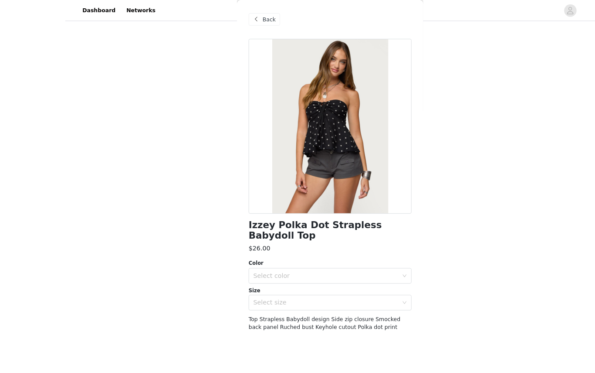
scroll to position [293, 0]
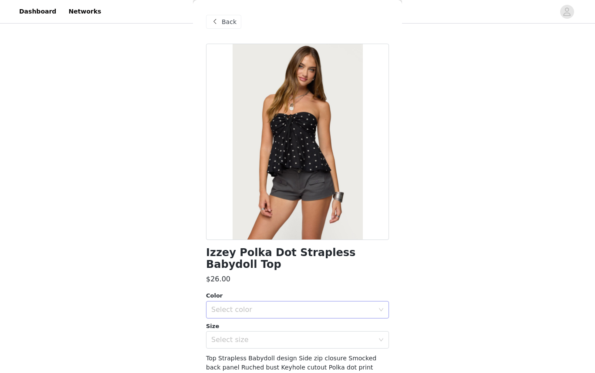
click at [353, 305] on div "Select color" at bounding box center [292, 309] width 163 height 9
click at [331, 323] on li "BLACK" at bounding box center [297, 316] width 183 height 14
click at [323, 335] on div "Select size" at bounding box center [292, 339] width 163 height 9
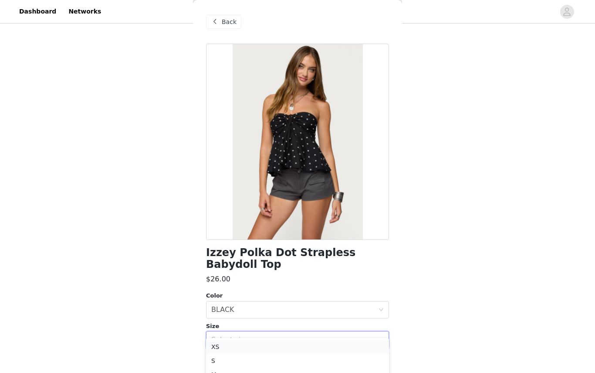
click at [312, 350] on li "XS" at bounding box center [297, 347] width 183 height 14
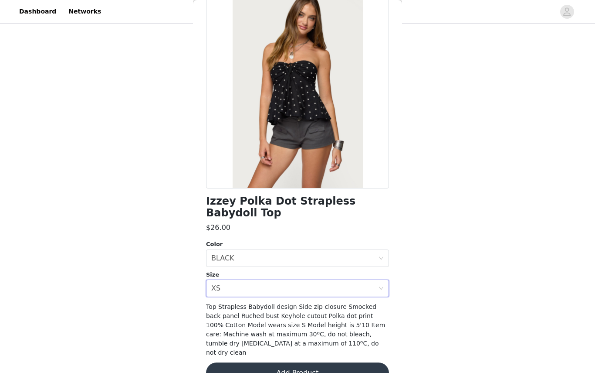
scroll to position [51, 0]
click at [318, 363] on button "Add Product" at bounding box center [297, 373] width 183 height 21
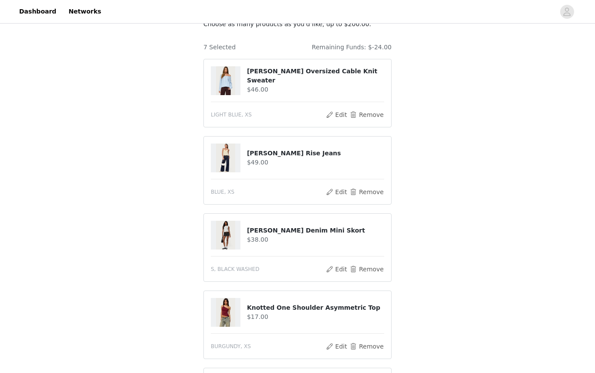
scroll to position [62, 0]
click at [372, 187] on button "Remove" at bounding box center [367, 191] width 35 height 10
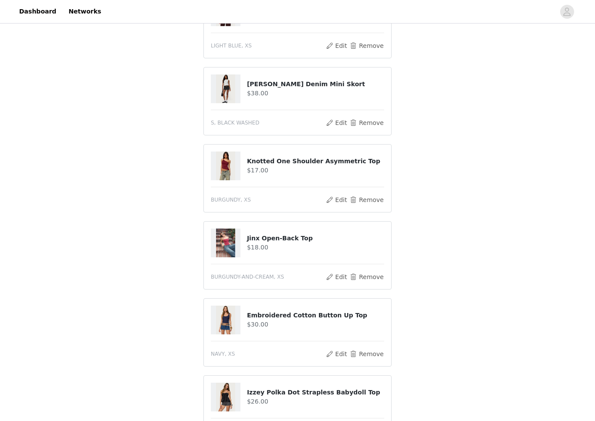
scroll to position [148, 0]
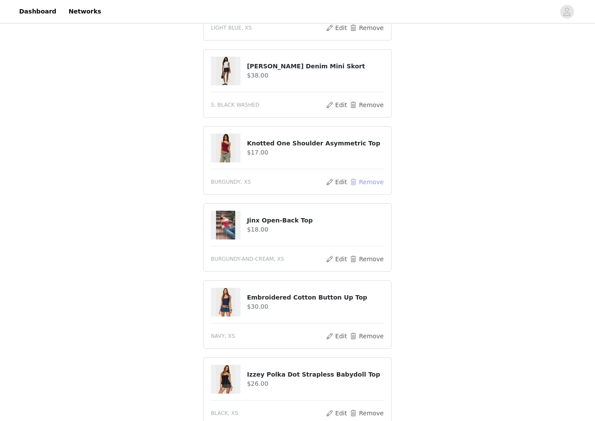
click at [367, 182] on button "Remove" at bounding box center [367, 182] width 35 height 10
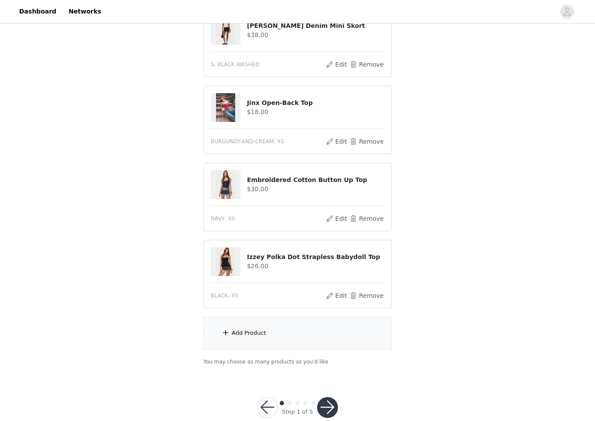
scroll to position [195, 0]
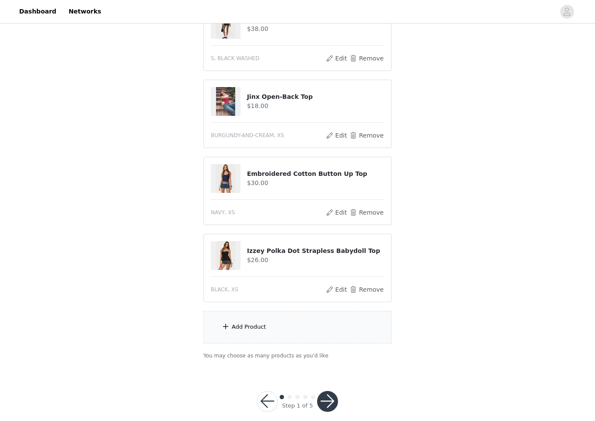
click at [318, 326] on div "Add Product" at bounding box center [298, 327] width 188 height 33
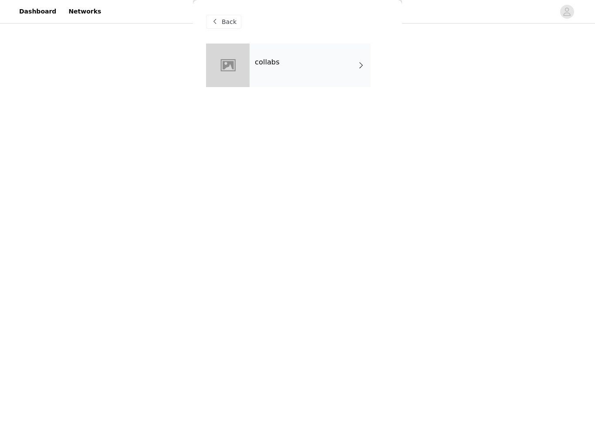
click at [364, 81] on div "collabs" at bounding box center [310, 66] width 121 height 44
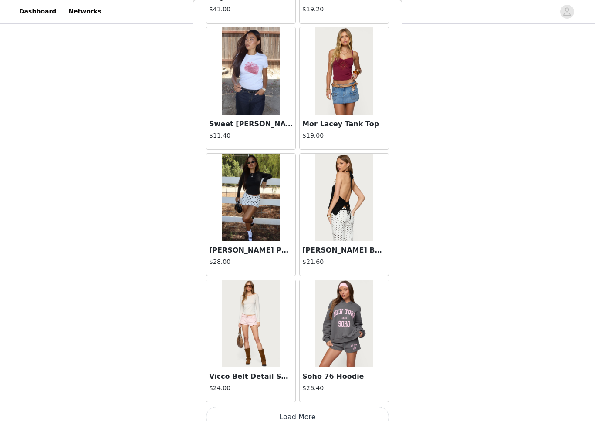
click at [326, 372] on button "Load More" at bounding box center [297, 417] width 183 height 21
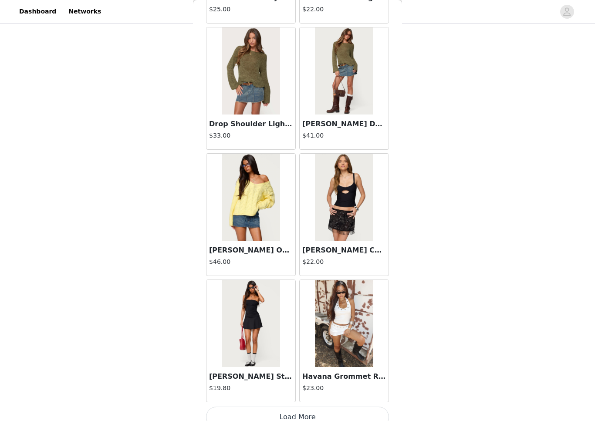
click at [339, 372] on button "Load More" at bounding box center [297, 417] width 183 height 21
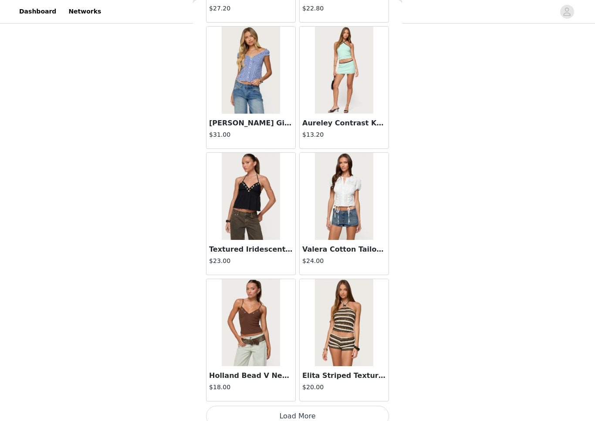
scroll to position [3429, 0]
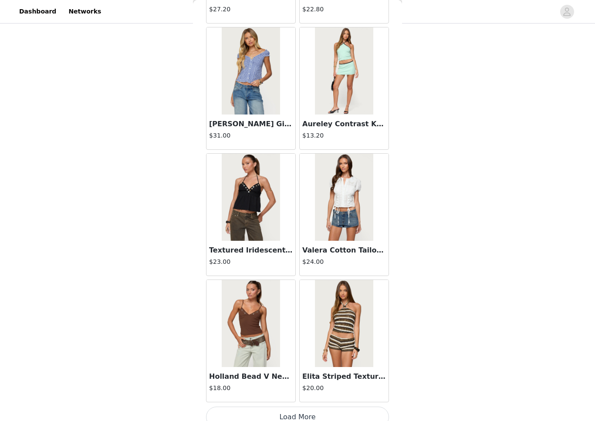
click at [325, 372] on button "Load More" at bounding box center [297, 417] width 183 height 21
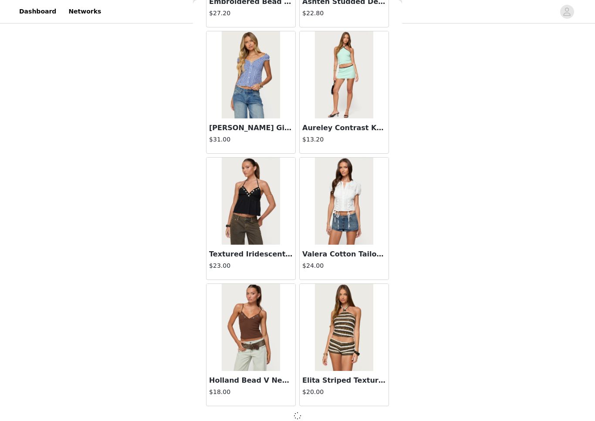
scroll to position [195, 0]
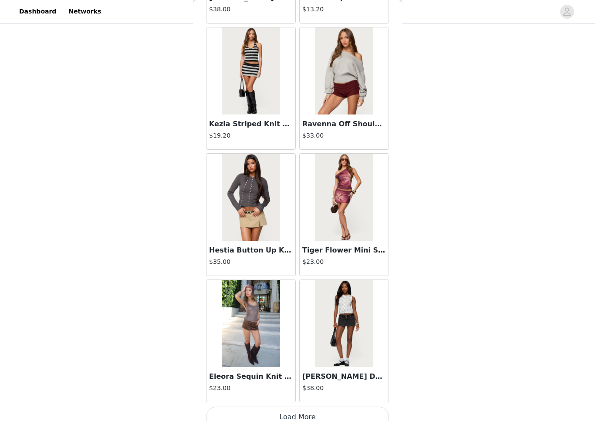
click at [324, 372] on button "Load More" at bounding box center [297, 417] width 183 height 21
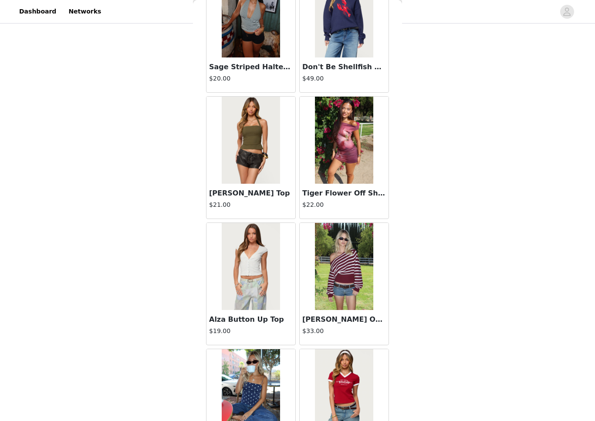
scroll to position [5383, 0]
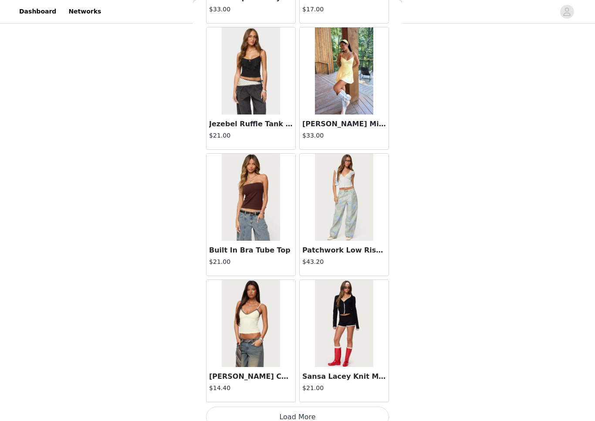
click at [325, 372] on button "Load More" at bounding box center [297, 417] width 183 height 21
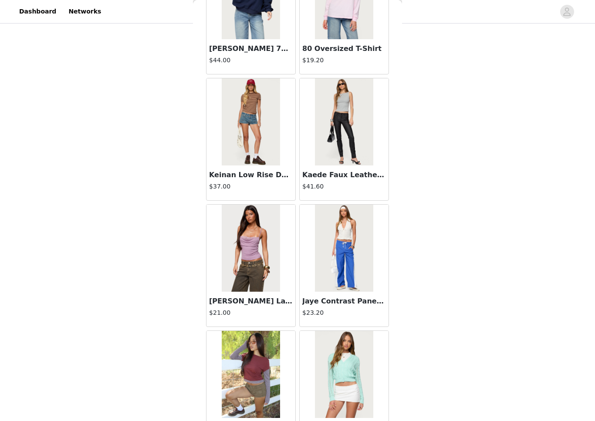
scroll to position [7041, 0]
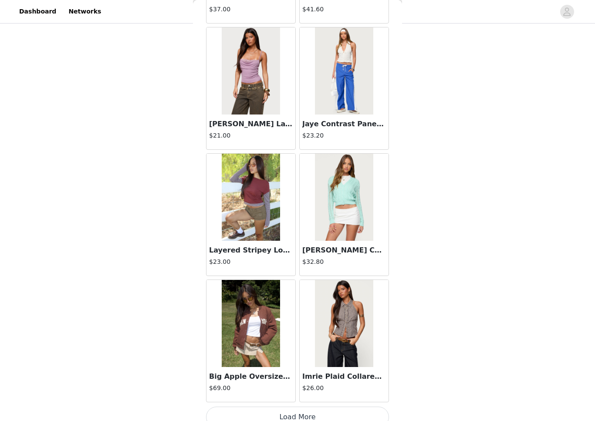
click at [334, 372] on button "Load More" at bounding box center [297, 417] width 183 height 21
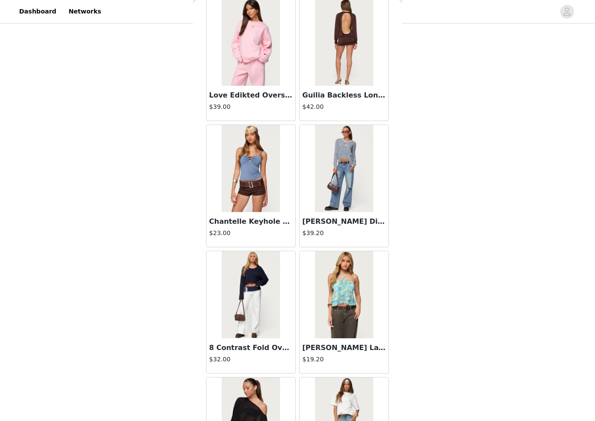
scroll to position [8156, 0]
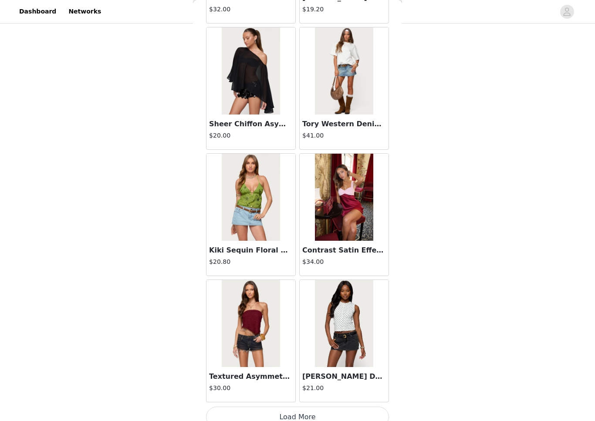
click at [325, 372] on button "Load More" at bounding box center [297, 417] width 183 height 21
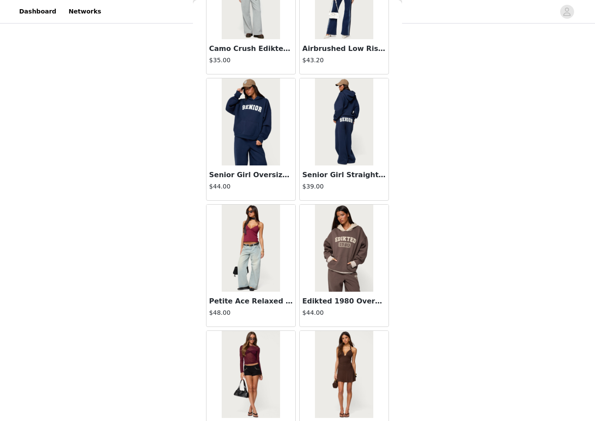
scroll to position [9444, 0]
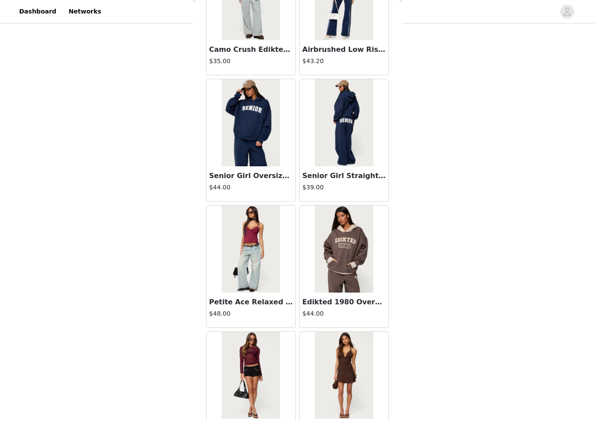
click at [271, 292] on img at bounding box center [251, 249] width 58 height 87
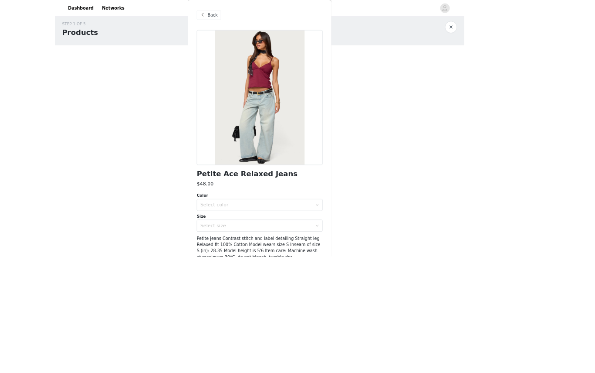
scroll to position [86, 0]
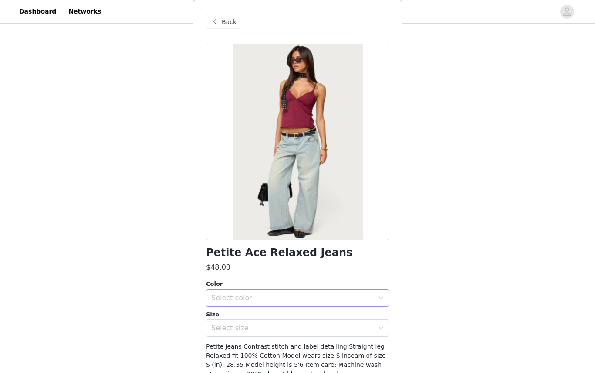
click at [304, 296] on div "Select color" at bounding box center [292, 297] width 163 height 9
click at [285, 319] on li "LIGHT BLUE" at bounding box center [297, 316] width 183 height 14
click at [273, 331] on div "Select size" at bounding box center [292, 327] width 163 height 9
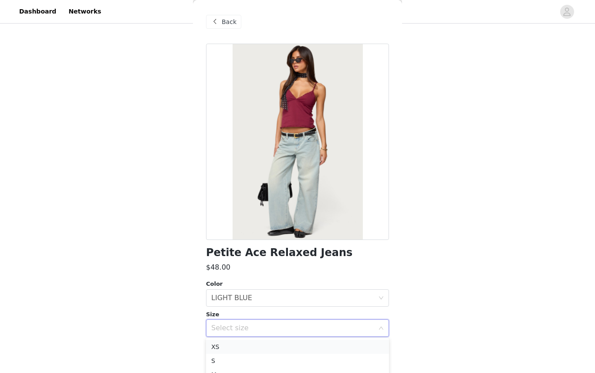
click at [260, 350] on li "XS" at bounding box center [297, 347] width 183 height 14
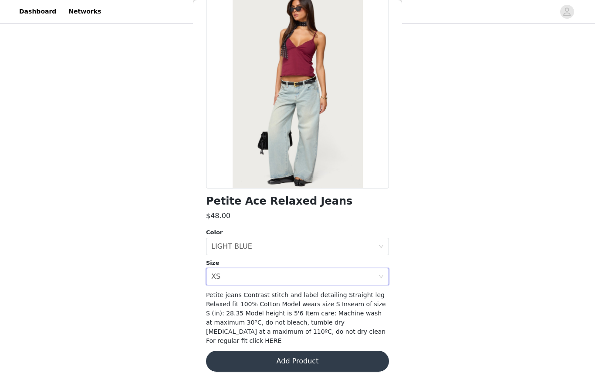
scroll to position [51, 0]
click at [310, 351] on button "Add Product" at bounding box center [297, 361] width 183 height 21
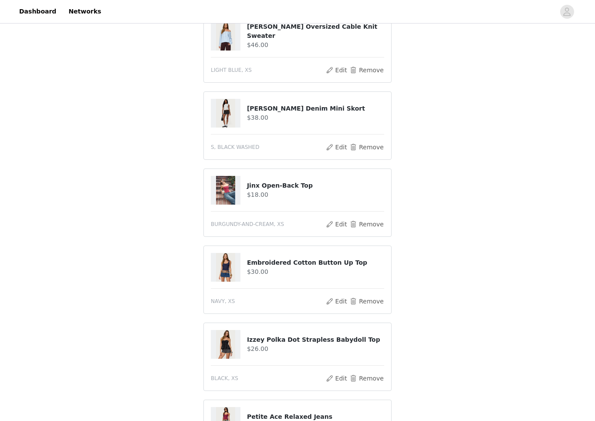
scroll to position [109, 0]
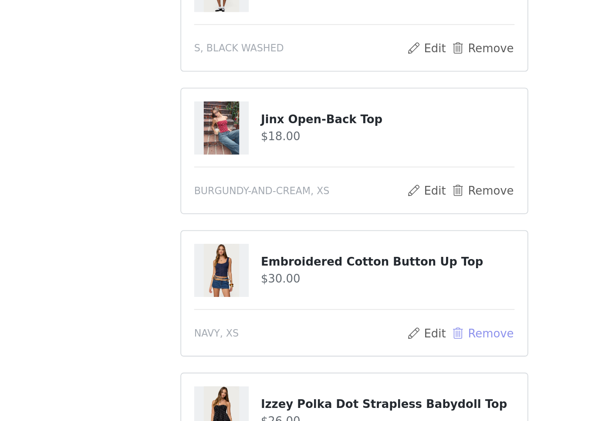
click at [350, 293] on button "Remove" at bounding box center [367, 298] width 35 height 10
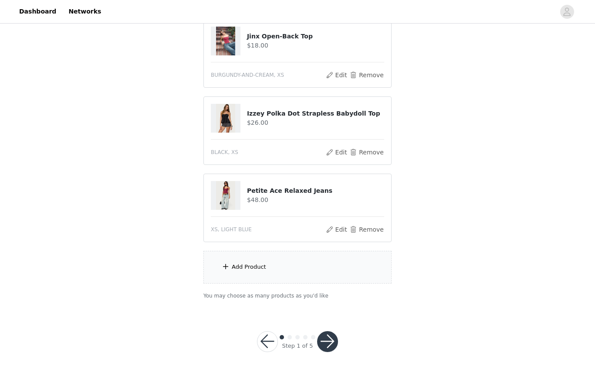
scroll to position [255, 0]
click at [260, 271] on div "Add Product" at bounding box center [249, 267] width 34 height 9
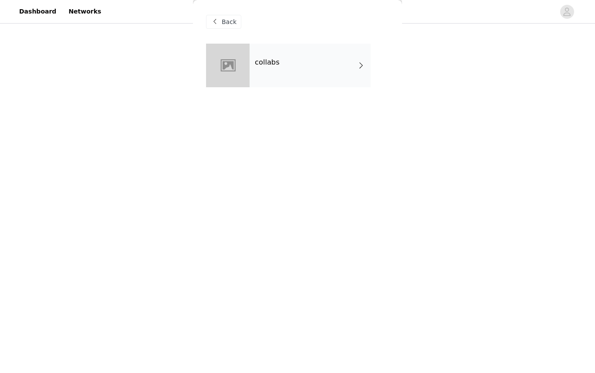
click at [346, 82] on div "collabs" at bounding box center [310, 66] width 121 height 44
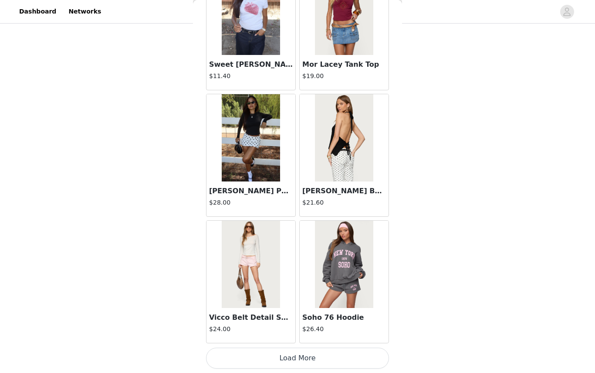
click at [343, 359] on button "Load More" at bounding box center [297, 357] width 183 height 21
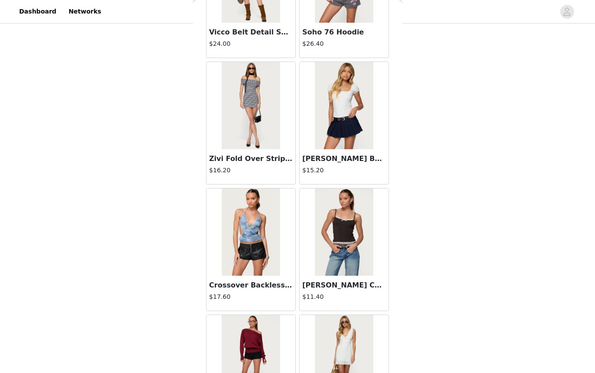
scroll to position [1272, 0]
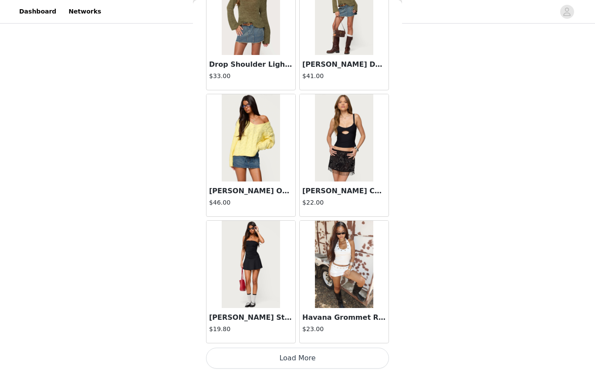
click at [346, 355] on button "Load More" at bounding box center [297, 357] width 183 height 21
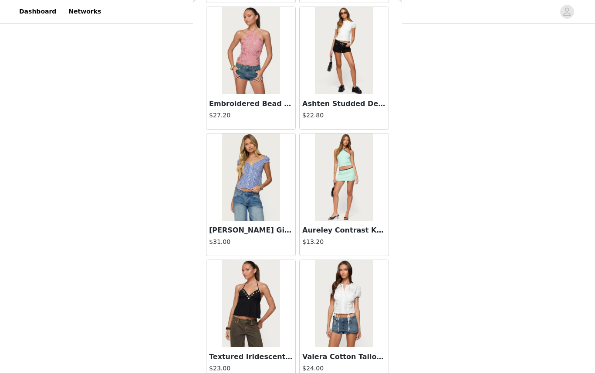
scroll to position [3328, 0]
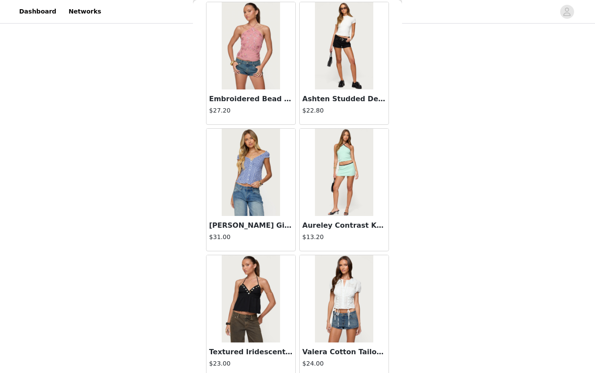
click at [280, 230] on h3 "Dorothie Gingham Button Up Top" at bounding box center [251, 225] width 84 height 10
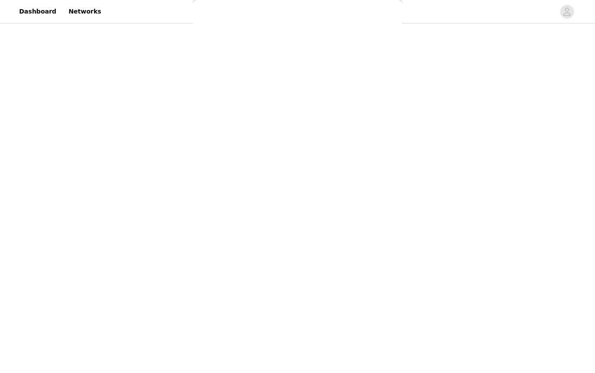
scroll to position [51, 0]
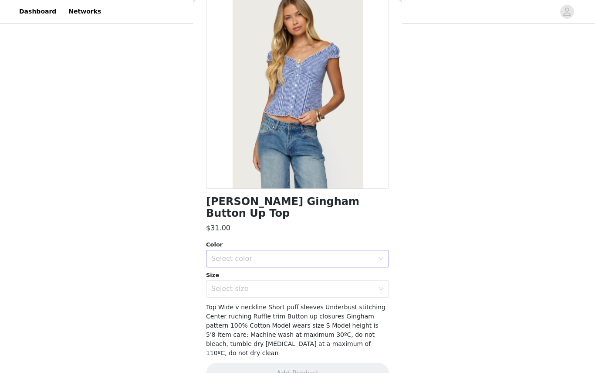
click at [358, 254] on div "Select color" at bounding box center [292, 258] width 163 height 9
click at [345, 268] on li "NAVY" at bounding box center [297, 265] width 183 height 14
click at [334, 284] on div "Select size" at bounding box center [292, 288] width 163 height 9
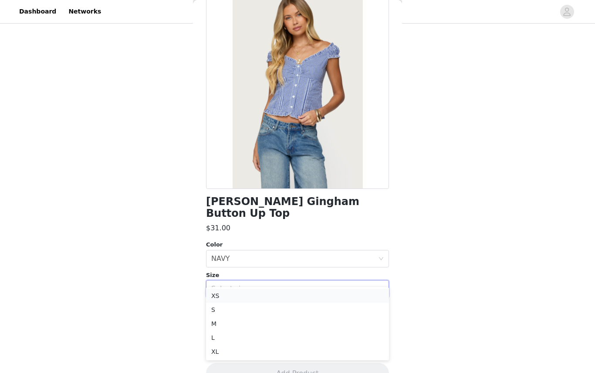
click at [330, 291] on li "XS" at bounding box center [297, 296] width 183 height 14
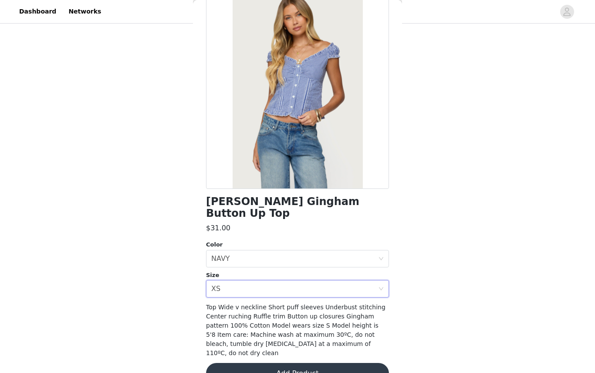
click at [327, 363] on button "Add Product" at bounding box center [297, 373] width 183 height 21
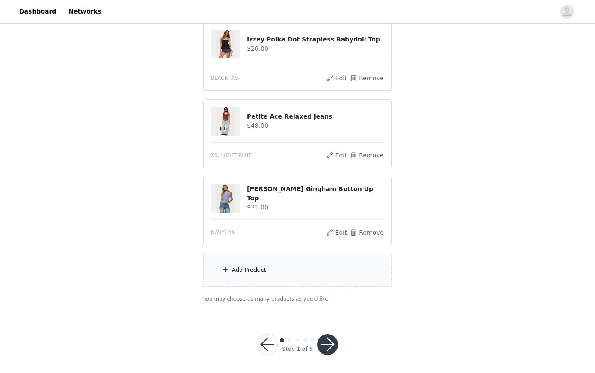
scroll to position [329, 0]
click at [332, 347] on button "button" at bounding box center [327, 345] width 21 height 21
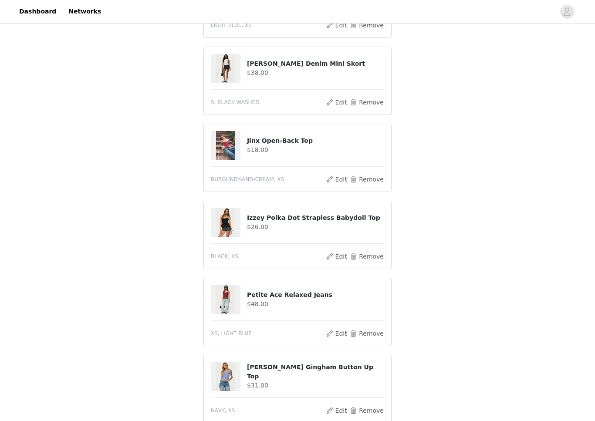
scroll to position [202, 0]
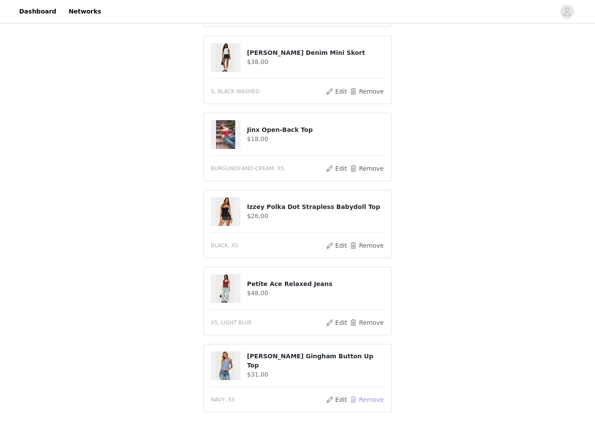
click at [362, 372] on button "Remove" at bounding box center [367, 400] width 35 height 10
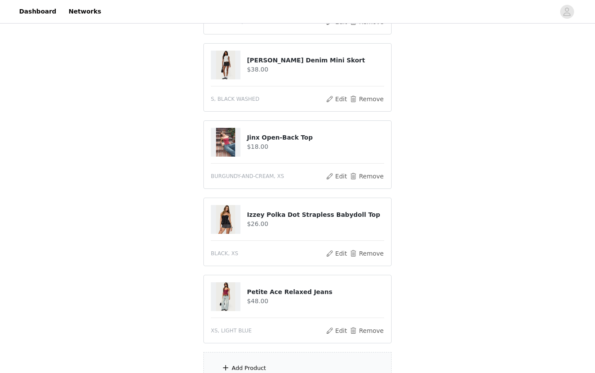
scroll to position [252, 0]
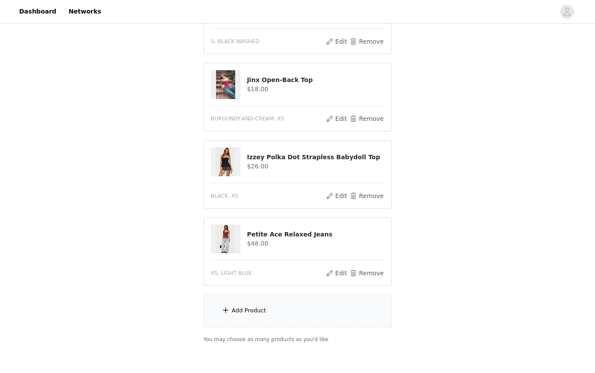
click at [351, 300] on div "Add Product" at bounding box center [298, 310] width 188 height 33
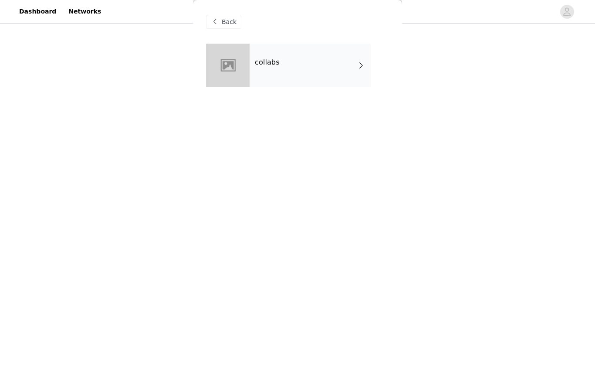
click at [360, 68] on span at bounding box center [361, 65] width 9 height 10
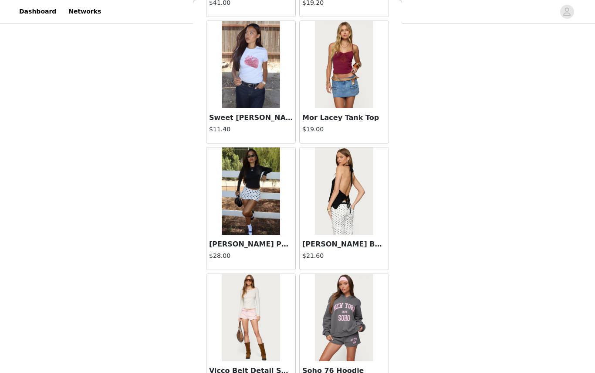
scroll to position [287, 0]
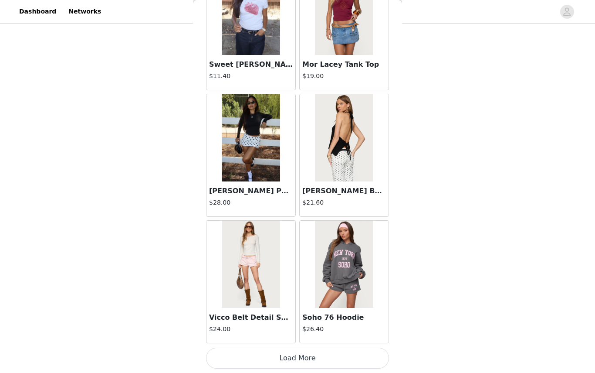
click at [326, 355] on button "Load More" at bounding box center [297, 357] width 183 height 21
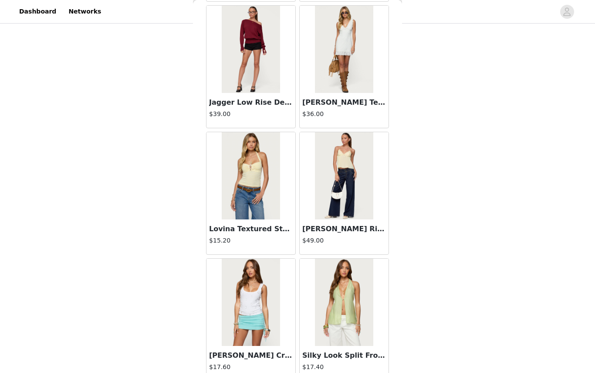
scroll to position [1666, 0]
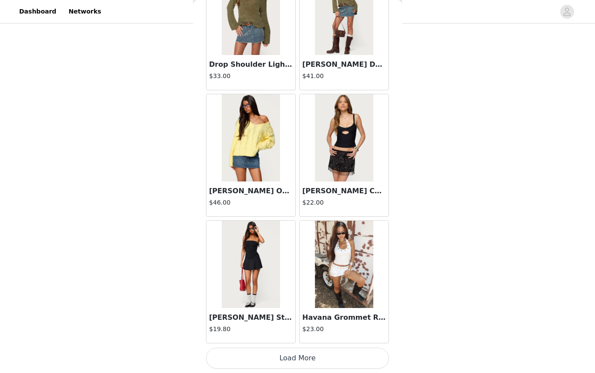
click at [325, 358] on button "Load More" at bounding box center [297, 357] width 183 height 21
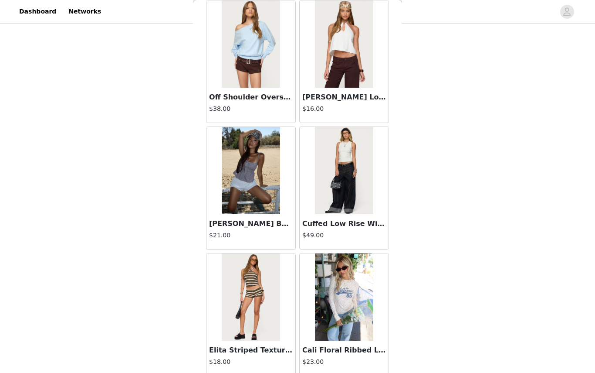
scroll to position [2957, 0]
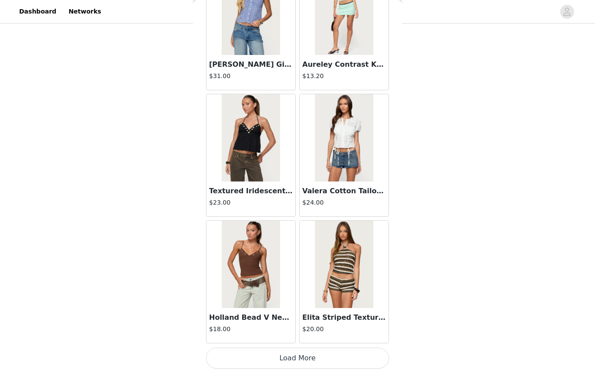
click at [323, 357] on button "Load More" at bounding box center [297, 357] width 183 height 21
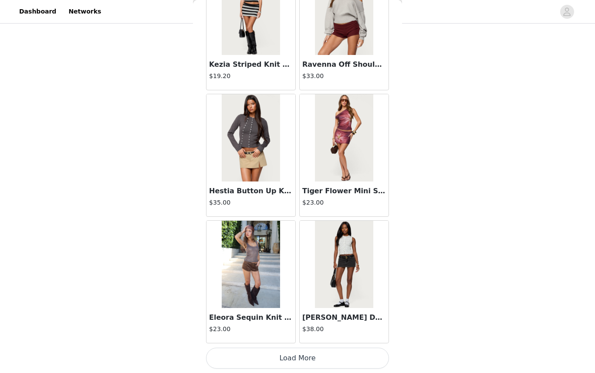
click at [327, 357] on button "Load More" at bounding box center [297, 357] width 183 height 21
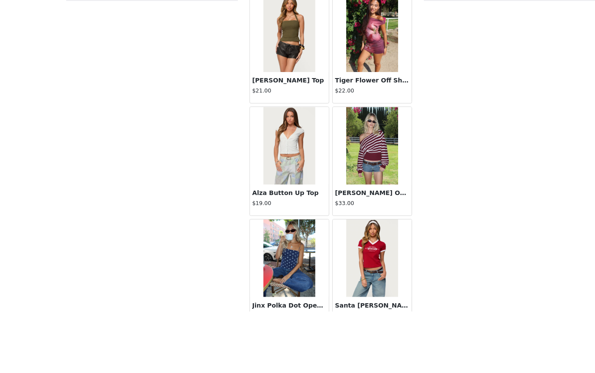
scroll to position [265, 0]
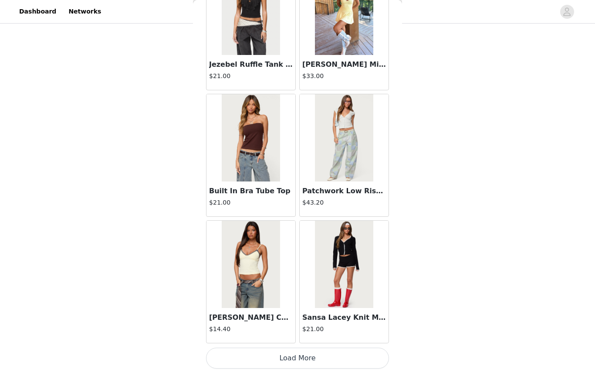
click at [333, 358] on button "Load More" at bounding box center [297, 357] width 183 height 21
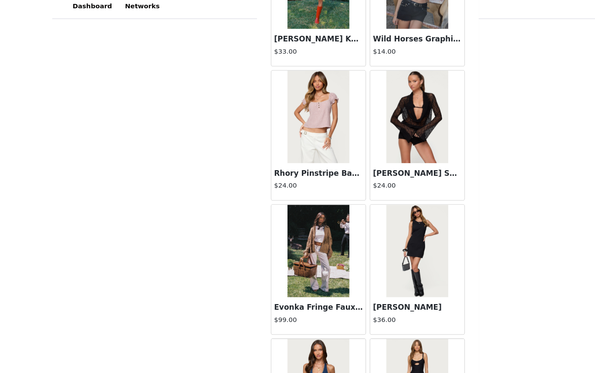
scroll to position [176, 0]
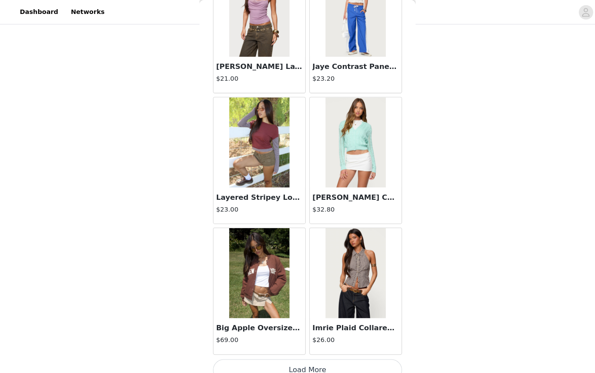
click at [321, 355] on button "Load More" at bounding box center [297, 357] width 183 height 21
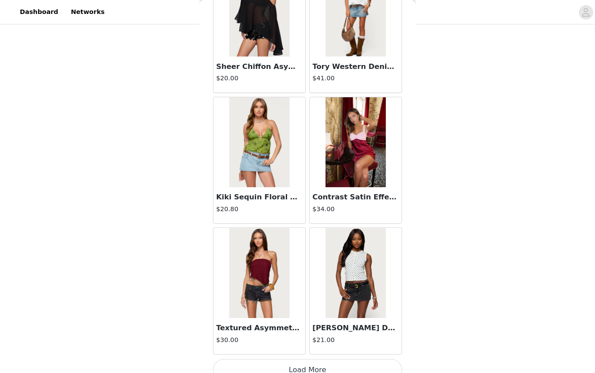
click at [324, 353] on button "Load More" at bounding box center [297, 357] width 183 height 21
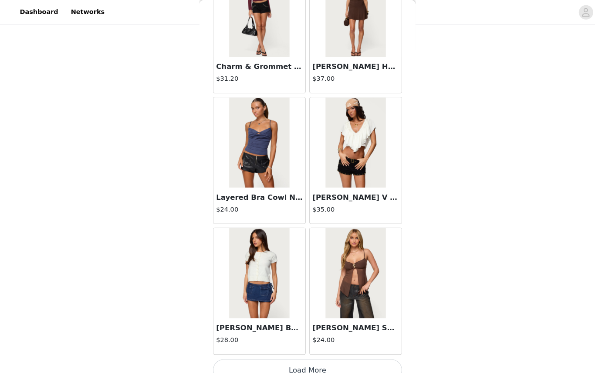
click at [349, 353] on button "Load More" at bounding box center [297, 357] width 183 height 21
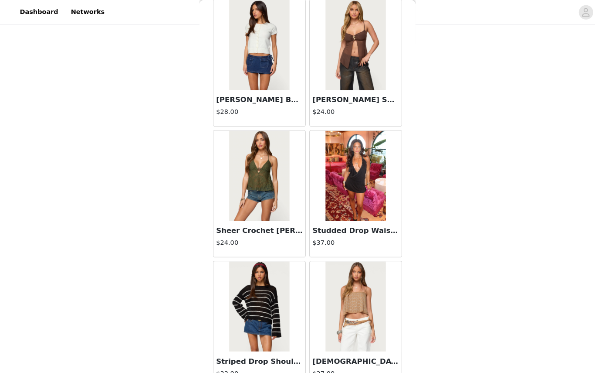
scroll to position [10070, 0]
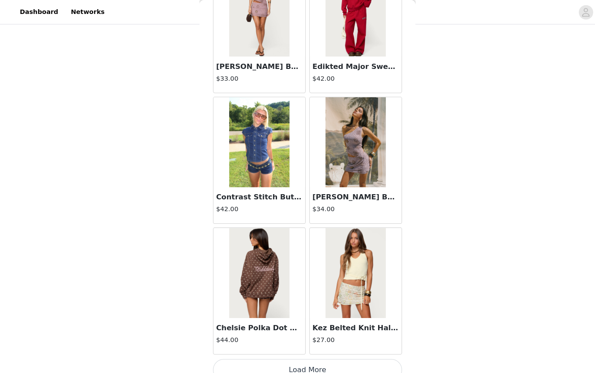
click at [338, 354] on button "Load More" at bounding box center [297, 357] width 183 height 21
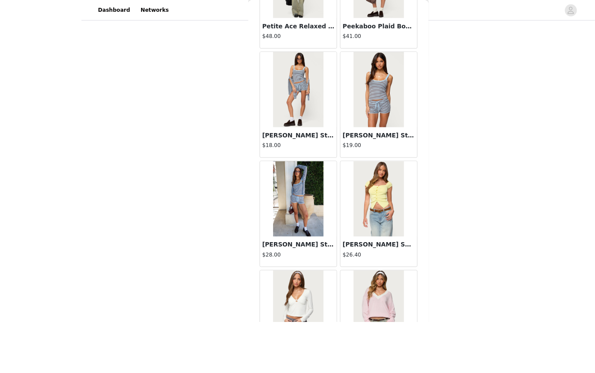
scroll to position [189, 0]
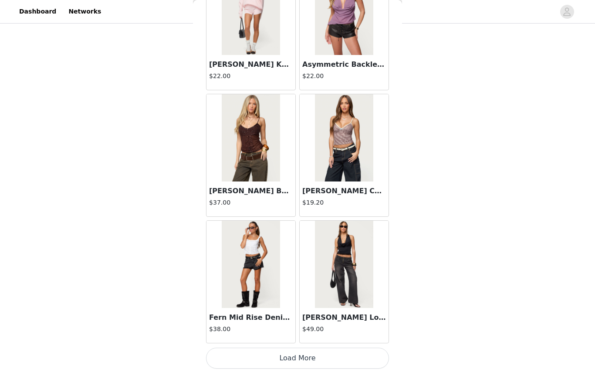
click at [343, 356] on button "Load More" at bounding box center [297, 357] width 183 height 21
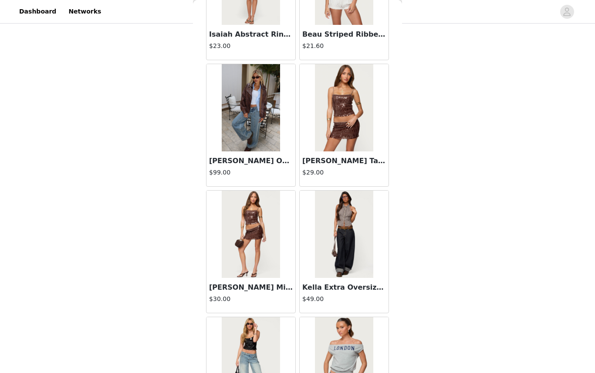
scroll to position [13524, 0]
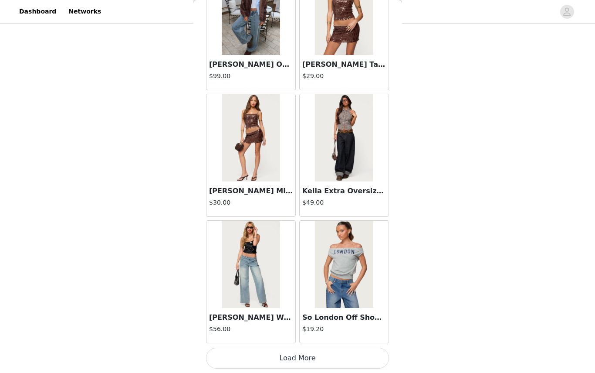
click at [335, 357] on button "Load More" at bounding box center [297, 357] width 183 height 21
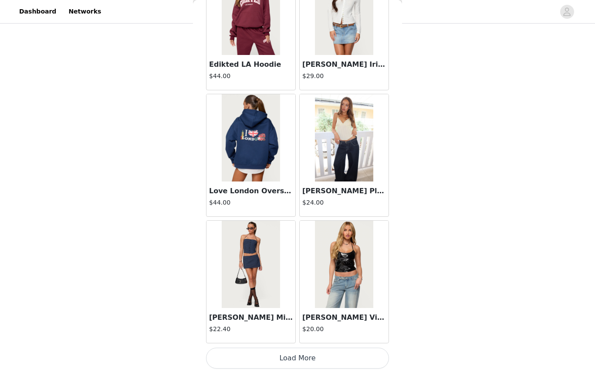
scroll to position [14864, 0]
click at [367, 189] on h3 "Rhian Lacey Pleated Babydoll Top" at bounding box center [344, 191] width 84 height 10
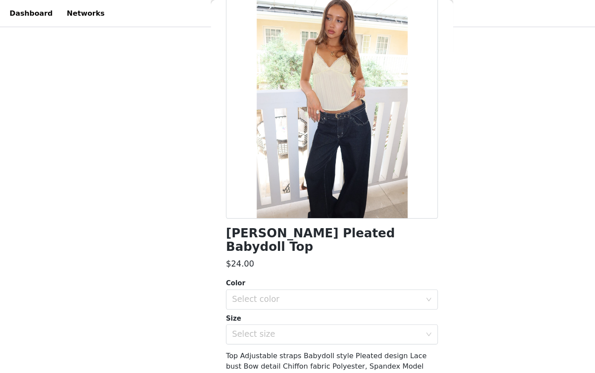
scroll to position [0, 0]
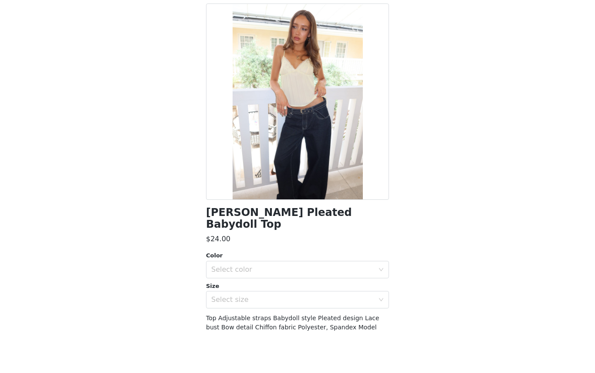
click at [364, 354] on span "Top Adjustable straps Babydoll style Pleated design Lace bust Bow detail Chiffo…" at bounding box center [296, 376] width 180 height 44
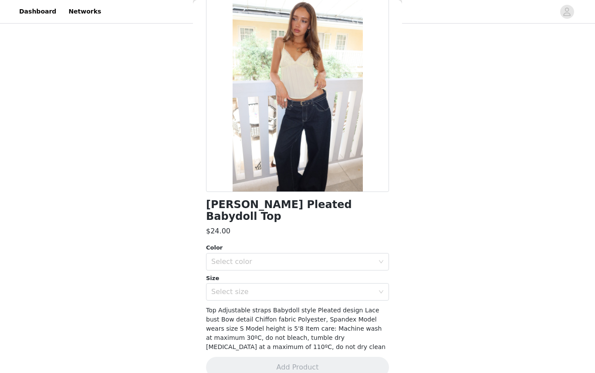
scroll to position [50, 0]
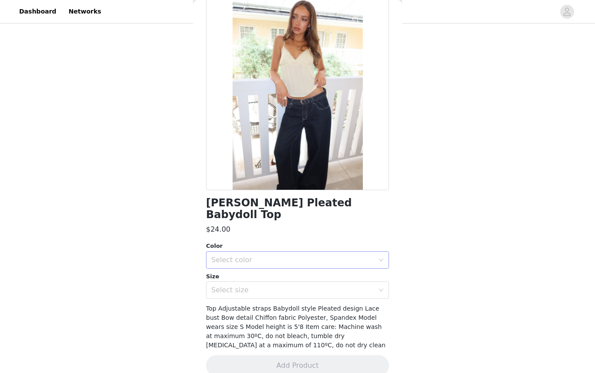
click at [357, 255] on div "Select color" at bounding box center [292, 259] width 163 height 9
click at [348, 255] on div "Select color" at bounding box center [292, 259] width 163 height 9
click at [372, 255] on div "Select color" at bounding box center [292, 259] width 163 height 9
click at [358, 268] on li "YELLOW" at bounding box center [297, 267] width 183 height 14
click at [325, 285] on div "Select size" at bounding box center [292, 289] width 163 height 9
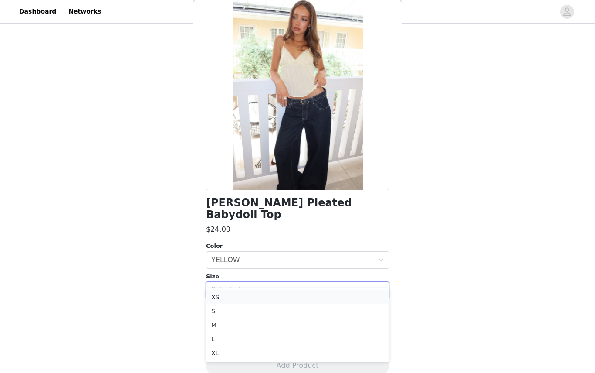
click at [317, 299] on li "XS" at bounding box center [297, 297] width 183 height 14
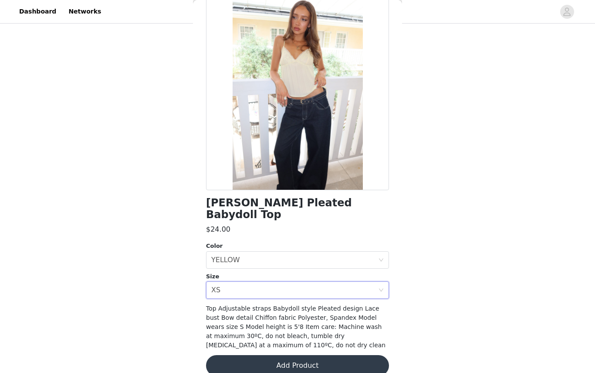
click at [298, 355] on button "Add Product" at bounding box center [297, 365] width 183 height 21
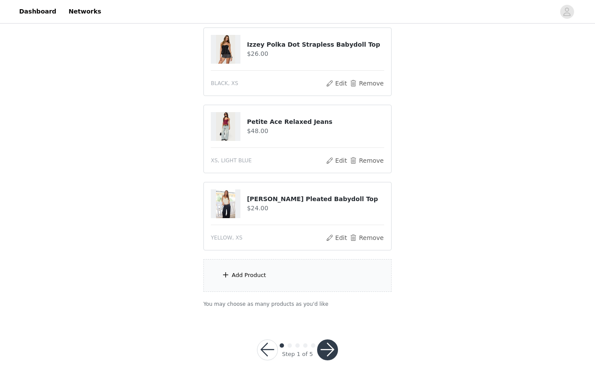
click at [328, 339] on button "button" at bounding box center [327, 349] width 21 height 21
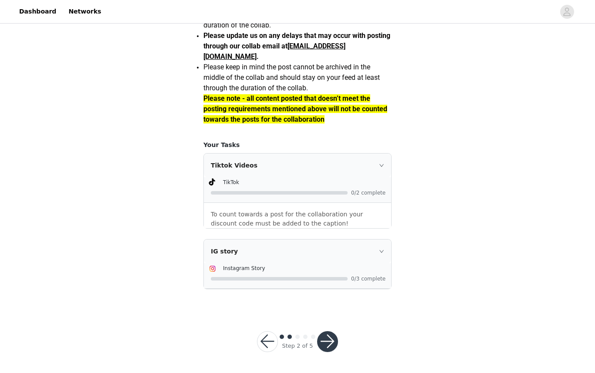
scroll to position [776, 0]
click at [328, 348] on button "button" at bounding box center [327, 341] width 21 height 21
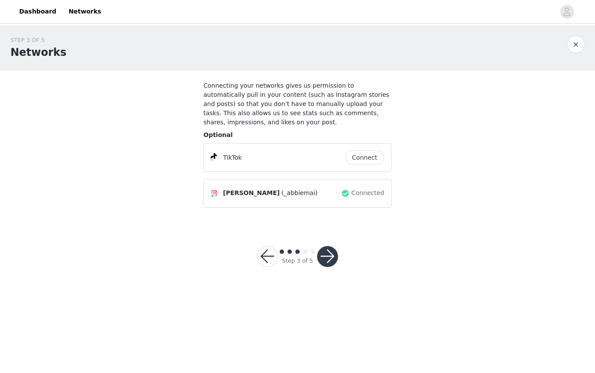
click at [371, 159] on button "Connect" at bounding box center [364, 157] width 39 height 14
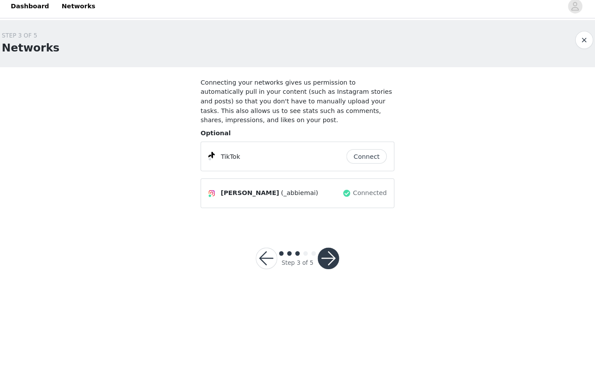
click at [357, 152] on button "Connect" at bounding box center [364, 157] width 39 height 14
click at [360, 150] on button "Connect" at bounding box center [364, 157] width 39 height 14
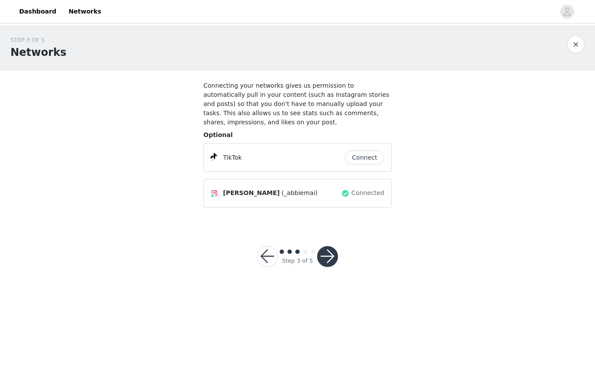
click at [364, 160] on button "Connect" at bounding box center [364, 157] width 39 height 14
click at [372, 155] on button "Connect" at bounding box center [364, 157] width 39 height 14
click at [367, 156] on button "Connect" at bounding box center [364, 157] width 39 height 14
click at [362, 153] on button "Connect" at bounding box center [364, 157] width 39 height 14
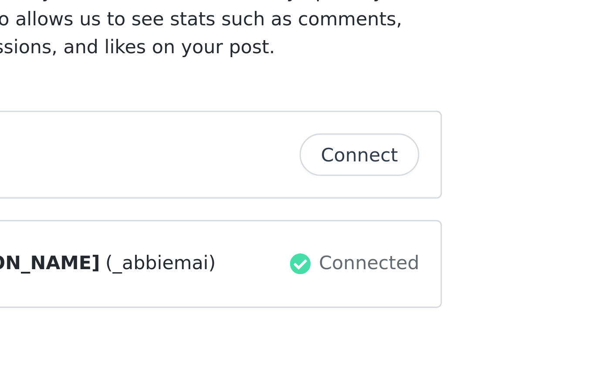
click at [345, 150] on button "Connect" at bounding box center [364, 157] width 39 height 14
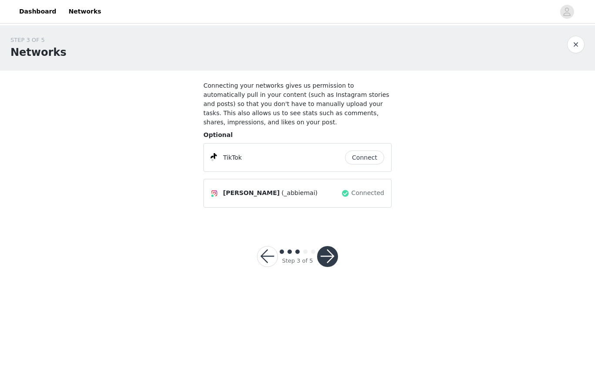
click at [268, 257] on button "button" at bounding box center [267, 256] width 21 height 21
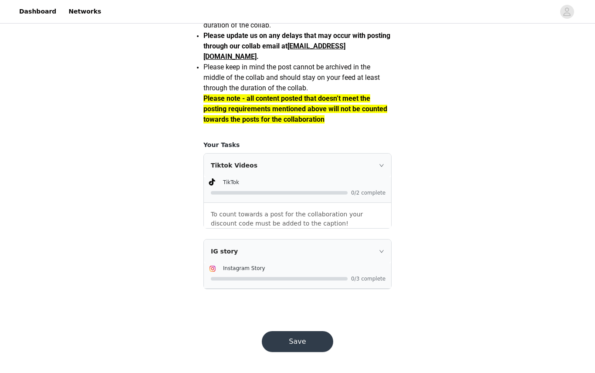
scroll to position [776, 0]
click at [323, 341] on button "Save" at bounding box center [297, 341] width 71 height 21
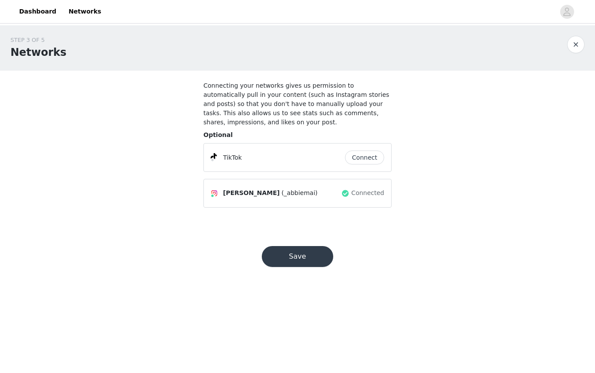
click at [371, 160] on button "Connect" at bounding box center [364, 157] width 39 height 14
click at [357, 160] on button "Connect" at bounding box center [364, 157] width 39 height 14
click at [365, 155] on button "Connect" at bounding box center [364, 157] width 39 height 14
click at [368, 152] on button "Connect" at bounding box center [364, 157] width 39 height 14
click at [307, 263] on button "Save" at bounding box center [297, 256] width 71 height 21
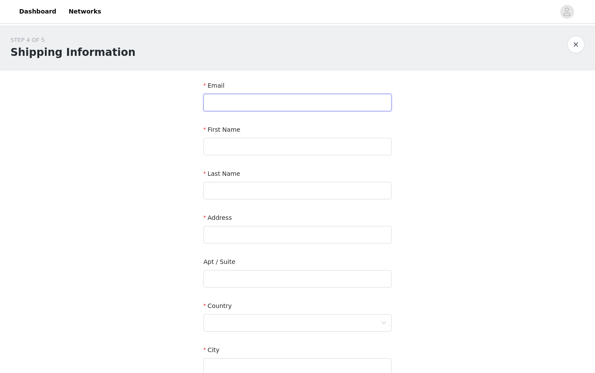
click at [323, 105] on input "text" at bounding box center [298, 102] width 188 height 17
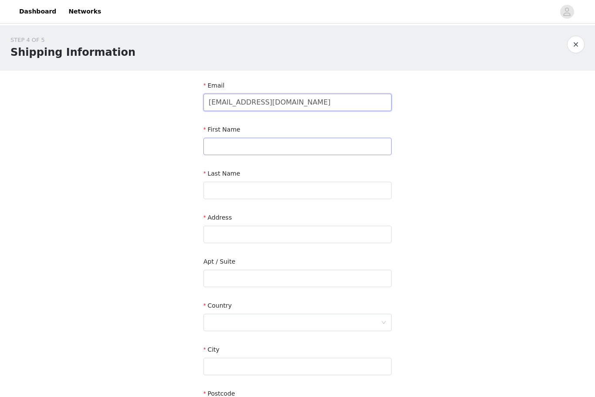
type input "abbienmai@gmail.com"
click at [356, 141] on input "text" at bounding box center [298, 146] width 188 height 17
type input "Abbie"
click at [310, 171] on div "Last Name" at bounding box center [298, 175] width 188 height 13
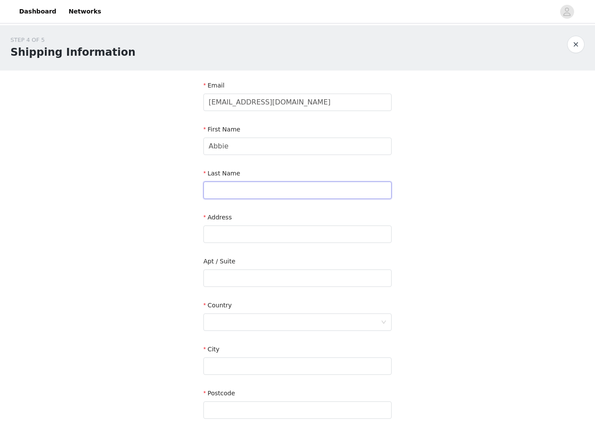
click at [289, 193] on input "text" at bounding box center [298, 190] width 188 height 17
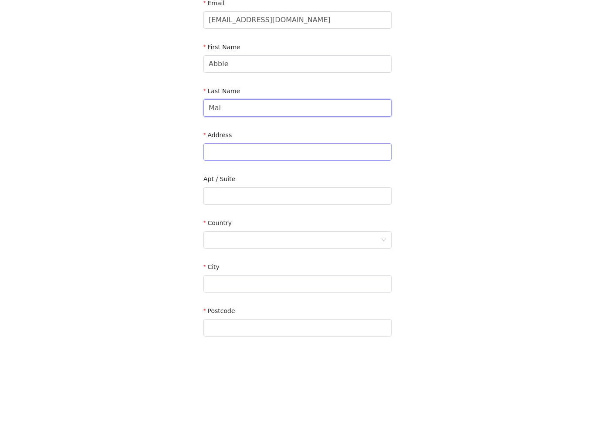
type input "Mai"
click at [342, 226] on input "text" at bounding box center [298, 234] width 188 height 17
type input "Campion Hall 914 East Jefferson St."
click at [347, 270] on input "text" at bounding box center [298, 278] width 188 height 17
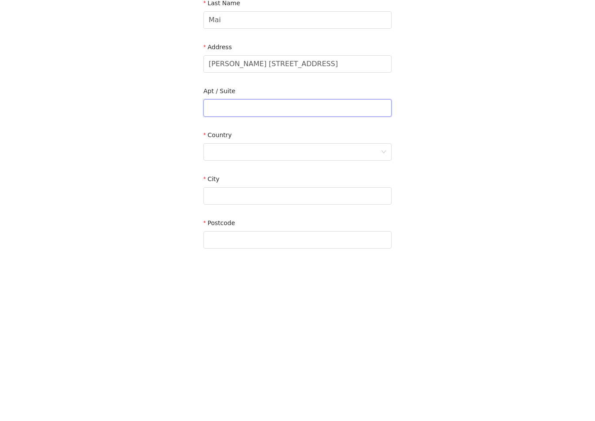
type input "3"
type input "#938"
click at [347, 314] on div at bounding box center [295, 322] width 172 height 17
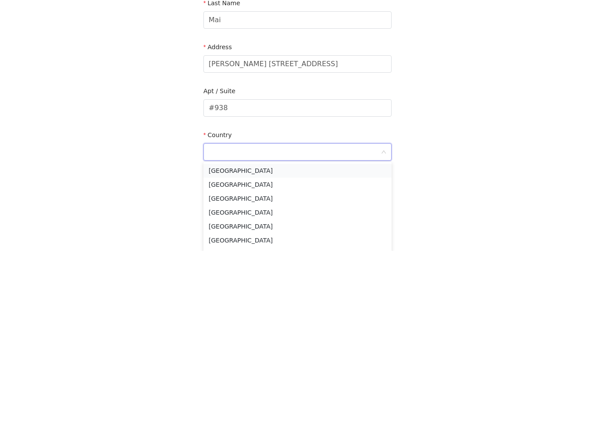
click at [289, 334] on li "United States" at bounding box center [298, 341] width 188 height 14
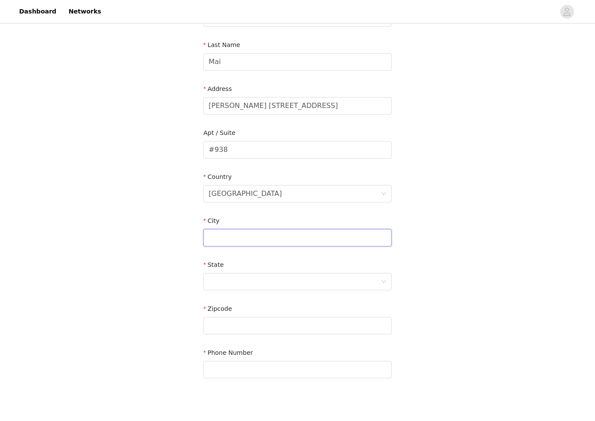
click at [268, 242] on input "text" at bounding box center [298, 237] width 188 height 17
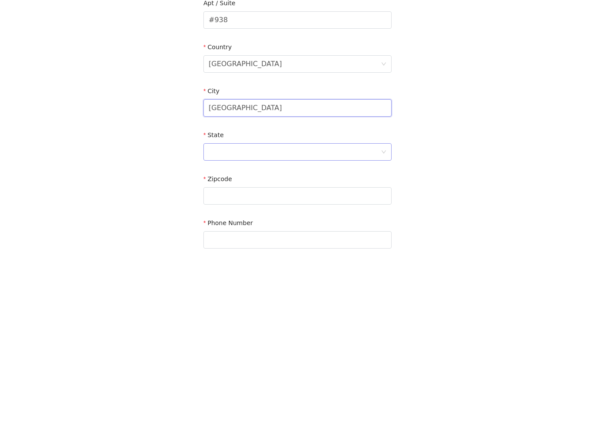
type input "Seattle"
click at [323, 274] on div at bounding box center [295, 282] width 172 height 17
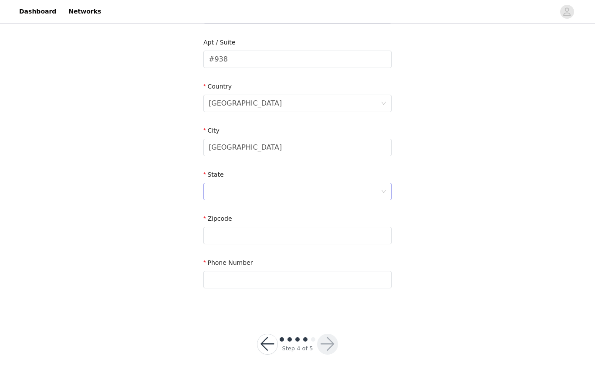
click at [268, 195] on div at bounding box center [295, 191] width 172 height 17
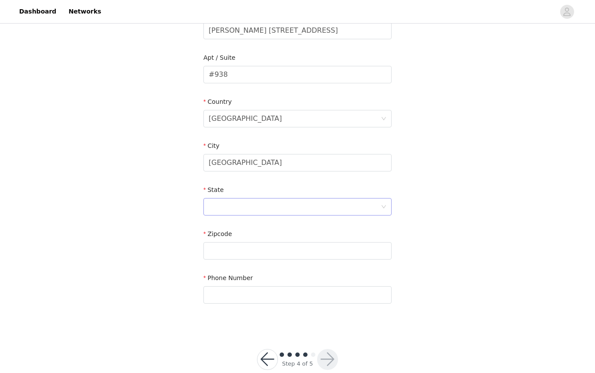
click at [279, 213] on div at bounding box center [295, 206] width 172 height 17
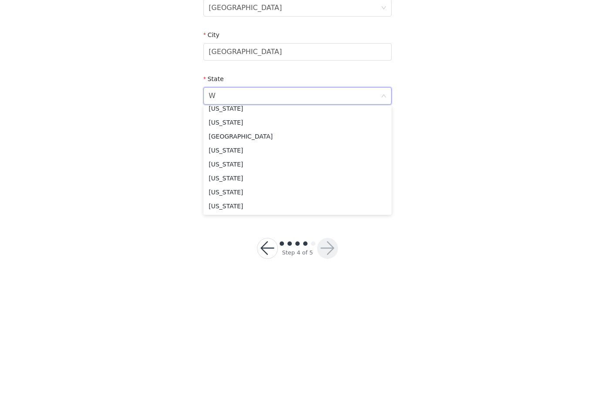
scroll to position [0, 0]
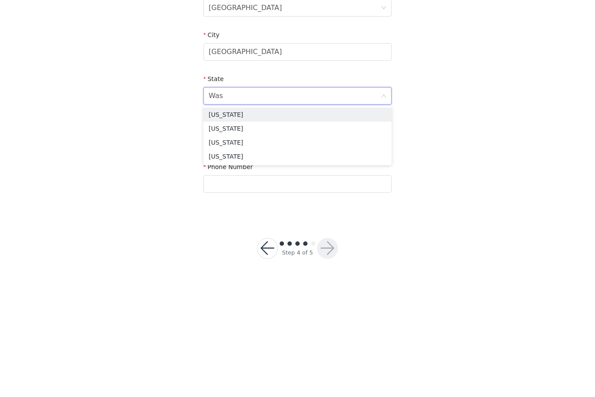
type input "Wash"
click at [272, 236] on li "Washington" at bounding box center [298, 243] width 188 height 14
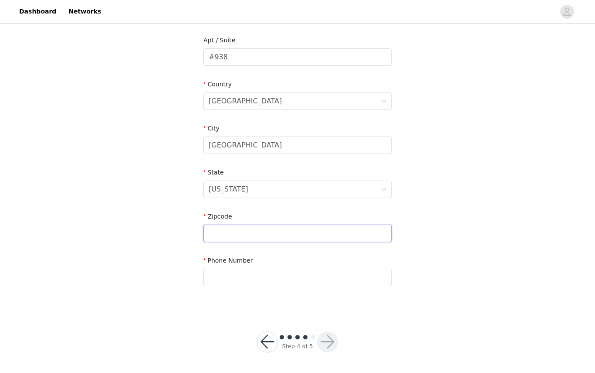
click at [241, 231] on input "text" at bounding box center [298, 232] width 188 height 17
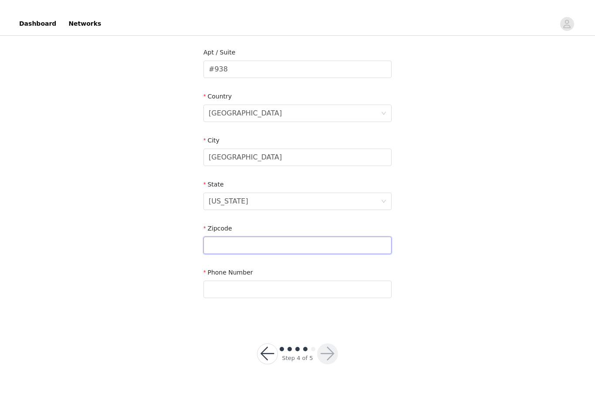
scroll to position [186, 0]
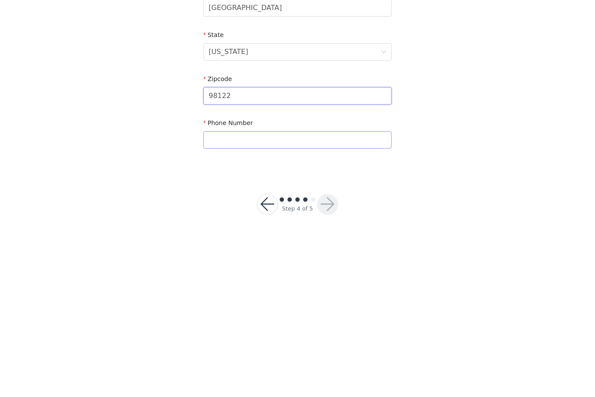
type input "98122"
click at [332, 304] on input "text" at bounding box center [298, 312] width 188 height 17
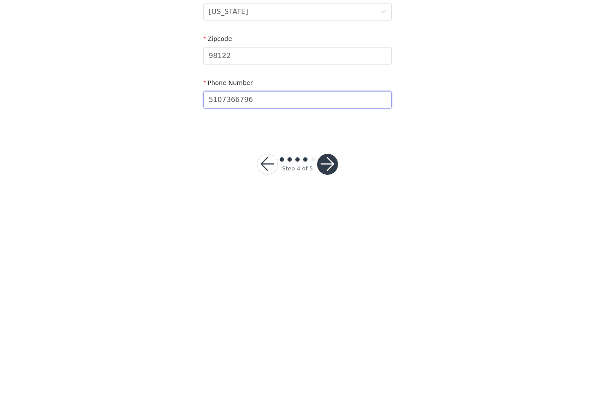
scroll to position [194, 0]
click at [236, 296] on input "5107366796" at bounding box center [298, 304] width 188 height 17
type input "5107356796"
click at [329, 359] on button "button" at bounding box center [327, 369] width 21 height 21
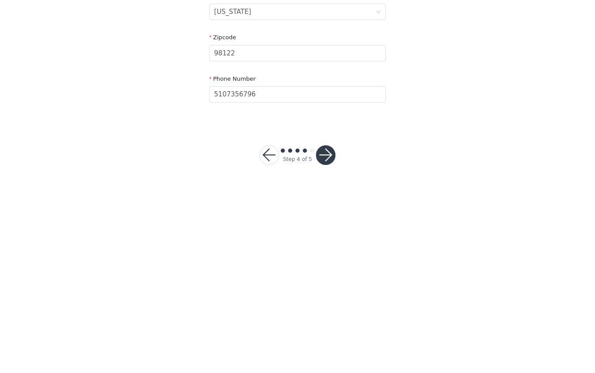
scroll to position [221, 0]
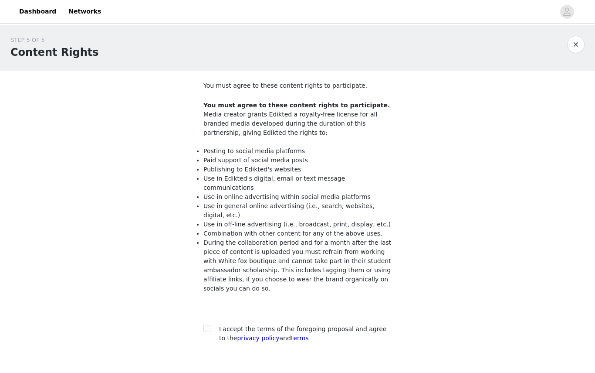
click at [204, 324] on div "I accept the terms of the foregoing proposal and agree to the privacy policy an…" at bounding box center [298, 333] width 188 height 18
click at [216, 324] on div "I accept the terms of the foregoing proposal and agree to the privacy policy an…" at bounding box center [298, 333] width 188 height 18
click at [206, 325] on input "checkbox" at bounding box center [207, 328] width 6 height 6
checkbox input "true"
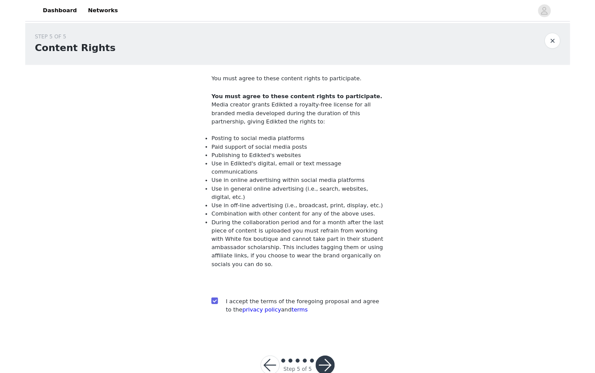
scroll to position [27, 0]
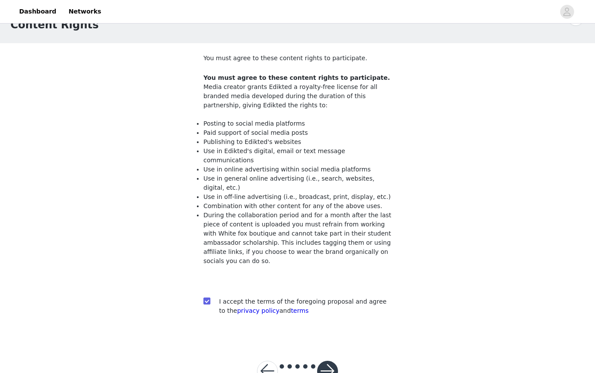
click at [328, 360] on button "button" at bounding box center [327, 370] width 21 height 21
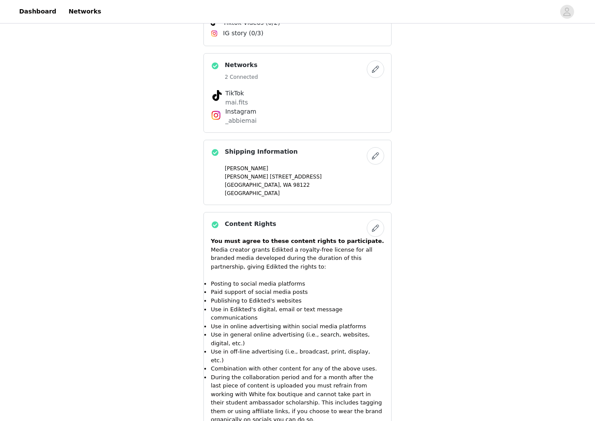
scroll to position [632, 0]
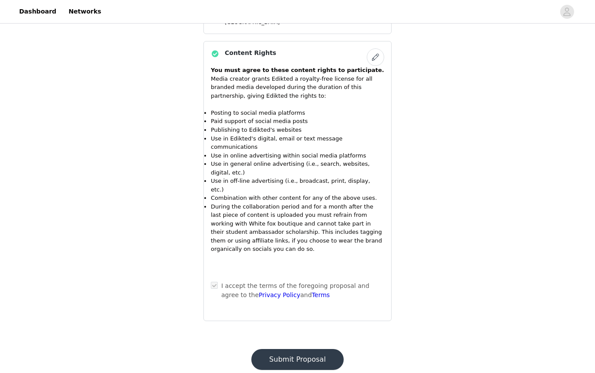
click at [322, 349] on button "Submit Proposal" at bounding box center [297, 359] width 92 height 21
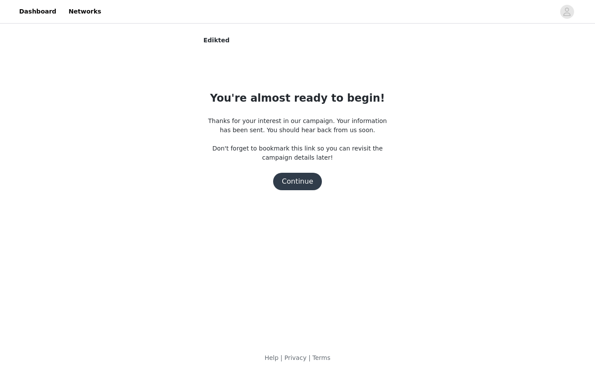
click at [309, 181] on button "Continue" at bounding box center [297, 181] width 49 height 17
